Goal: Obtain resource: Download file/media

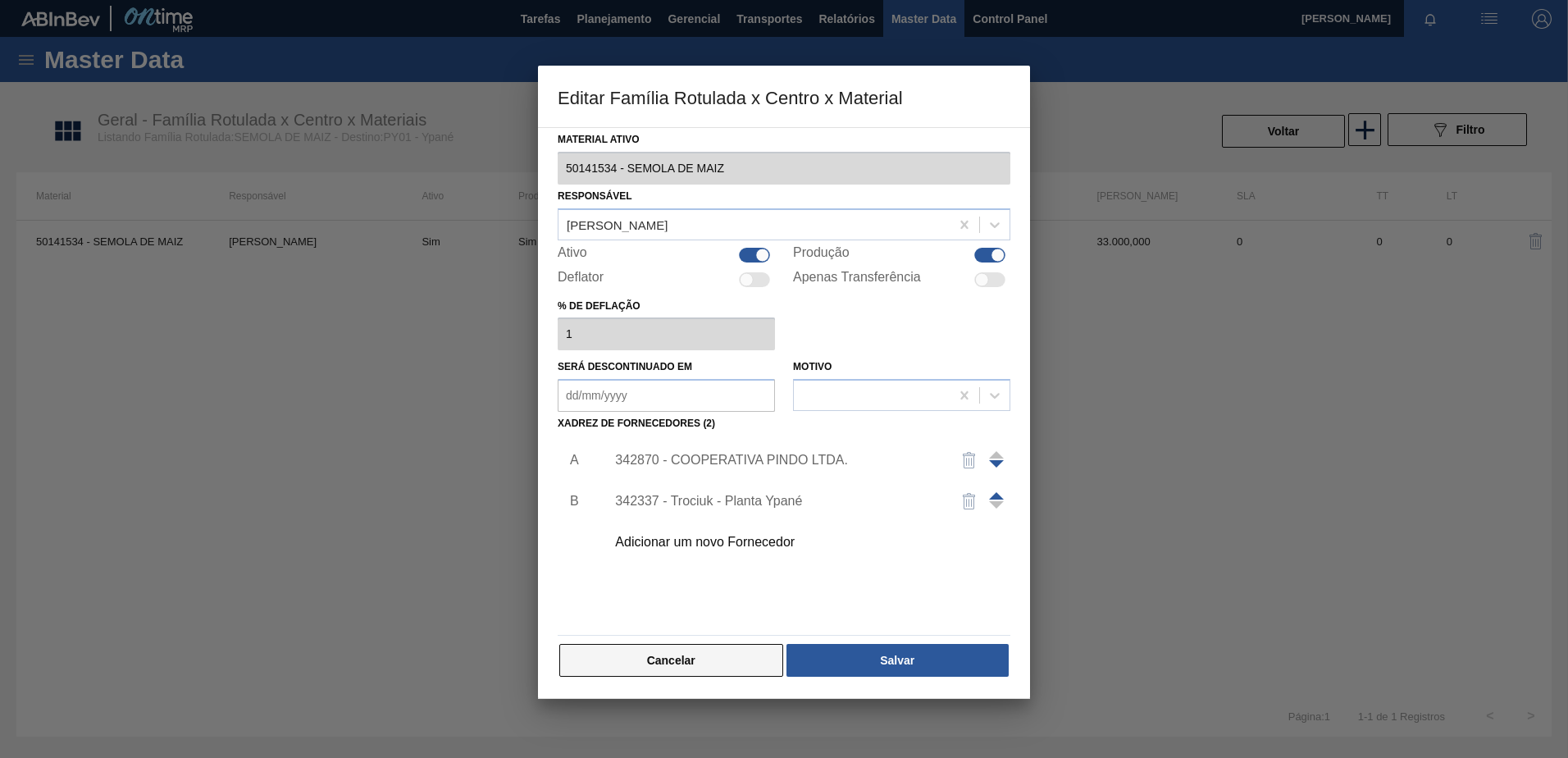
click at [700, 653] on button "Cancelar" at bounding box center [671, 660] width 224 height 33
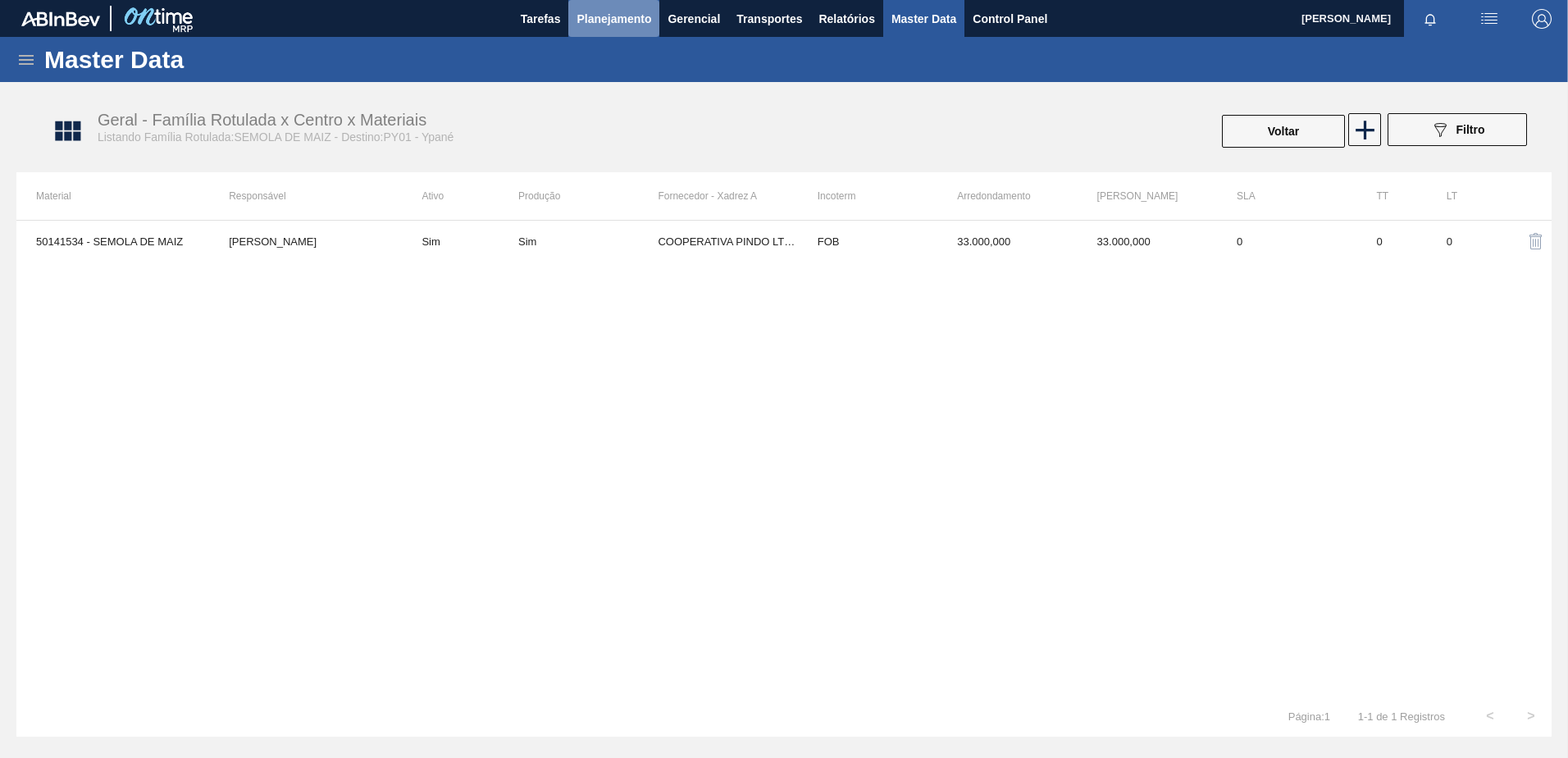
click at [630, 21] on span "Planejamento" at bounding box center [614, 19] width 75 height 20
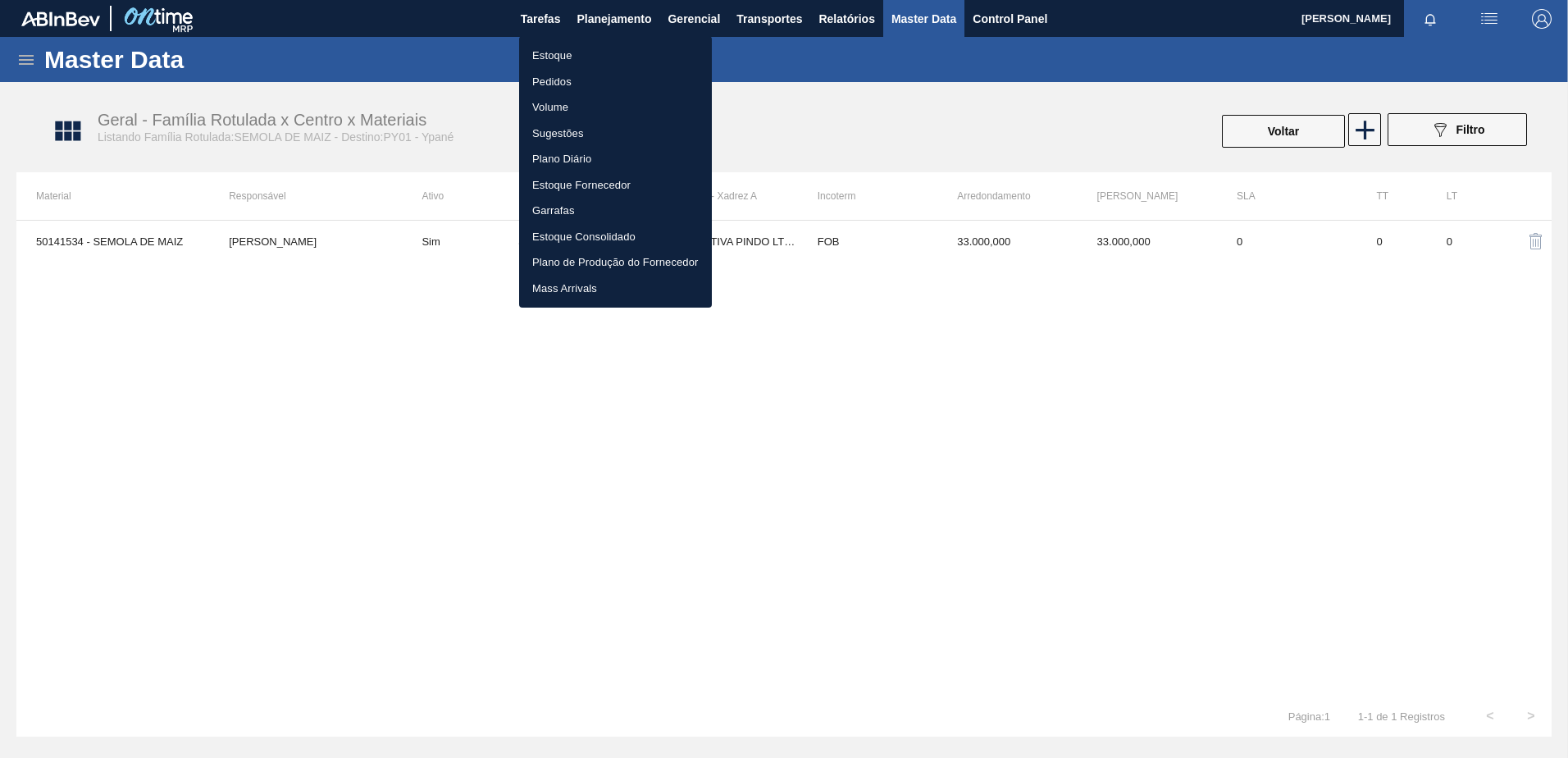
click at [575, 77] on li "Pedidos" at bounding box center [615, 81] width 193 height 26
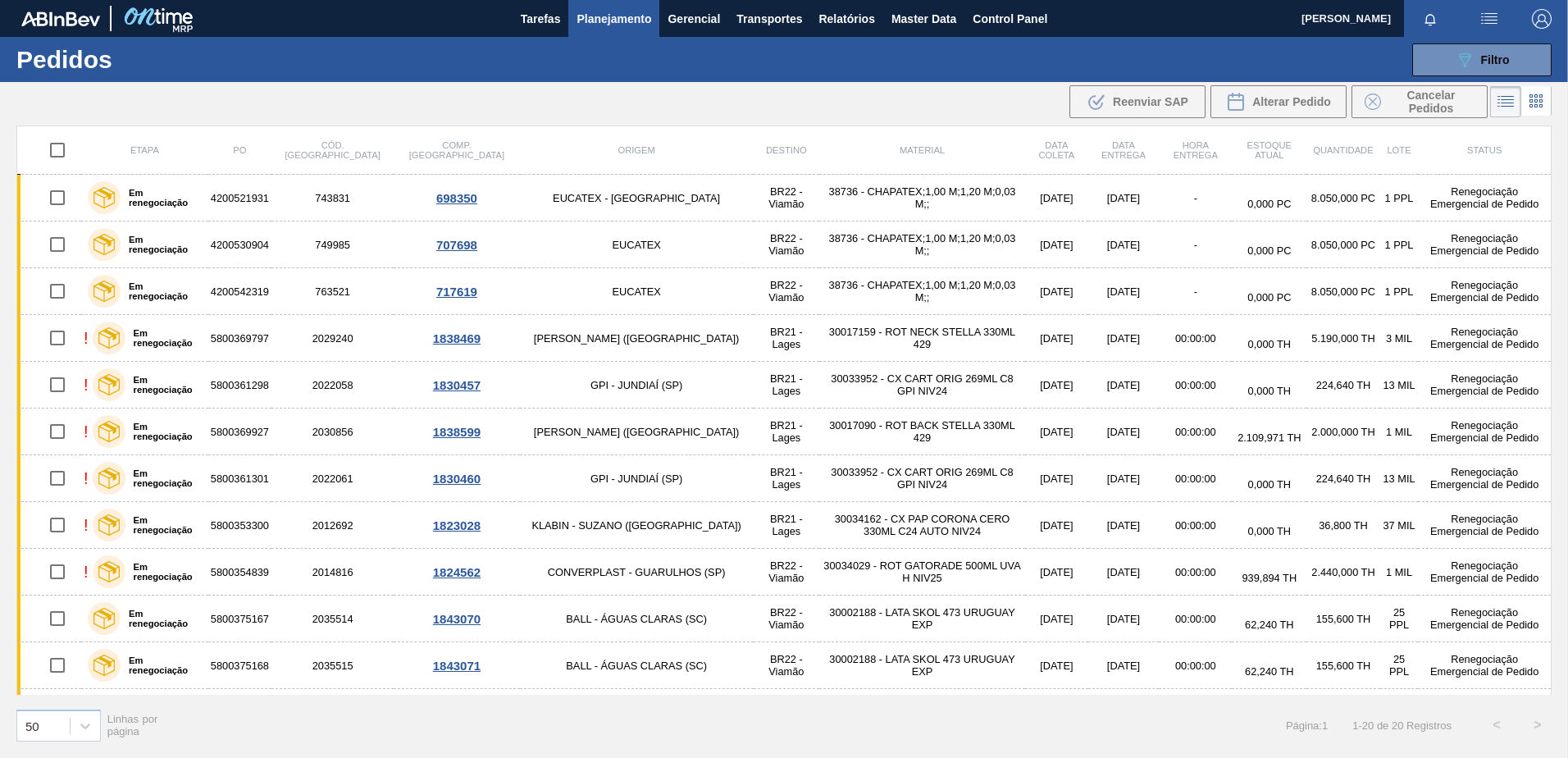
click at [607, 23] on span "Planejamento" at bounding box center [614, 19] width 75 height 20
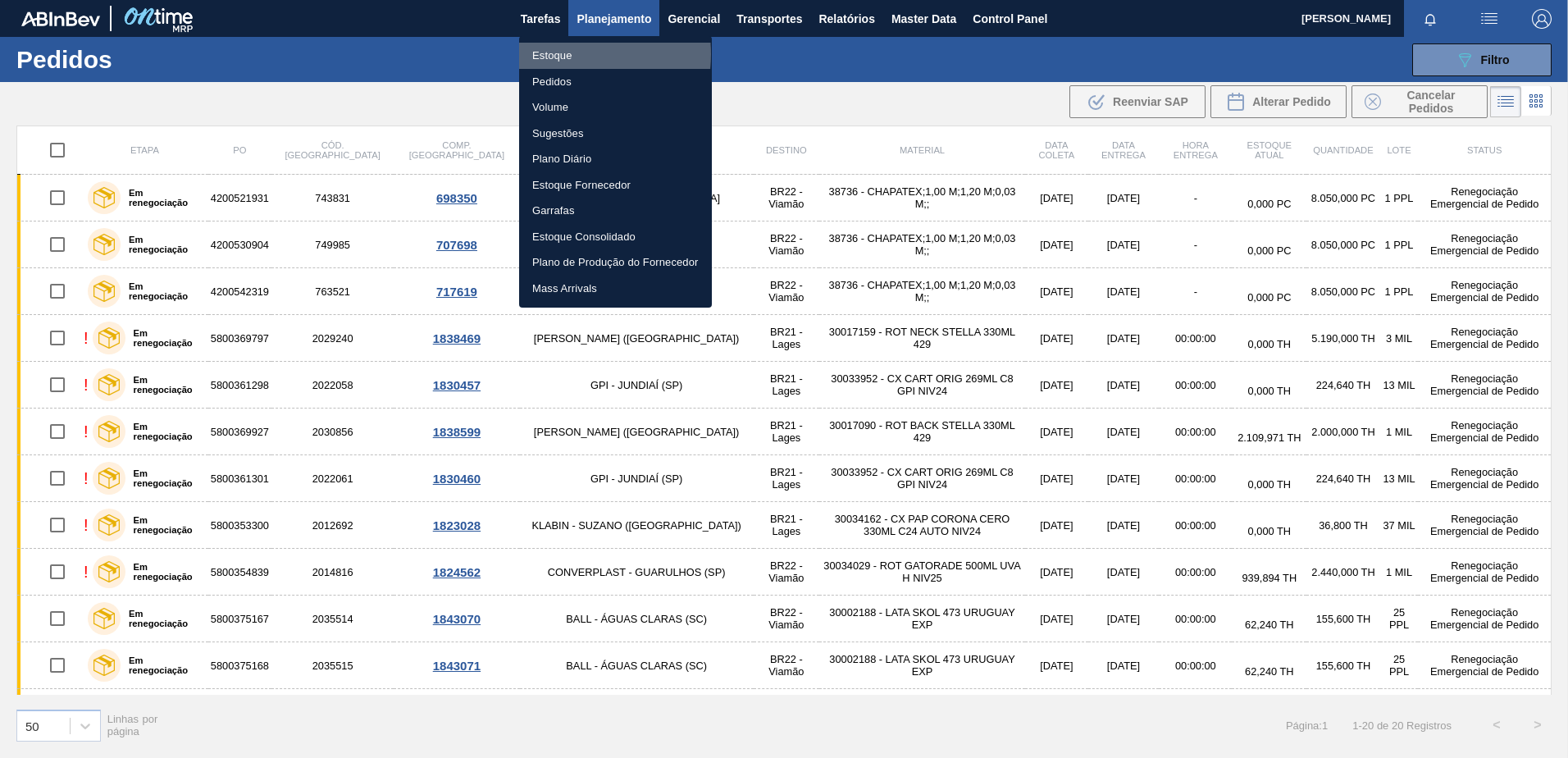
click at [558, 54] on li "Estoque" at bounding box center [615, 55] width 193 height 26
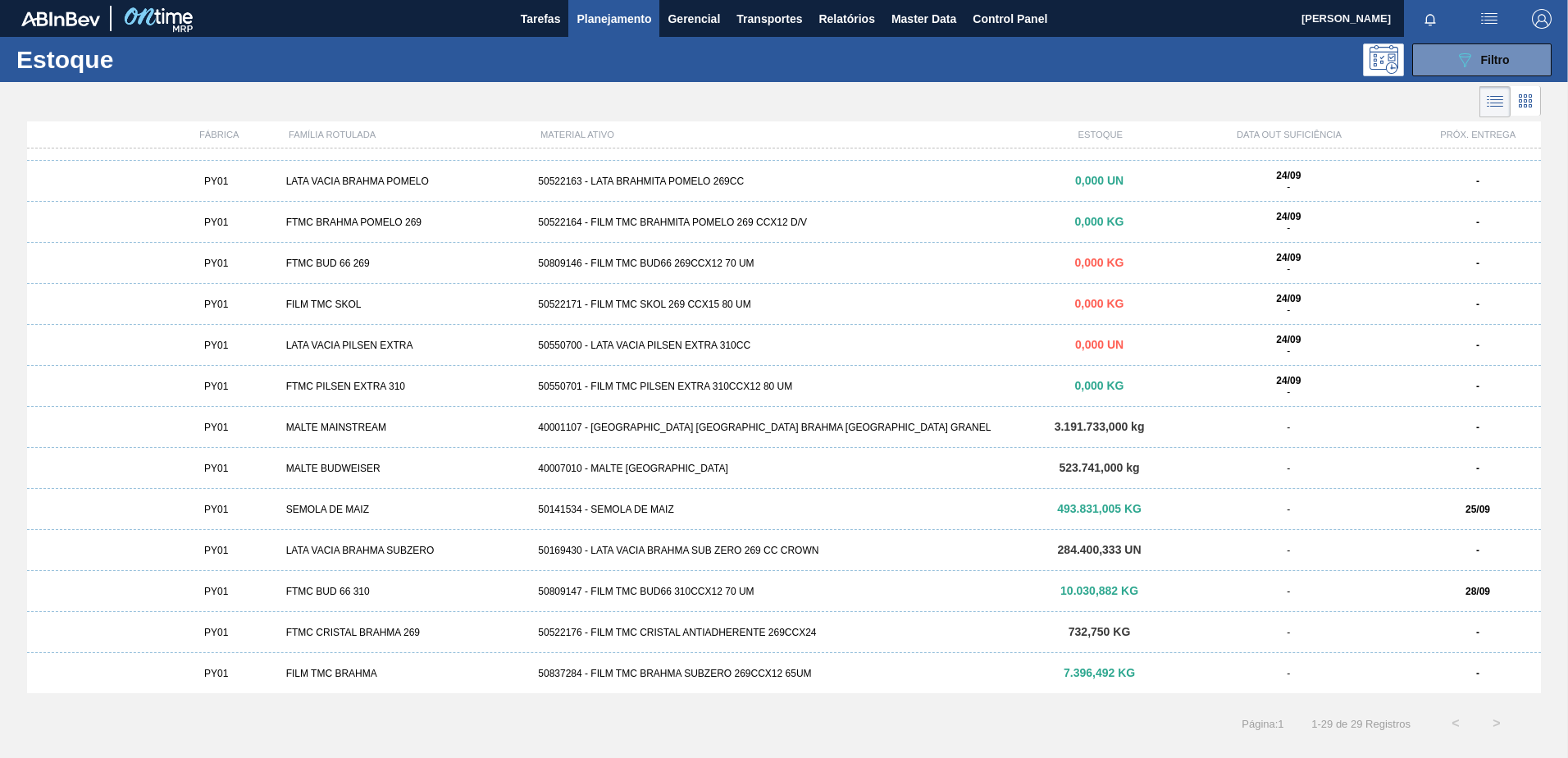
scroll to position [645, 0]
click at [744, 507] on div "50141534 - SEMOLA DE MAIZ" at bounding box center [783, 509] width 505 height 12
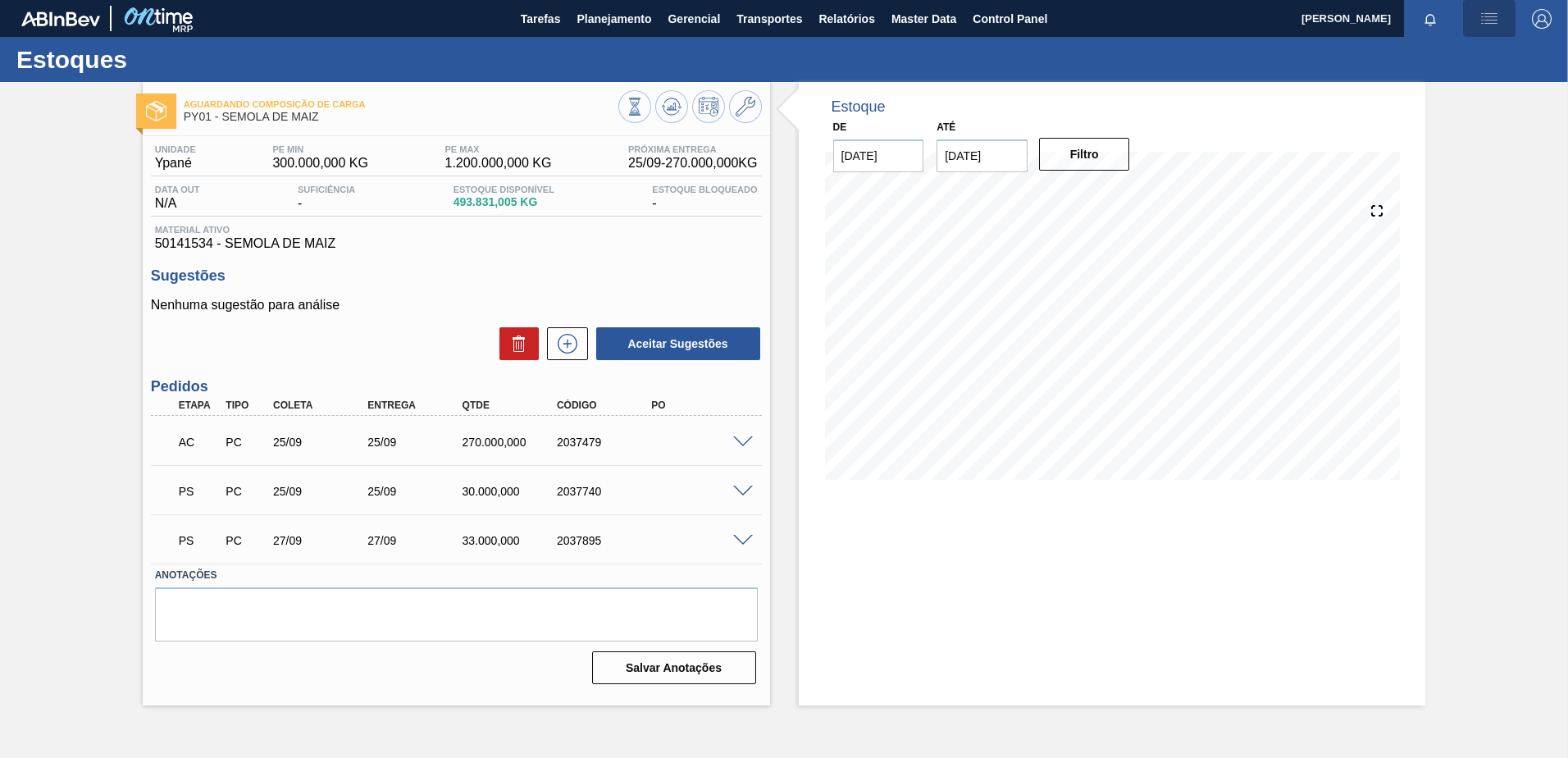
click at [1490, 15] on img "button" at bounding box center [1489, 19] width 20 height 20
click at [1465, 59] on li "Pedido Contingência" at bounding box center [1481, 58] width 150 height 30
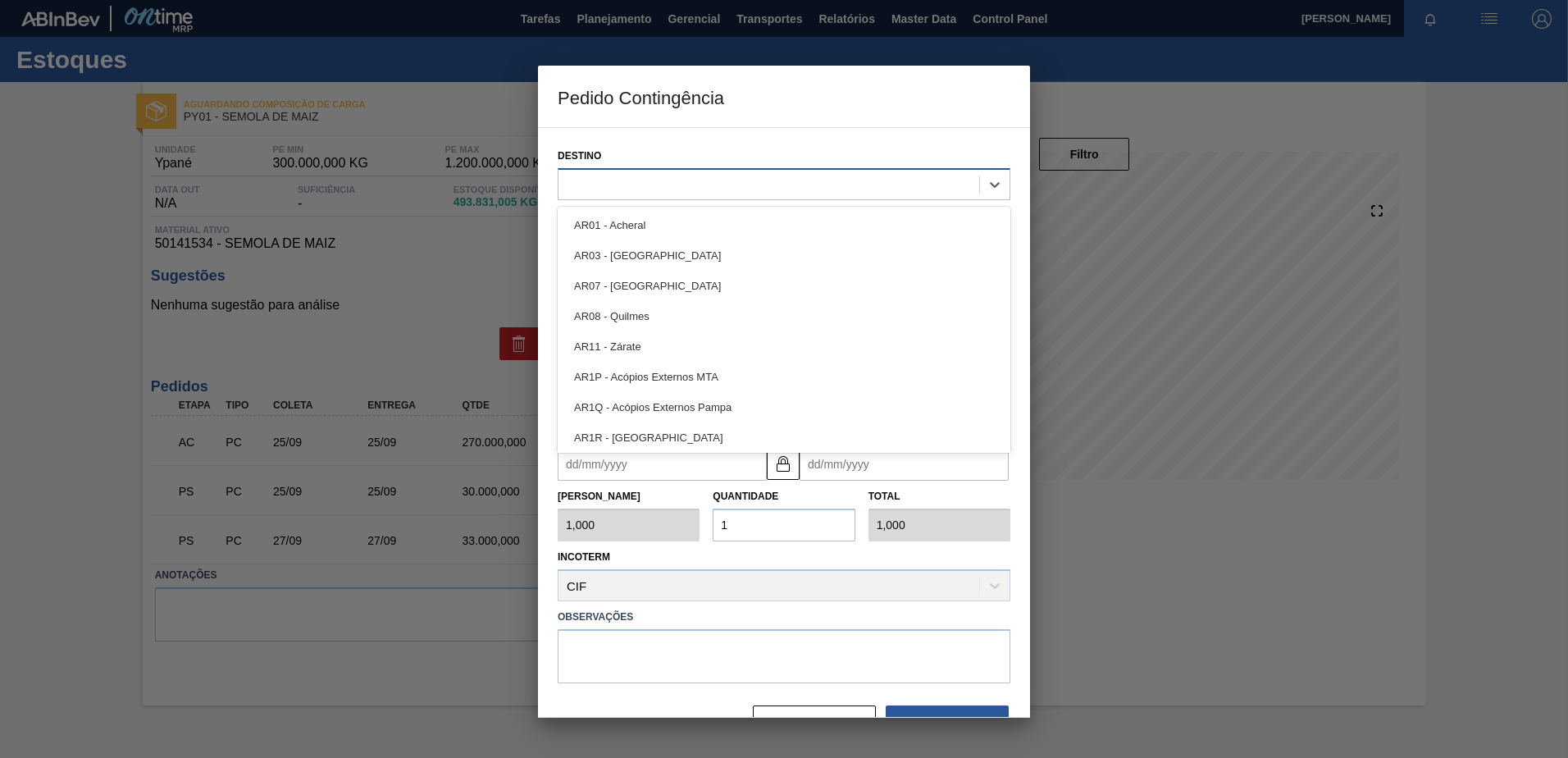
click at [664, 185] on div at bounding box center [769, 184] width 421 height 24
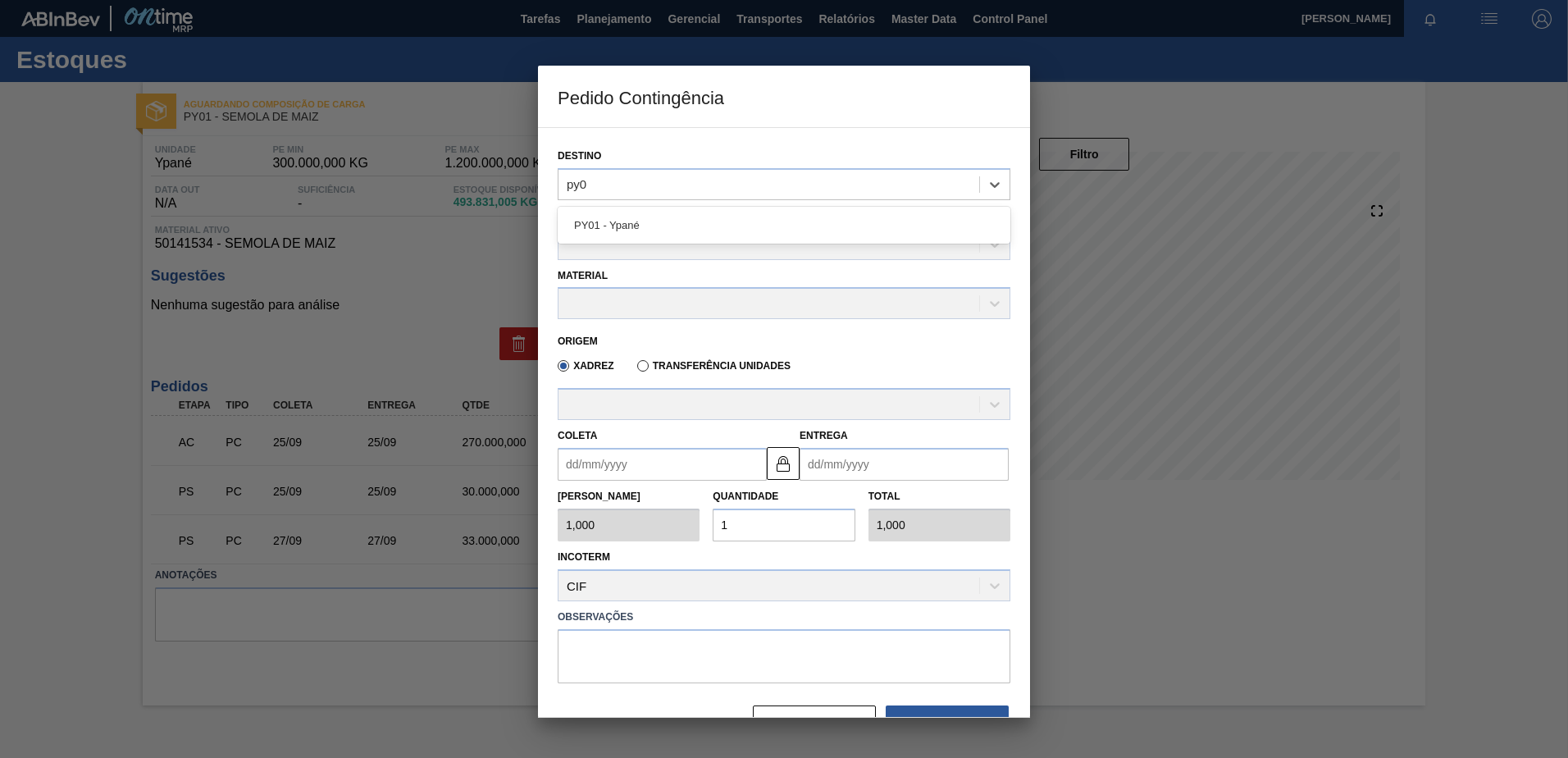
type input "py01"
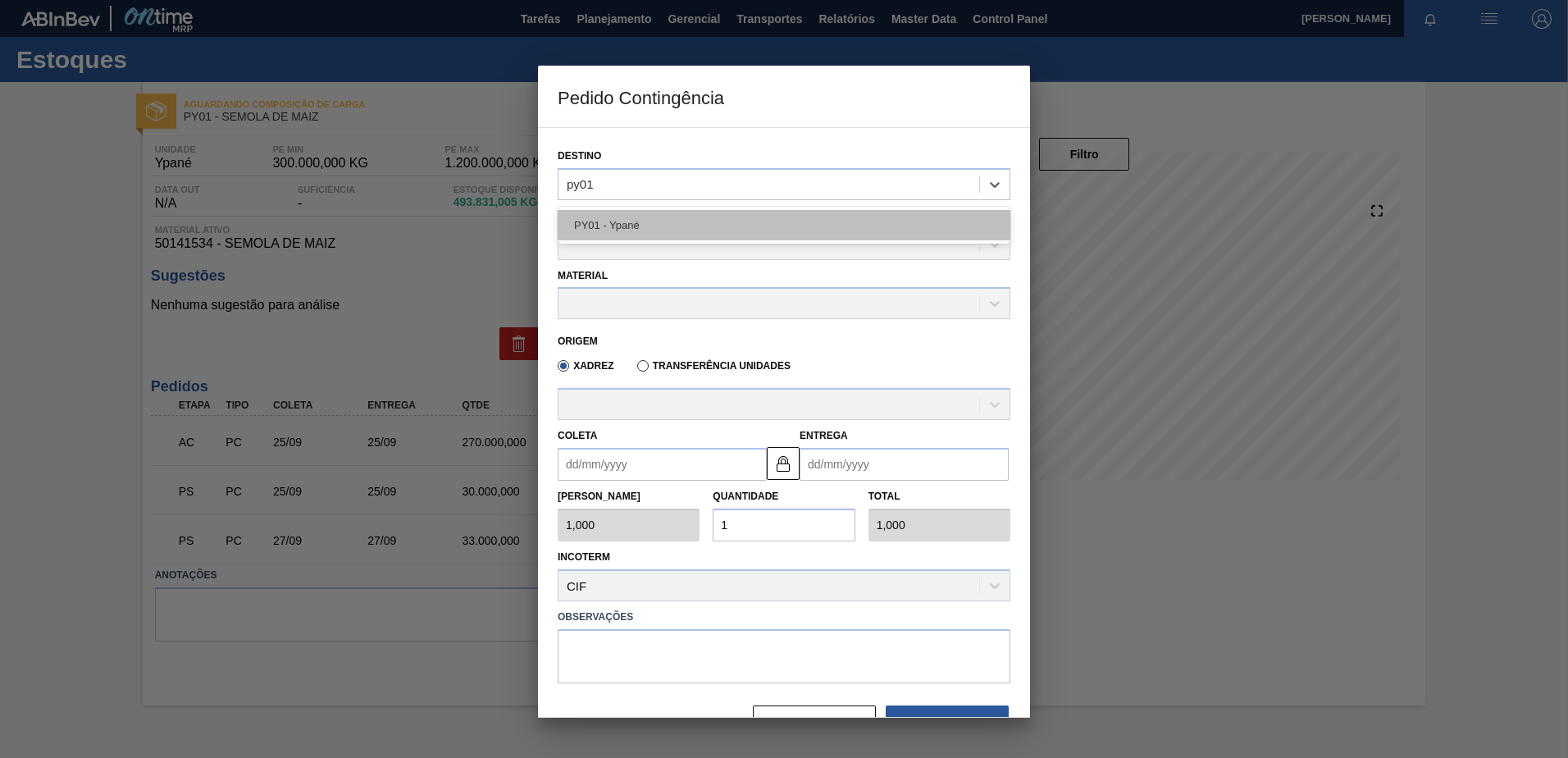
click at [702, 225] on div "PY01 - Ypané" at bounding box center [784, 225] width 453 height 31
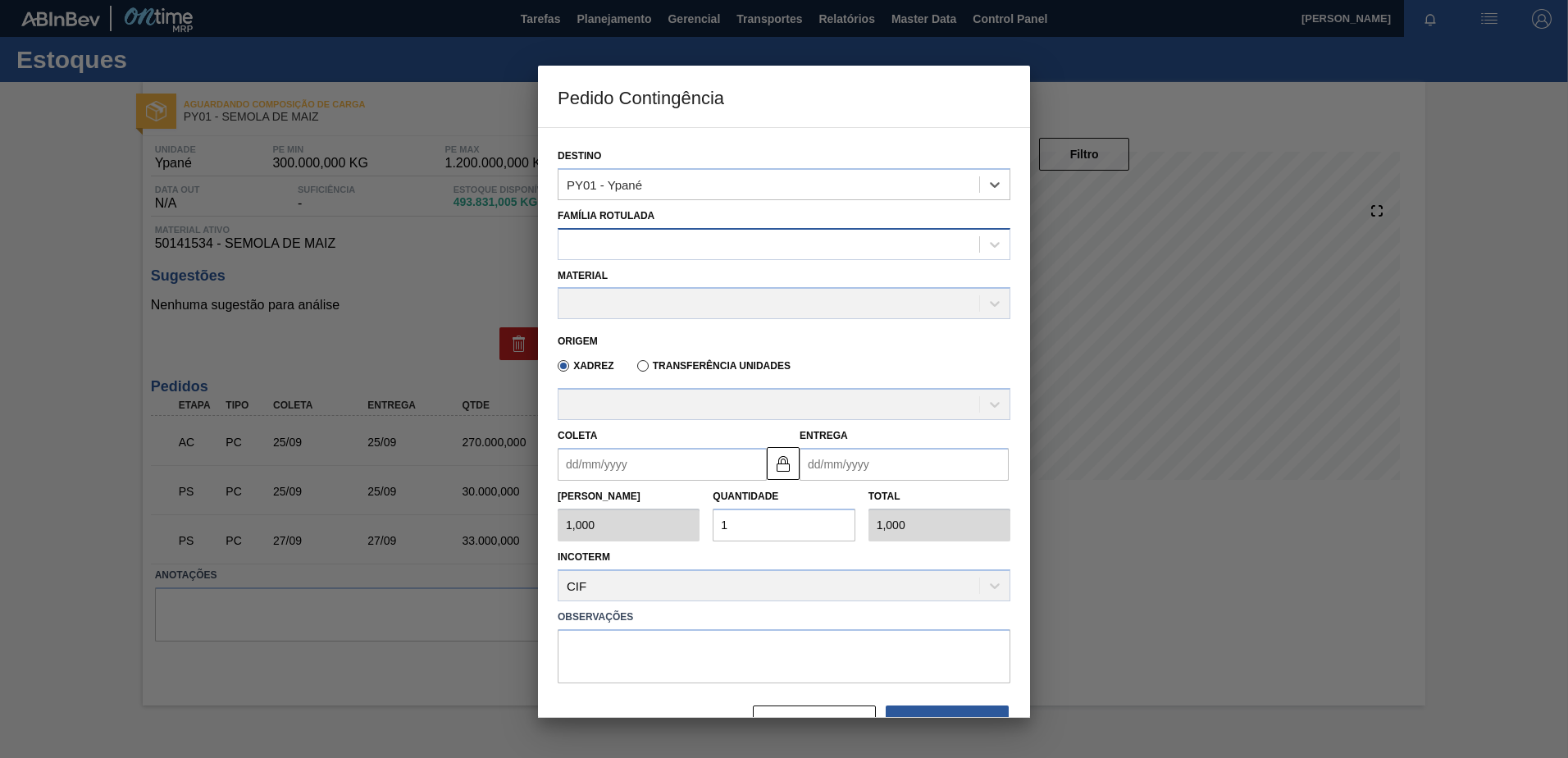
click at [680, 241] on div at bounding box center [769, 244] width 421 height 24
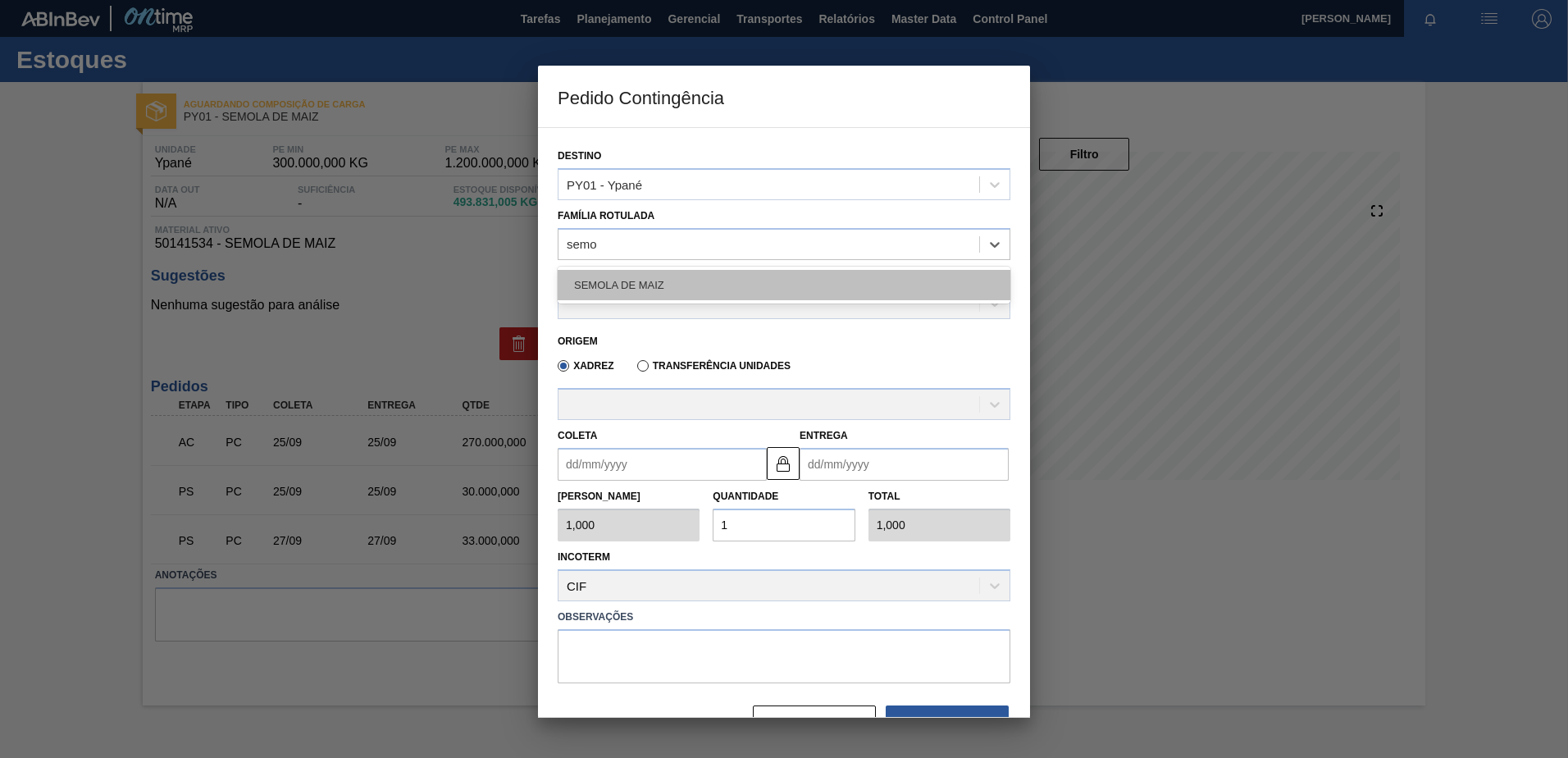
type Rotulada "semol"
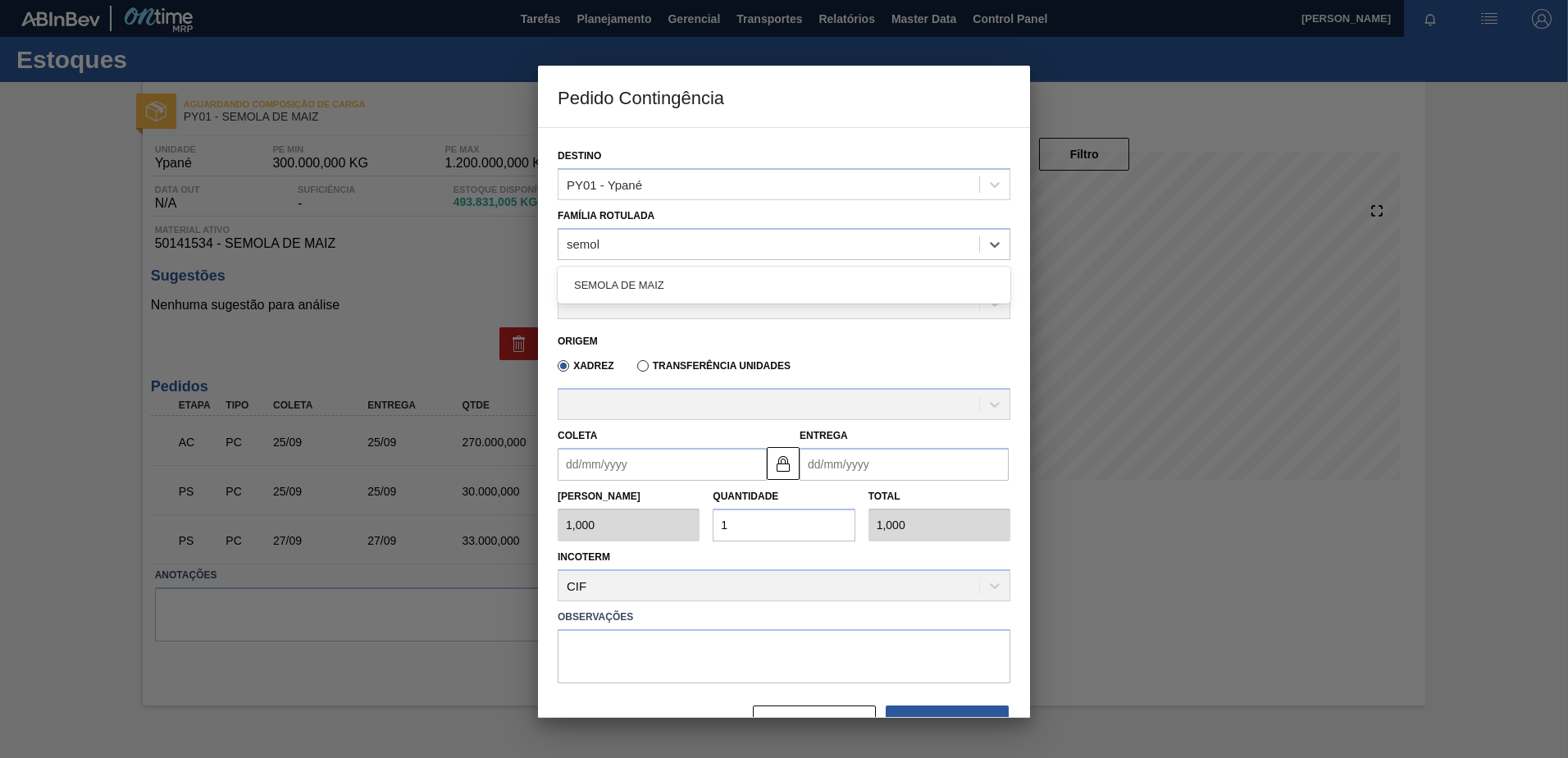
click at [681, 289] on div "SEMOLA DE MAIZ" at bounding box center [784, 285] width 453 height 31
click at [665, 305] on div at bounding box center [769, 304] width 421 height 24
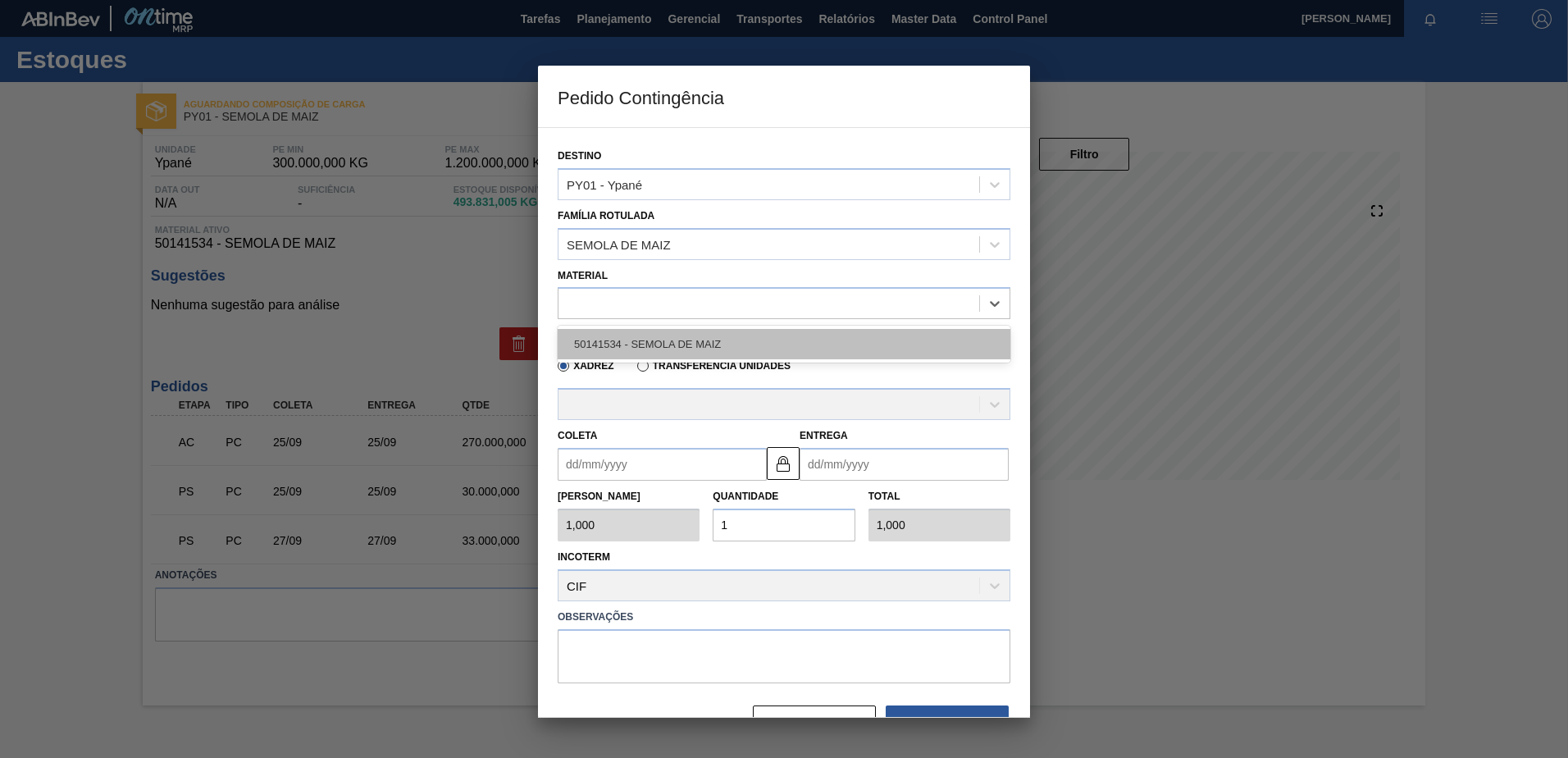
click at [652, 351] on div "50141534 - SEMOLA DE MAIZ" at bounding box center [784, 345] width 453 height 31
type input "33.000,000"
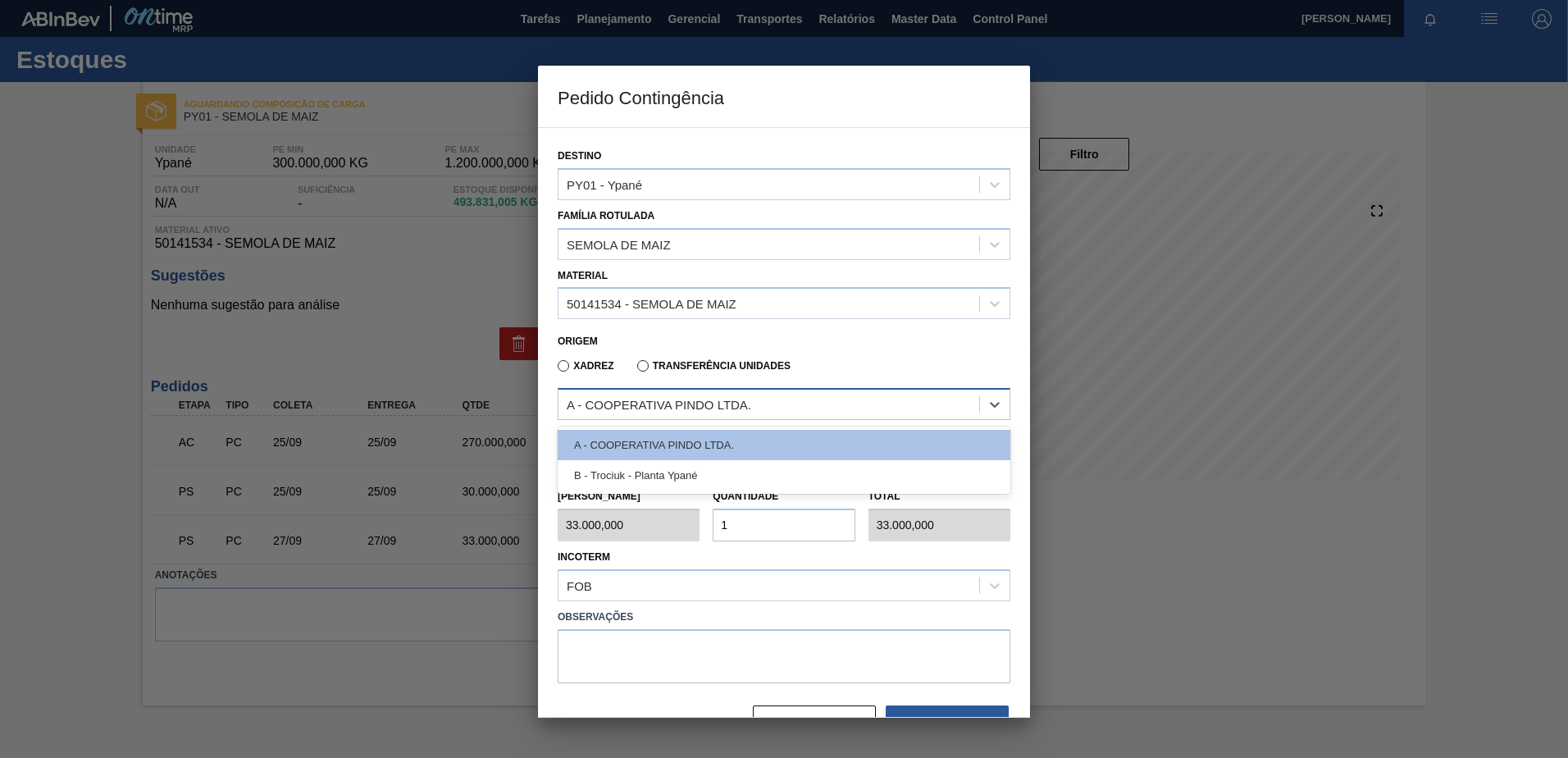
click at [668, 407] on div "A - COOPERATIVA PINDO LTDA." at bounding box center [659, 405] width 185 height 14
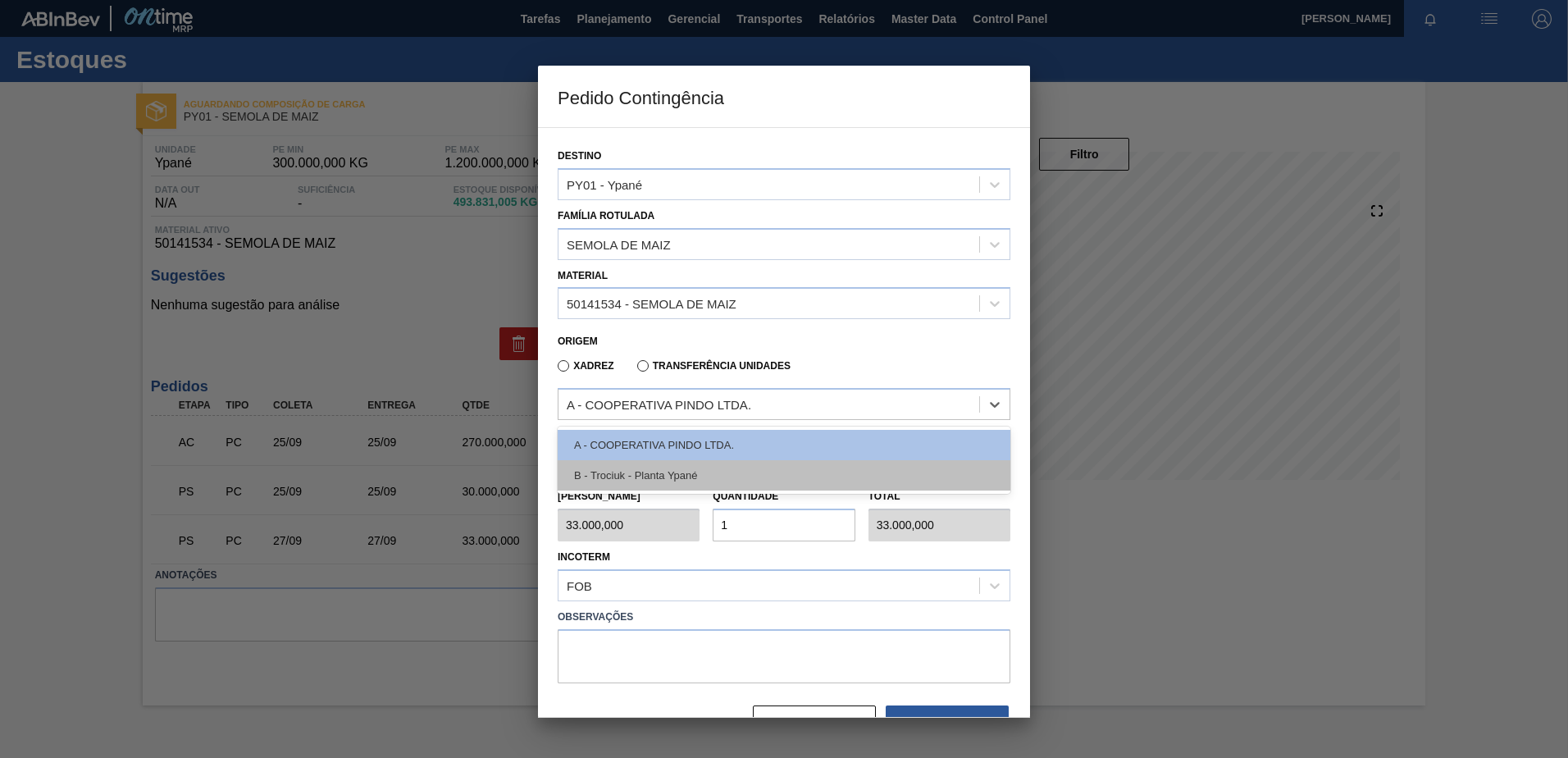
click at [638, 469] on div "B - Trociuk - Planta Ypané" at bounding box center [784, 475] width 453 height 31
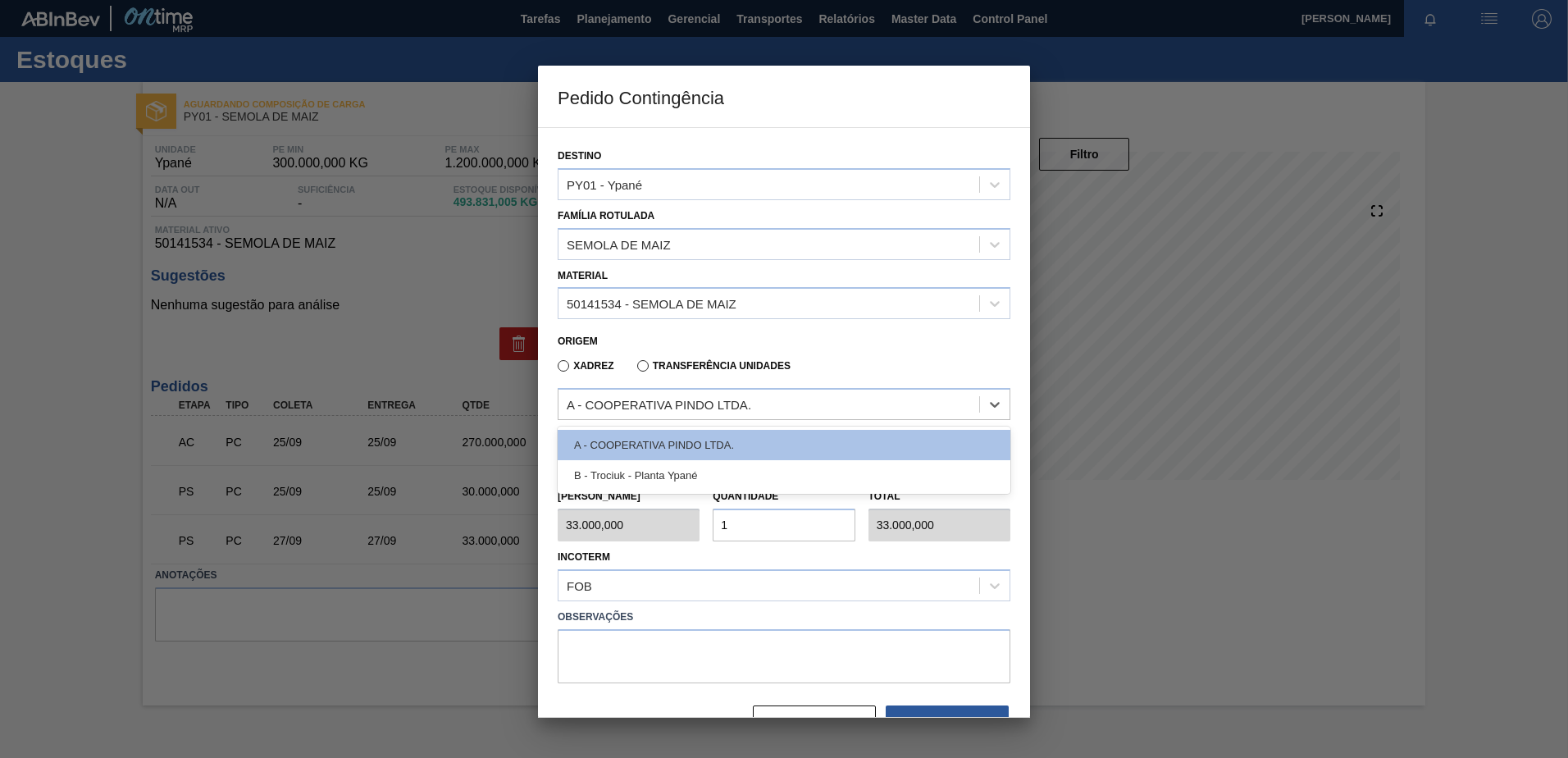
type input "30.000,000"
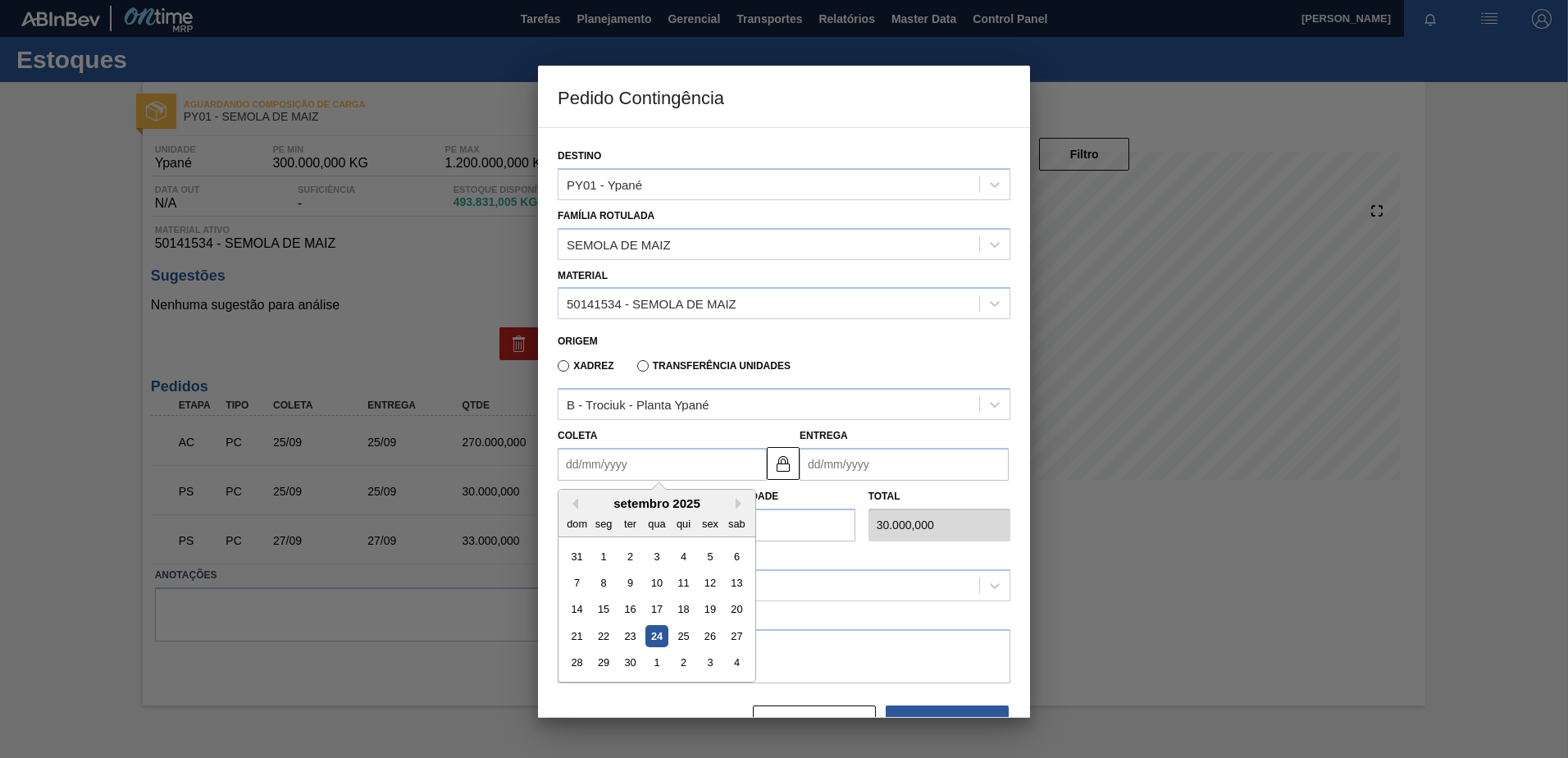
click at [652, 457] on input "Coleta" at bounding box center [662, 464] width 210 height 33
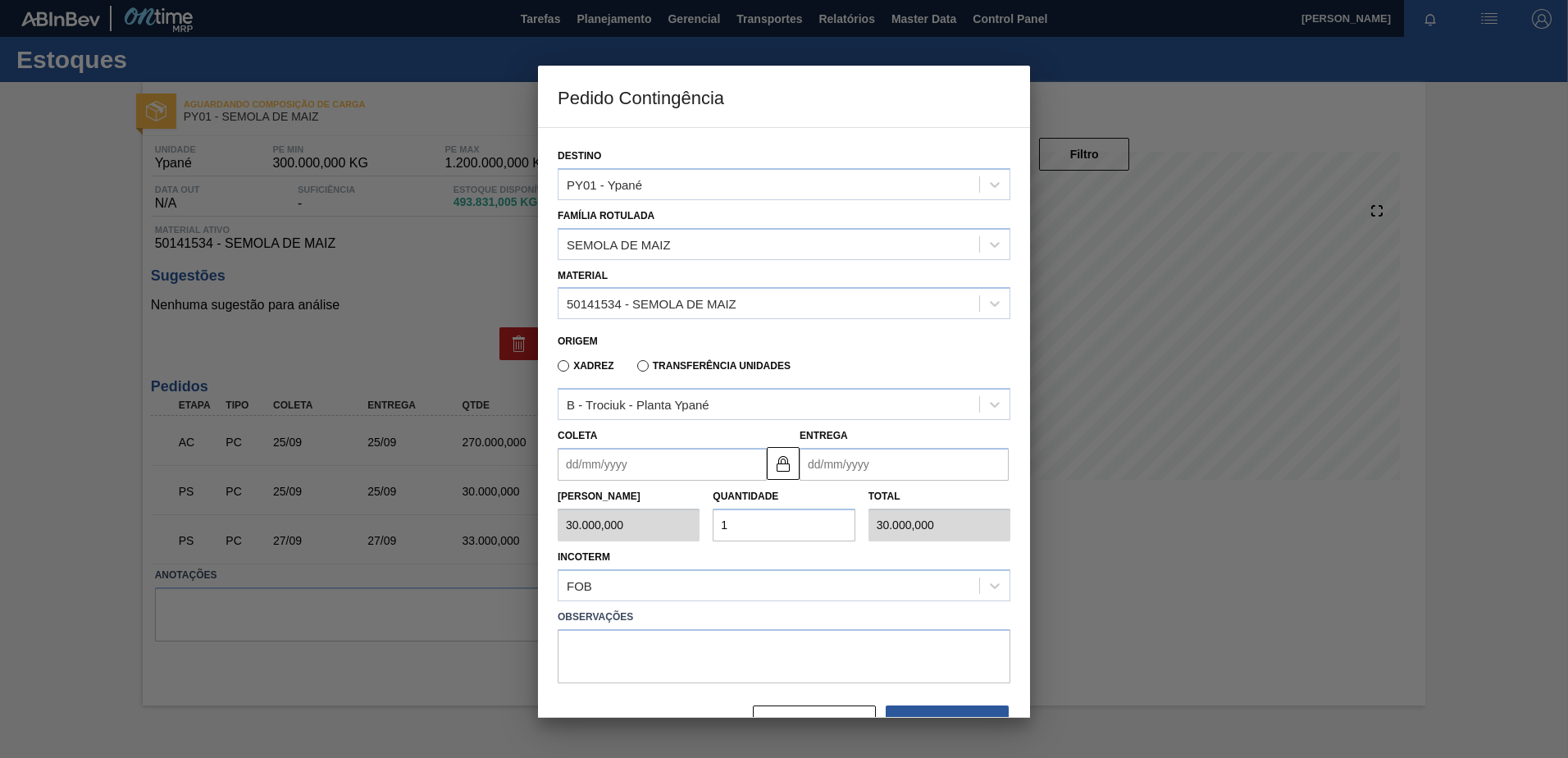
click at [629, 439] on div "Coleta" at bounding box center [662, 452] width 210 height 57
click at [635, 473] on input "Coleta" at bounding box center [662, 464] width 210 height 33
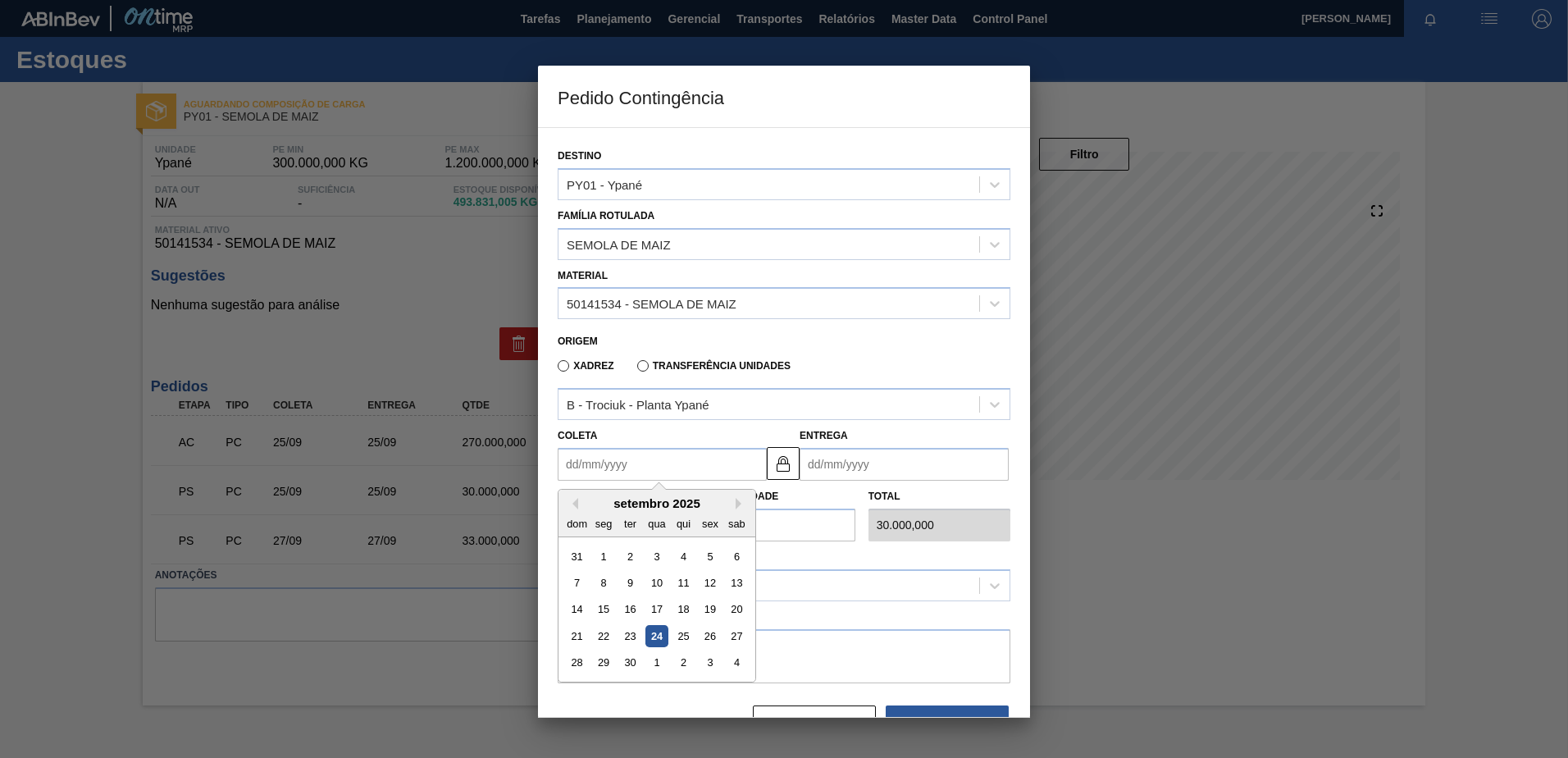
click at [568, 655] on div "28" at bounding box center [577, 664] width 22 height 22
type input "[DATE]"
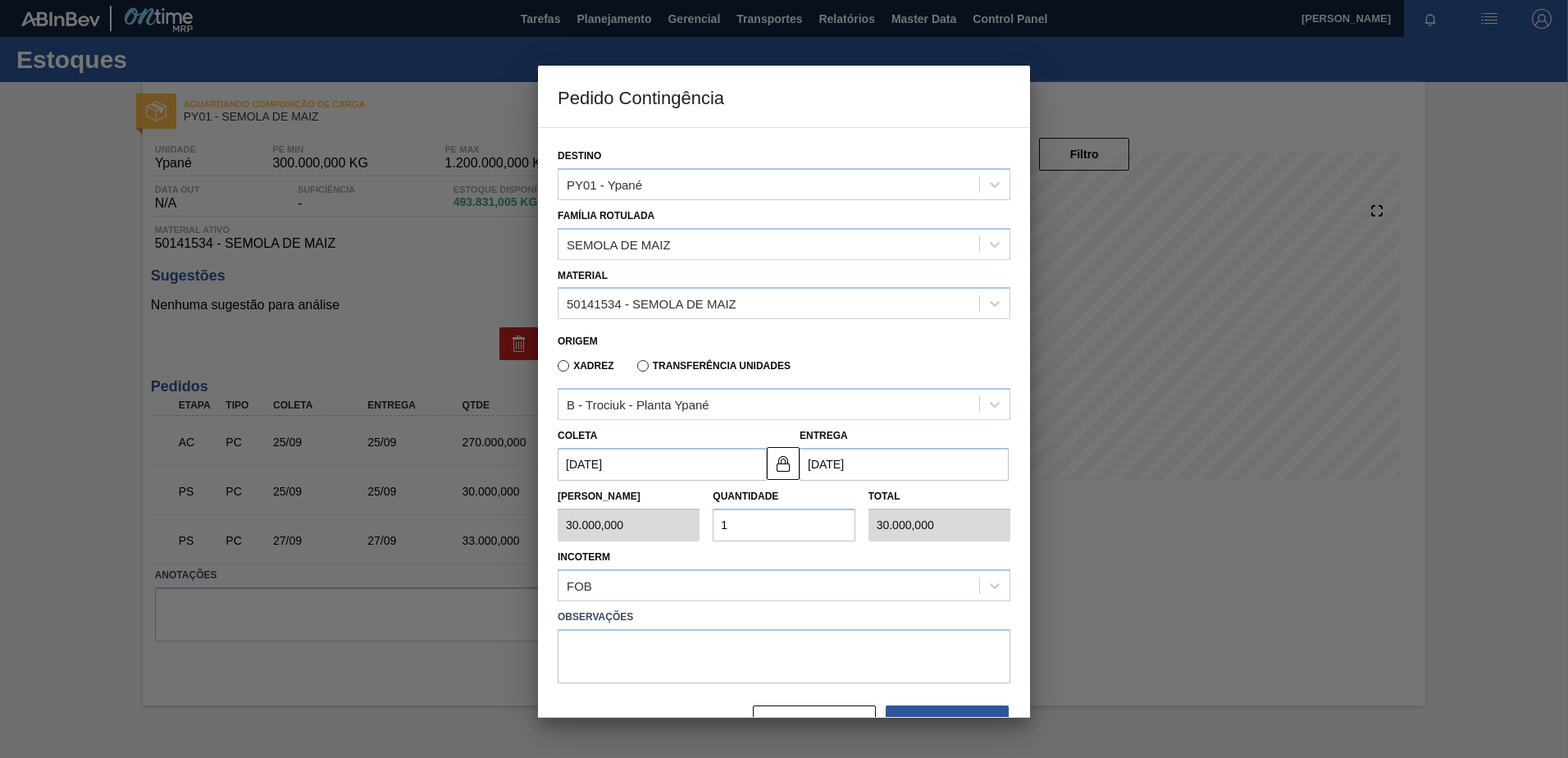
click at [735, 538] on input "1" at bounding box center [783, 525] width 142 height 33
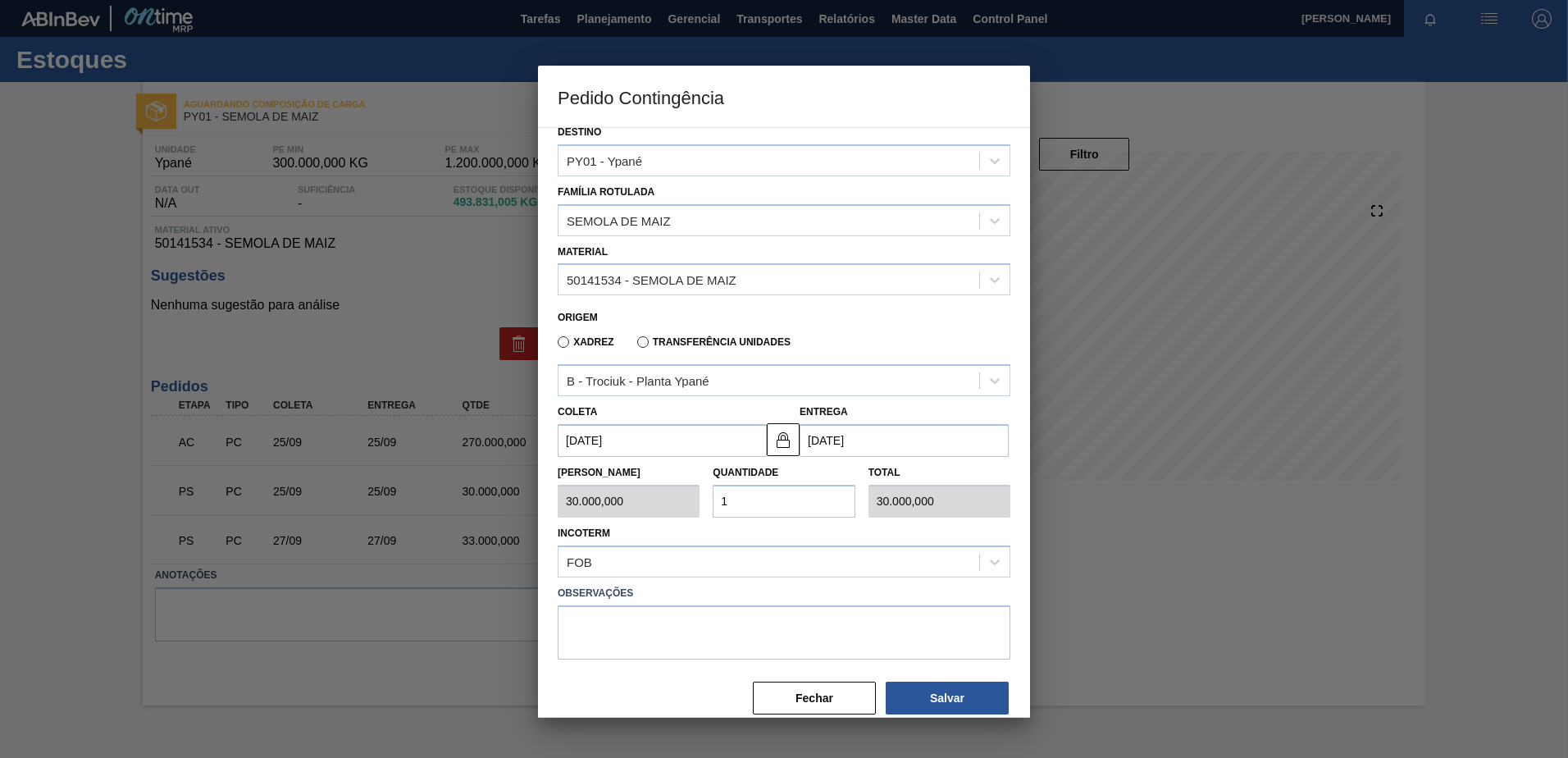
scroll to position [47, 0]
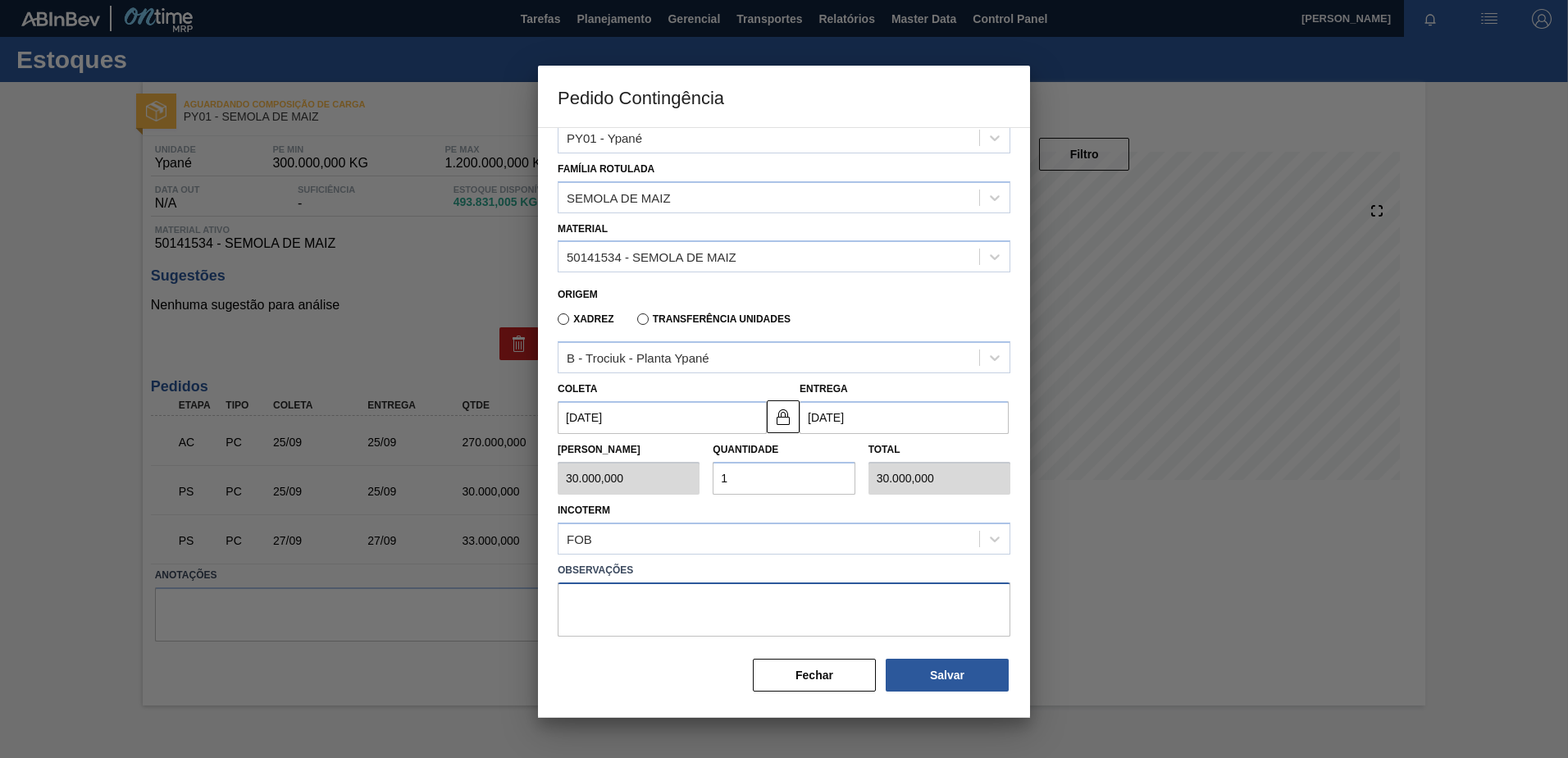
click at [725, 601] on textarea at bounding box center [784, 609] width 453 height 54
click at [932, 674] on button "Salvar" at bounding box center [947, 675] width 123 height 33
type input "1,000"
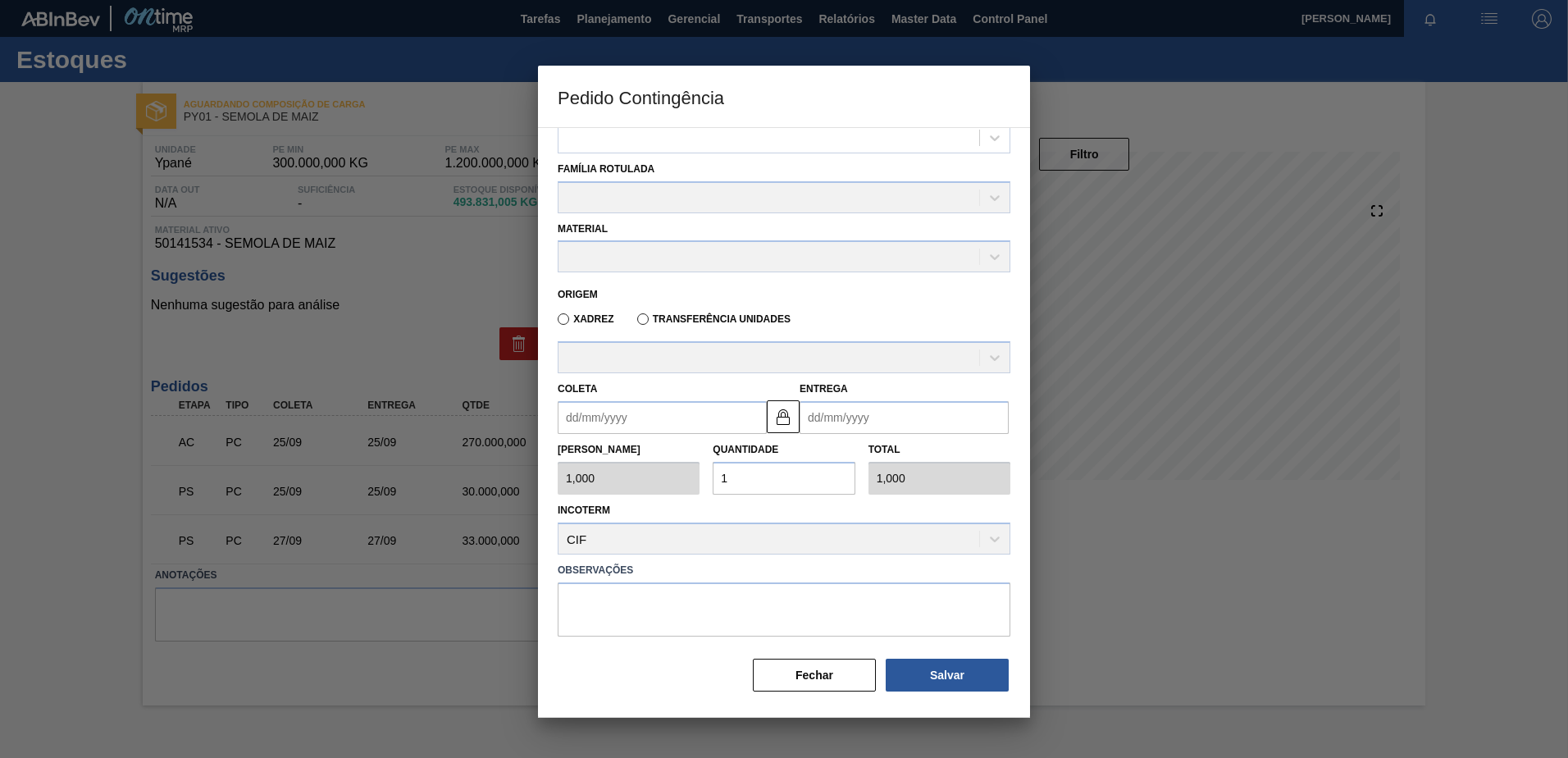
click at [1159, 93] on div at bounding box center [784, 379] width 1568 height 758
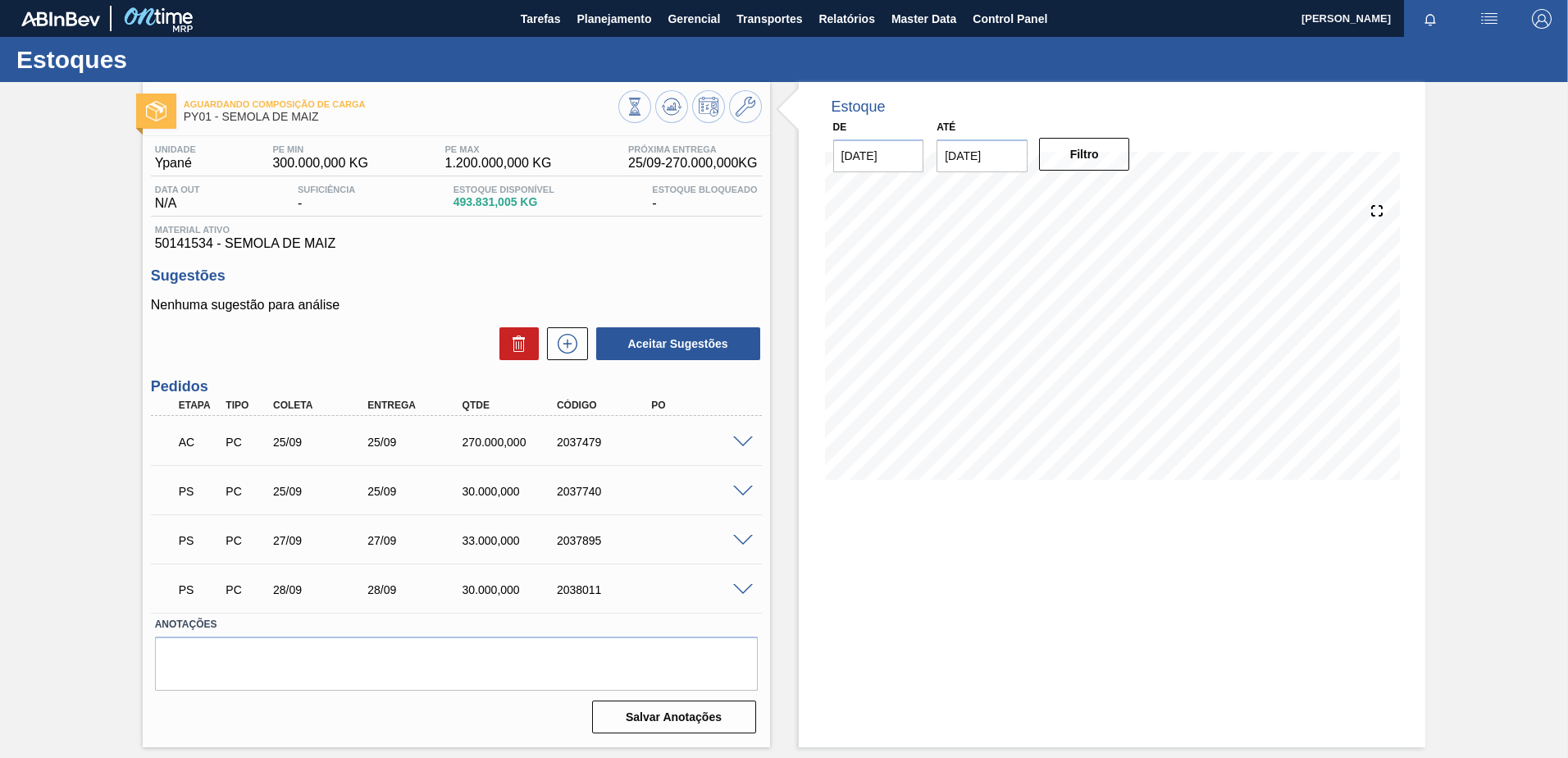
click at [743, 590] on span at bounding box center [742, 590] width 20 height 13
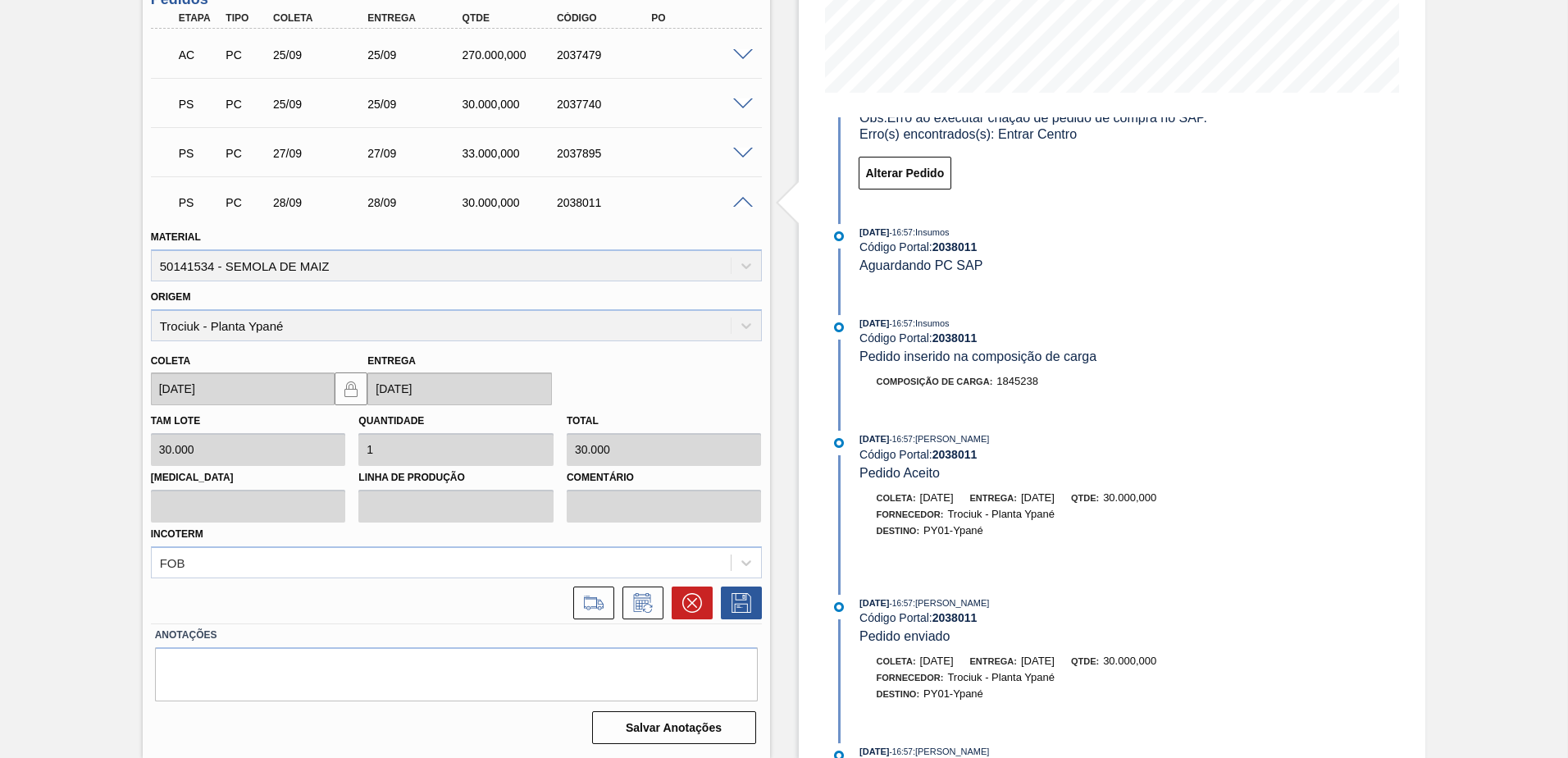
scroll to position [134, 0]
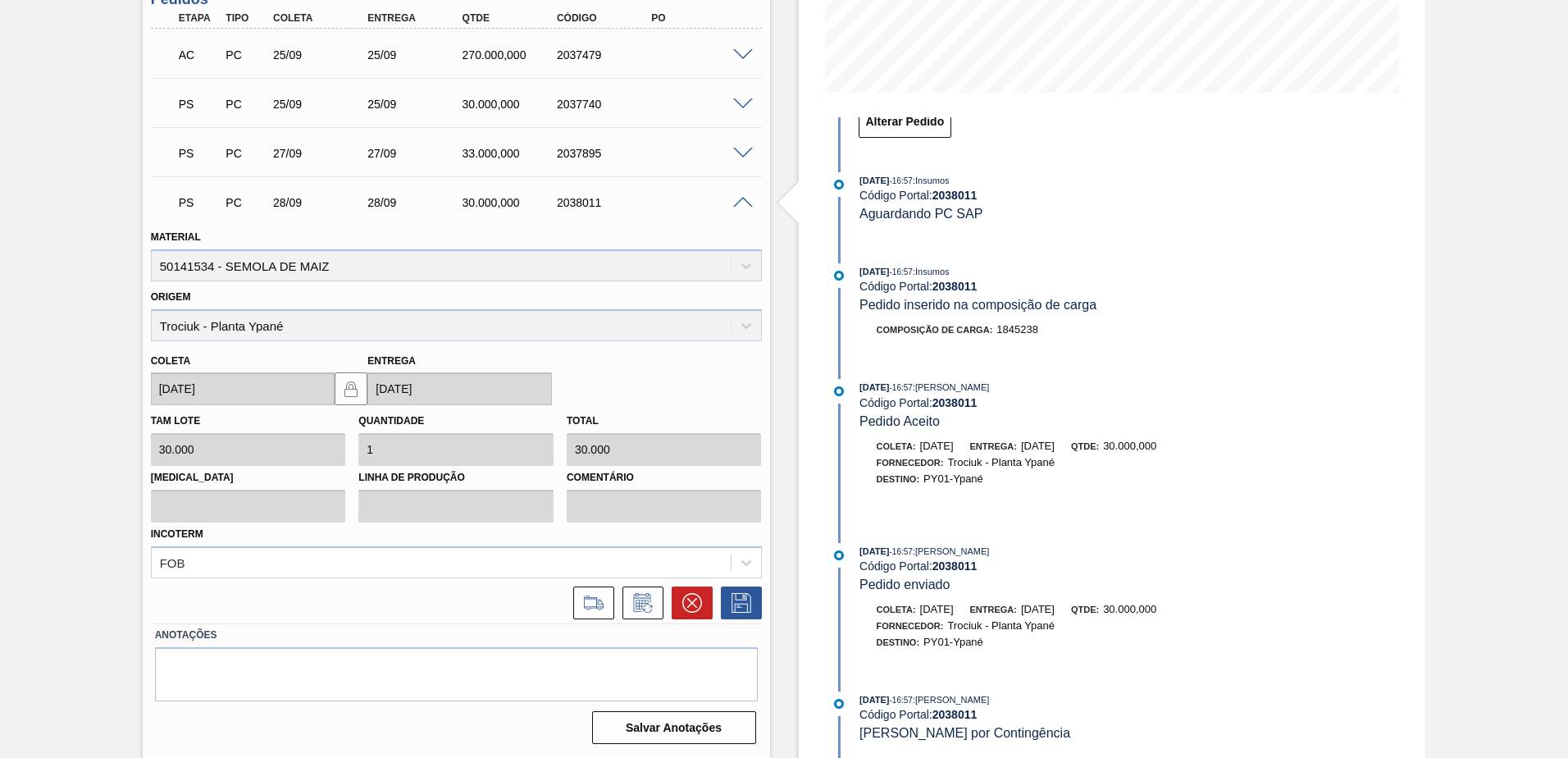
click at [736, 202] on span at bounding box center [742, 203] width 20 height 13
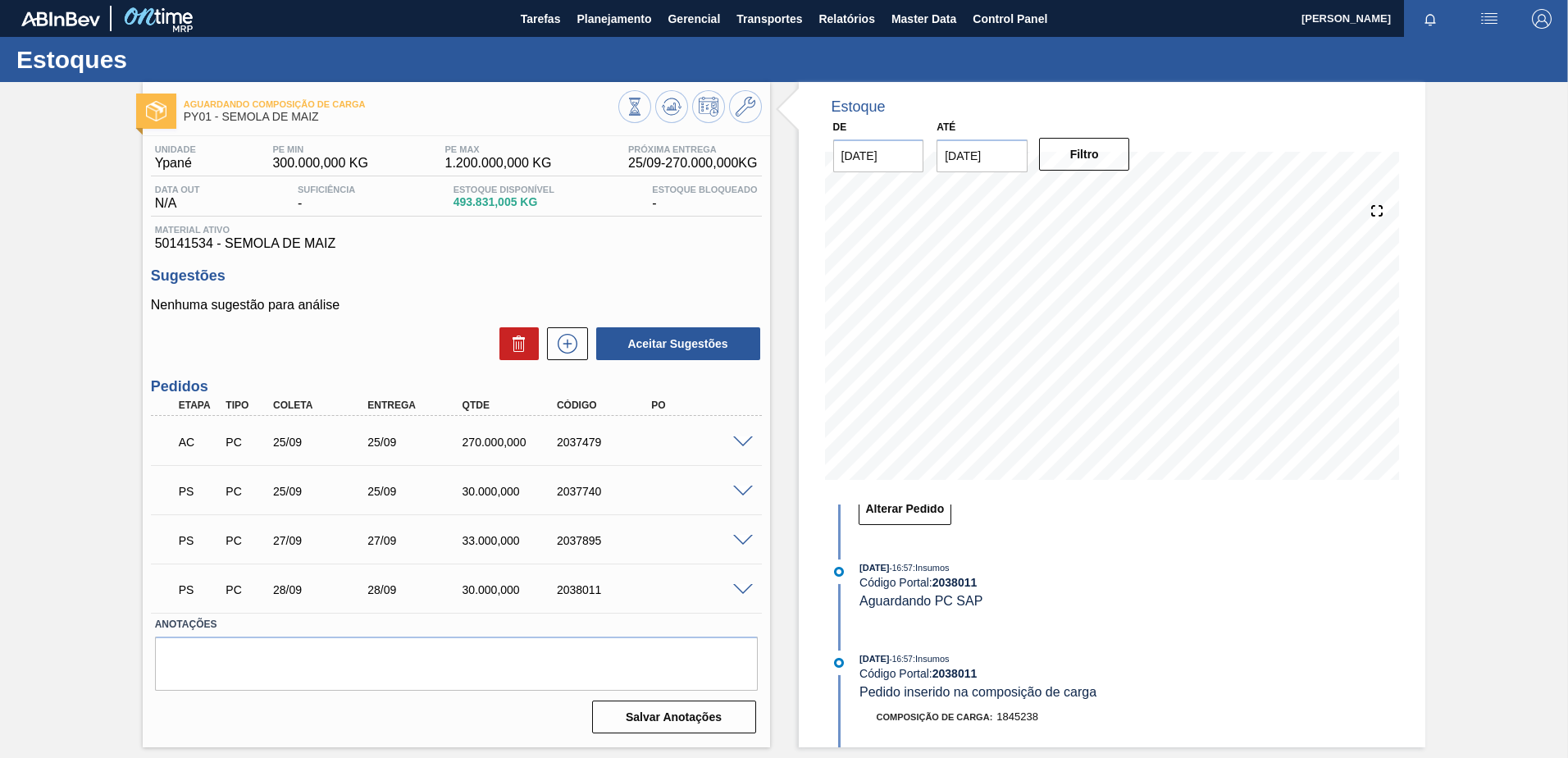
scroll to position [0, 0]
click at [741, 109] on icon at bounding box center [745, 106] width 20 height 20
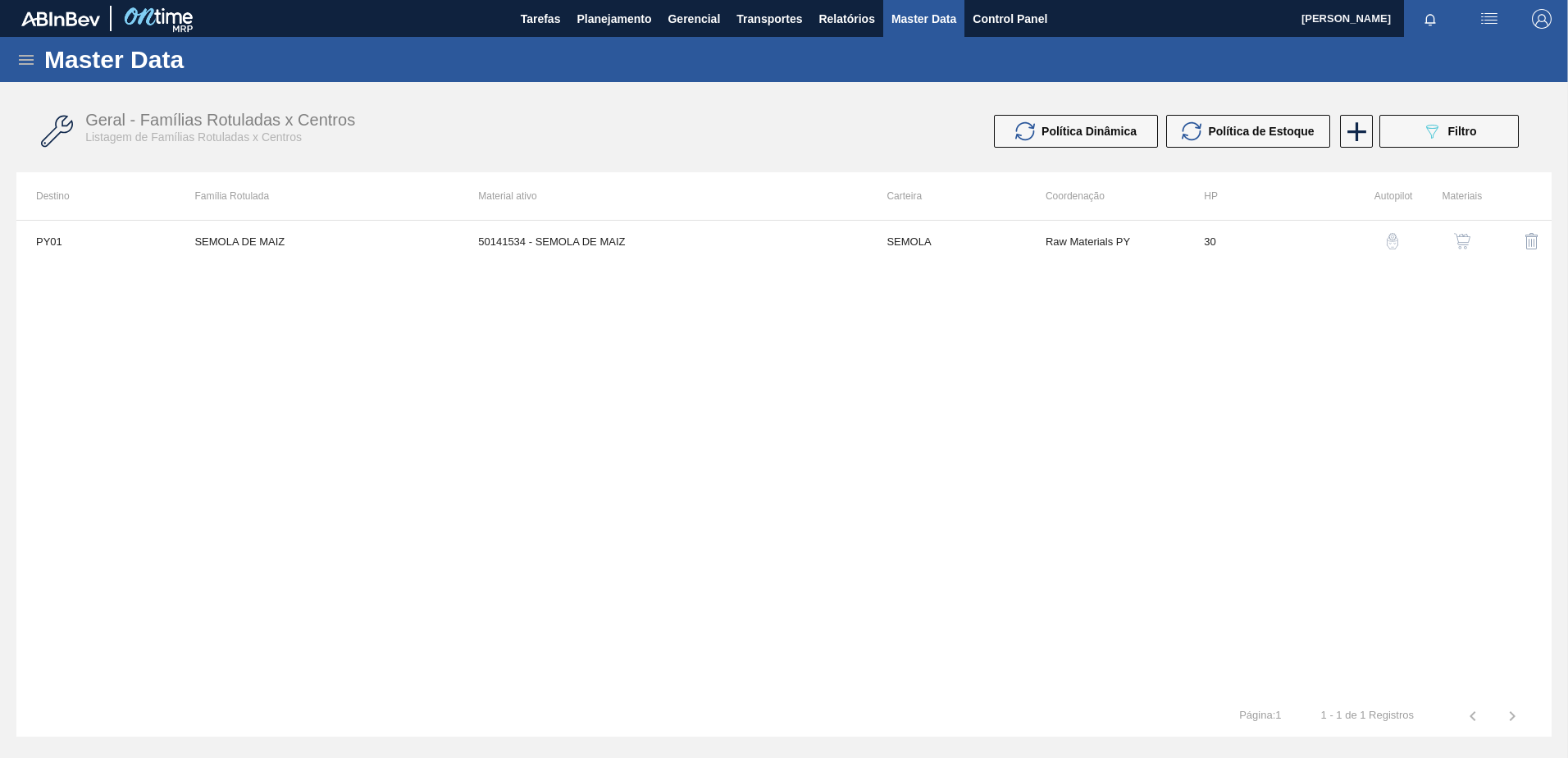
click at [1475, 249] on button "button" at bounding box center [1462, 241] width 39 height 39
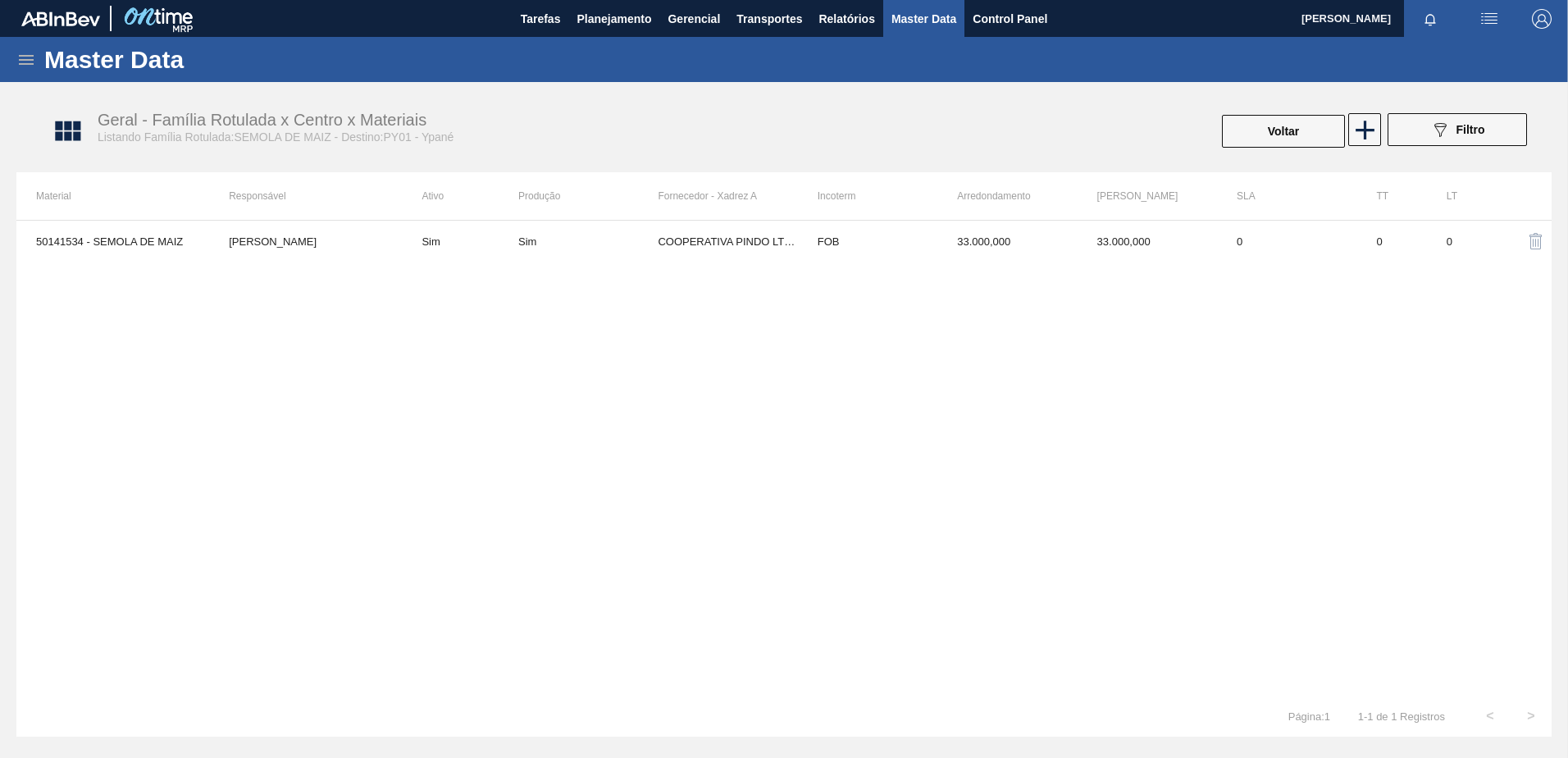
click at [806, 278] on div "50141534 - SEMOLA DE [PERSON_NAME] Sim Sim COOPERATIVA PINDO LTDA. FOB 33.000,0…" at bounding box center [784, 458] width 1536 height 476
click at [800, 253] on td "FOB" at bounding box center [868, 241] width 139 height 41
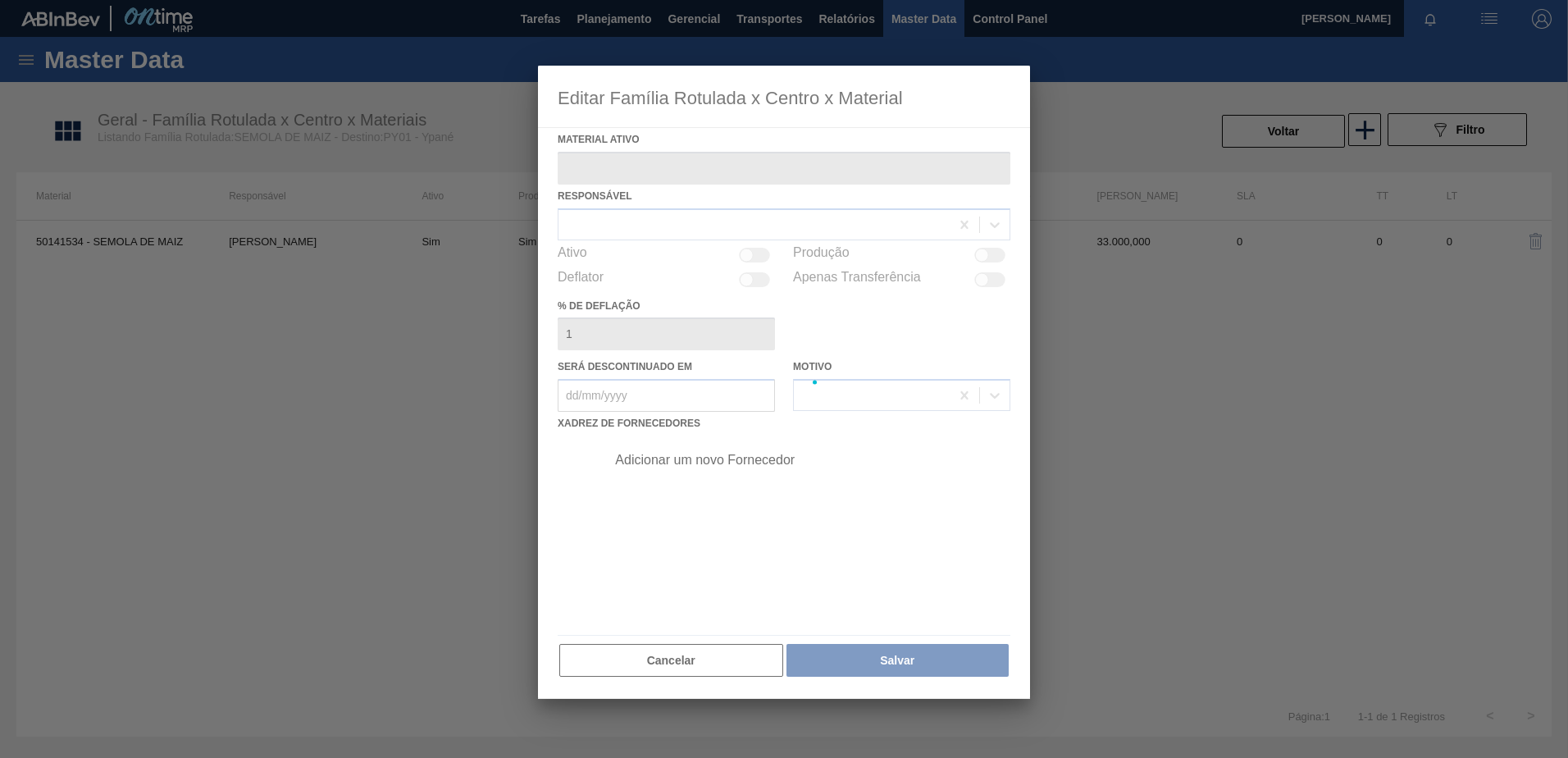
type ativo "50141534 - SEMOLA DE MAIZ"
checkbox input "true"
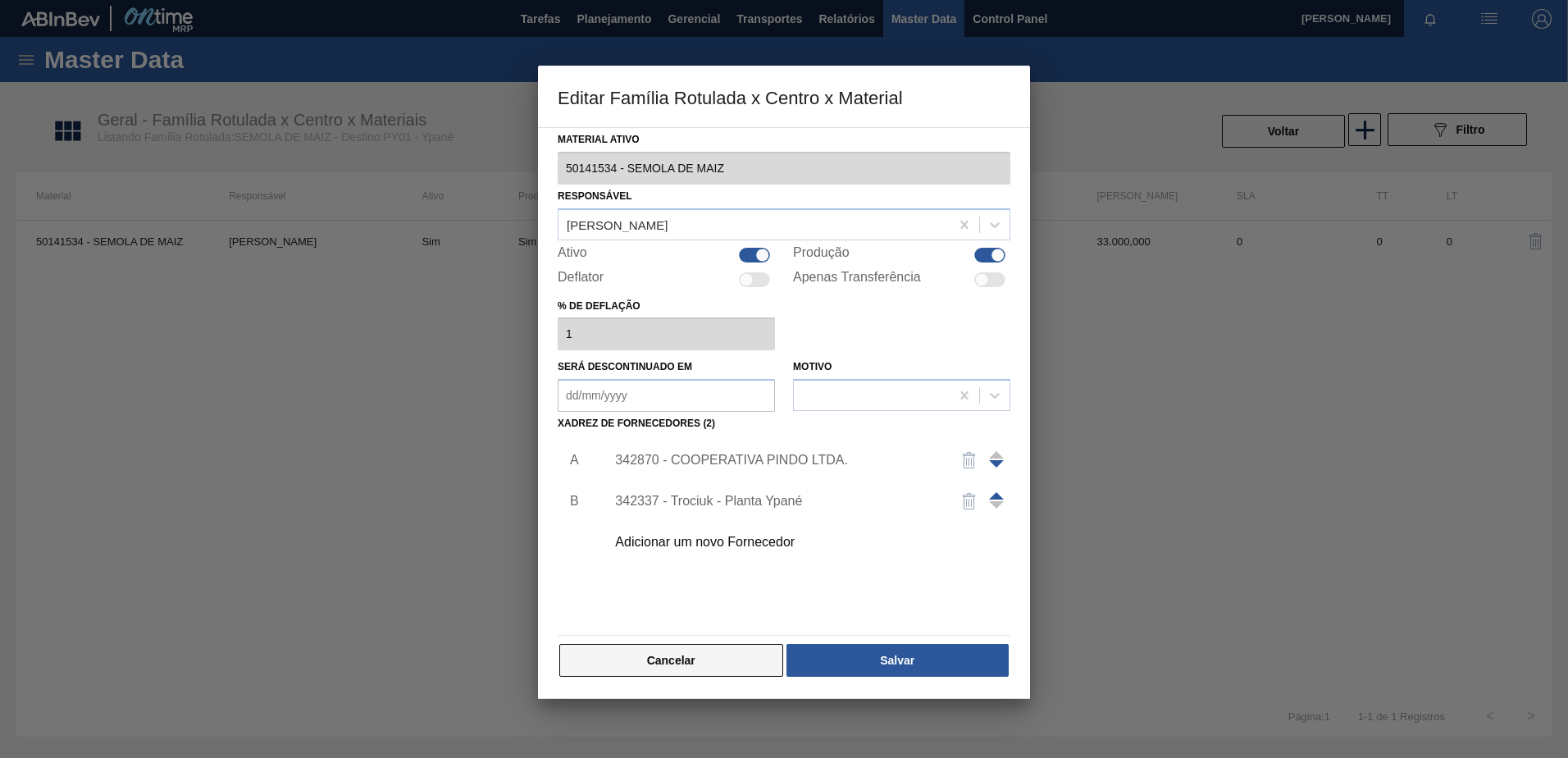
click at [685, 672] on button "Cancelar" at bounding box center [671, 660] width 224 height 33
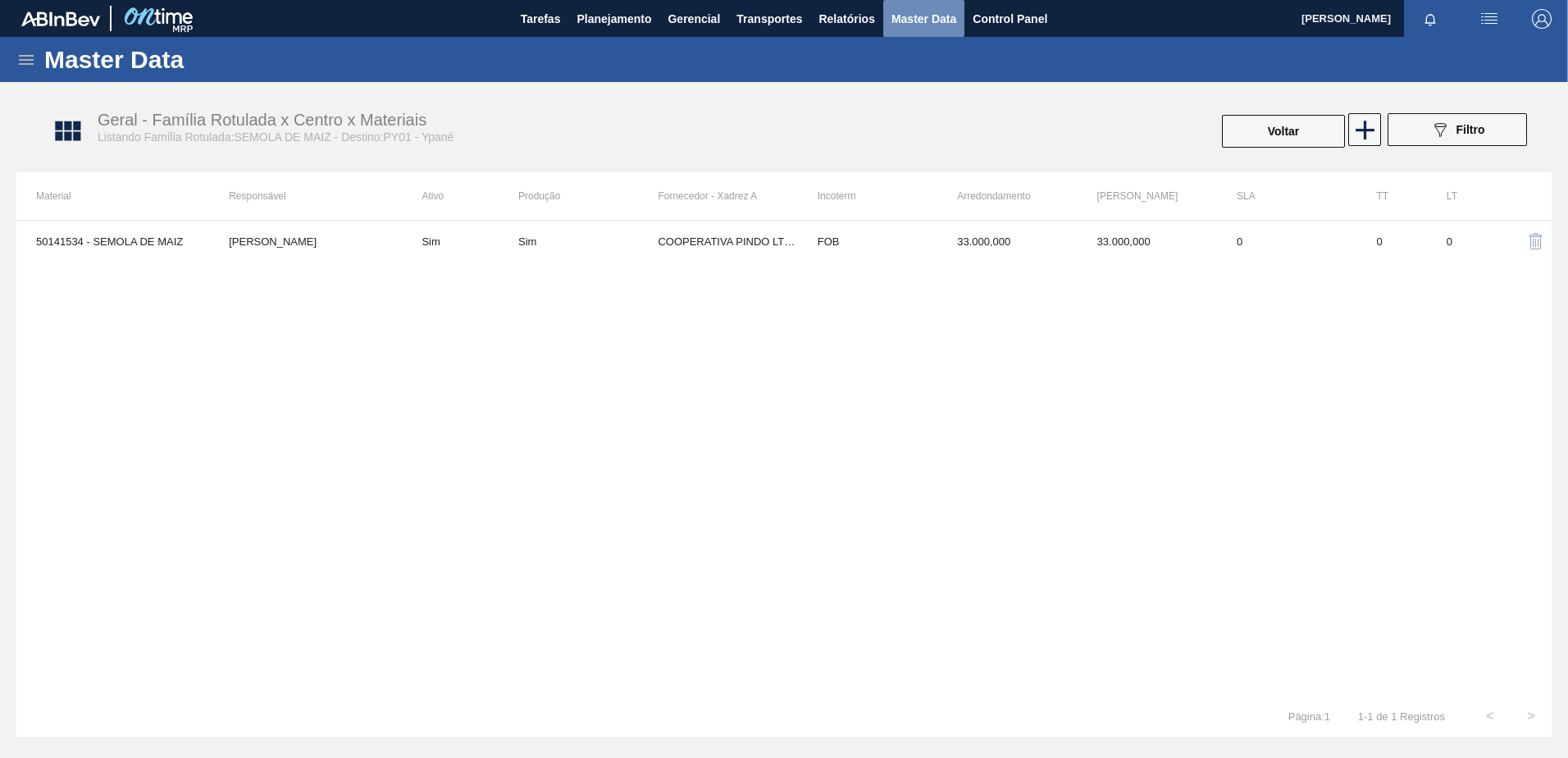
click at [933, 21] on span "Master Data" at bounding box center [924, 19] width 64 height 20
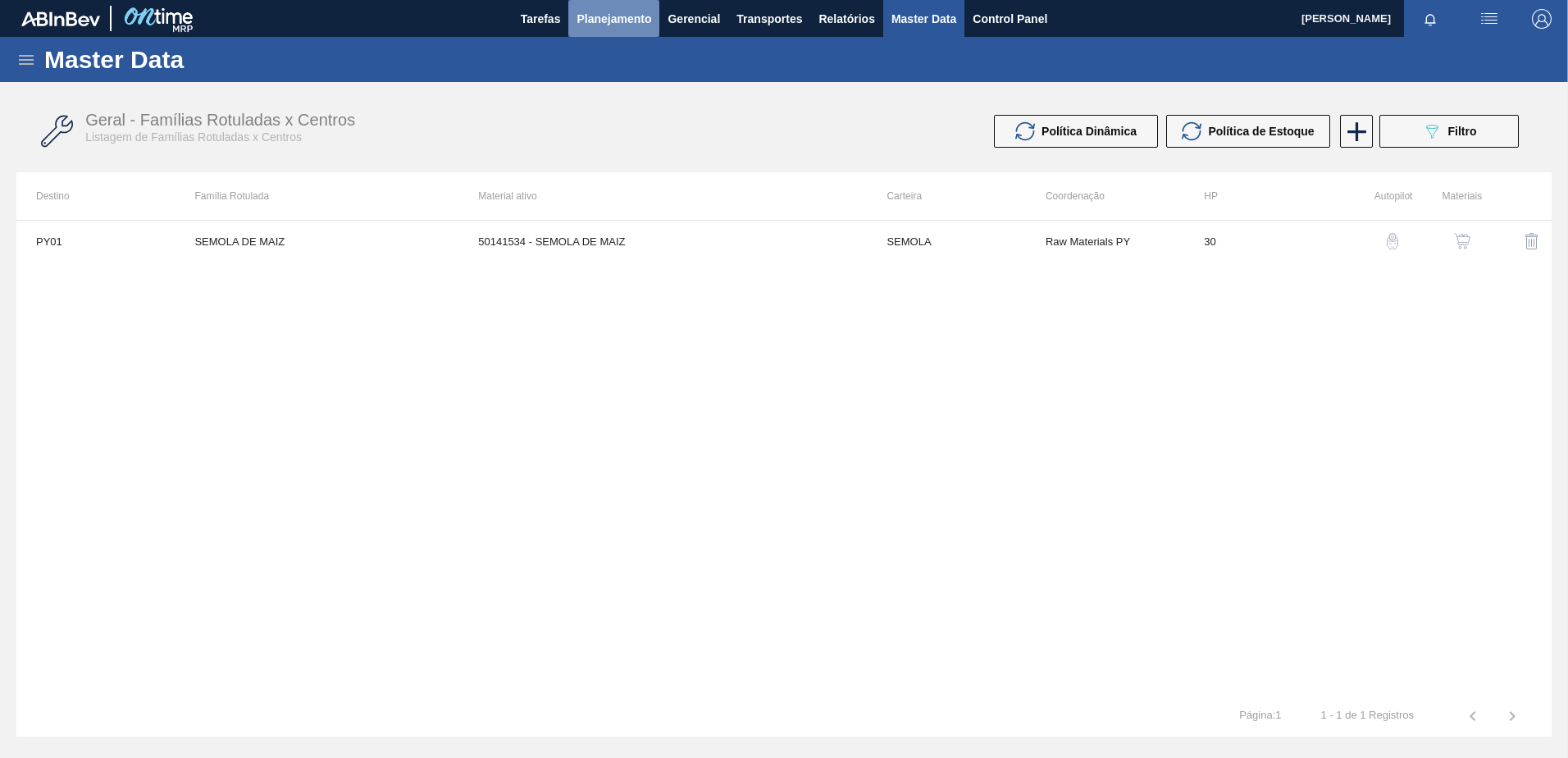
click at [634, 23] on span "Planejamento" at bounding box center [614, 19] width 75 height 20
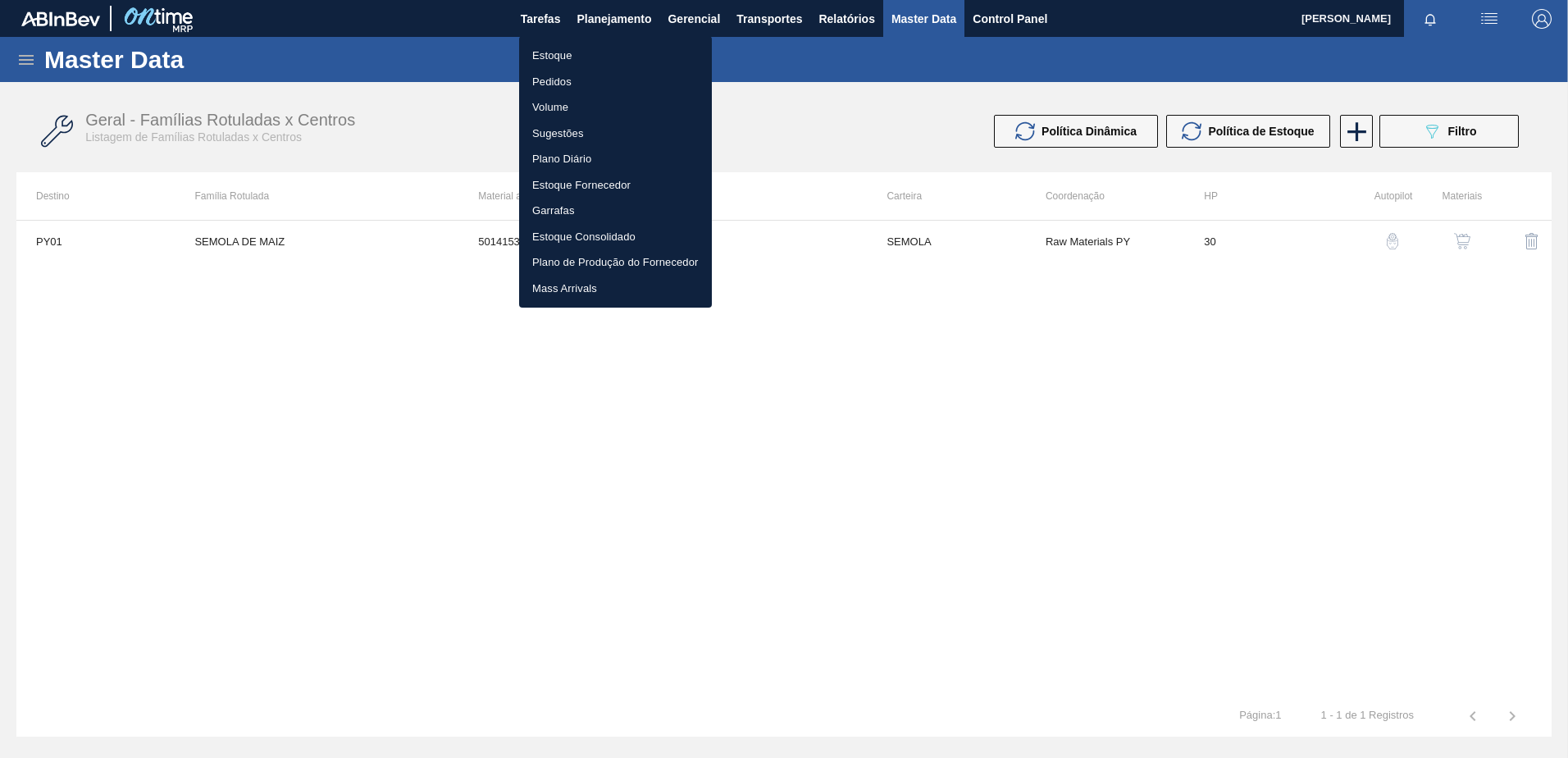
click at [575, 83] on li "Pedidos" at bounding box center [615, 81] width 193 height 26
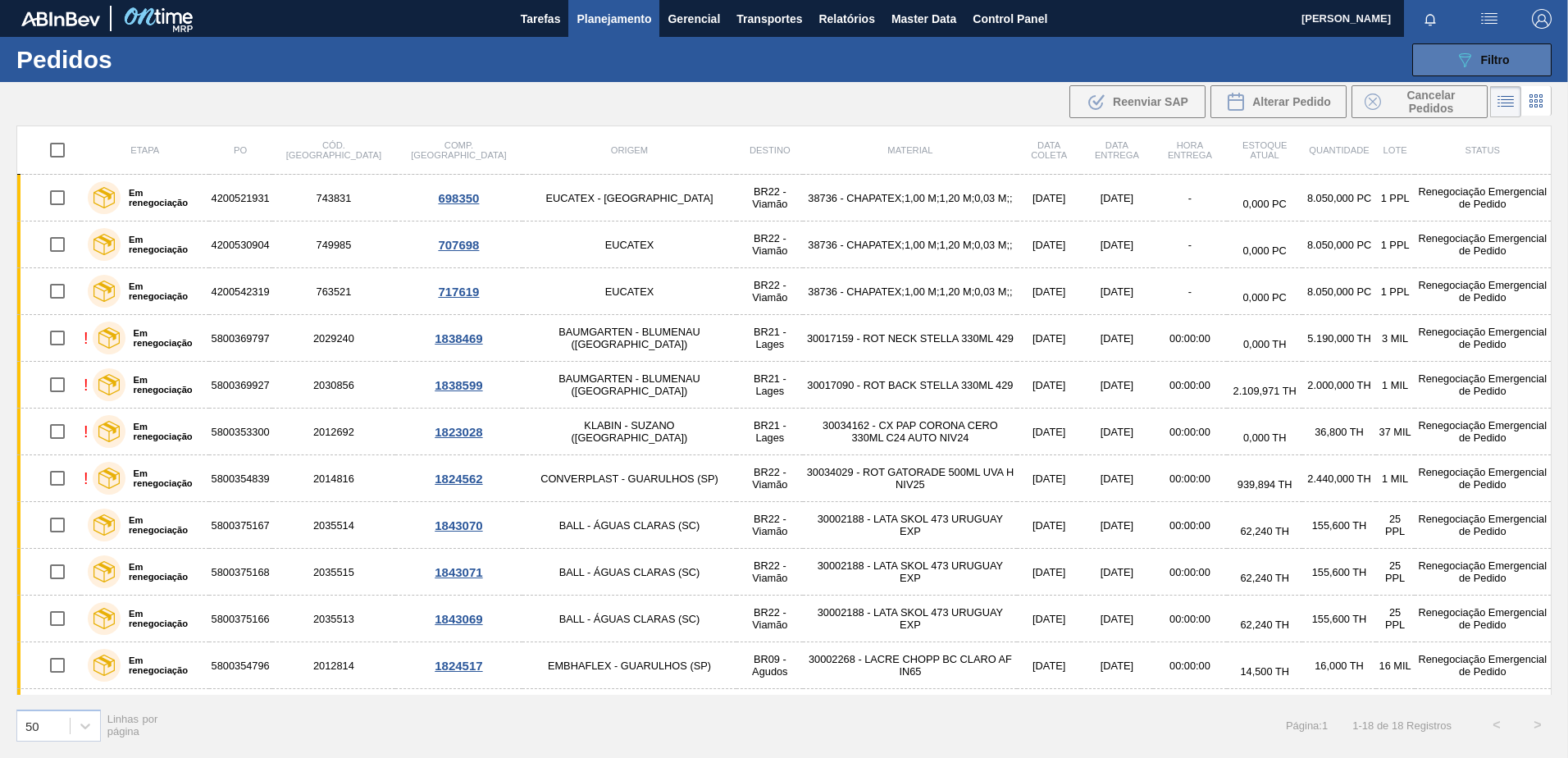
click at [1457, 58] on icon "089F7B8B-B2A5-4AFE-B5C0-19BA573D28AC" at bounding box center [1464, 59] width 20 height 20
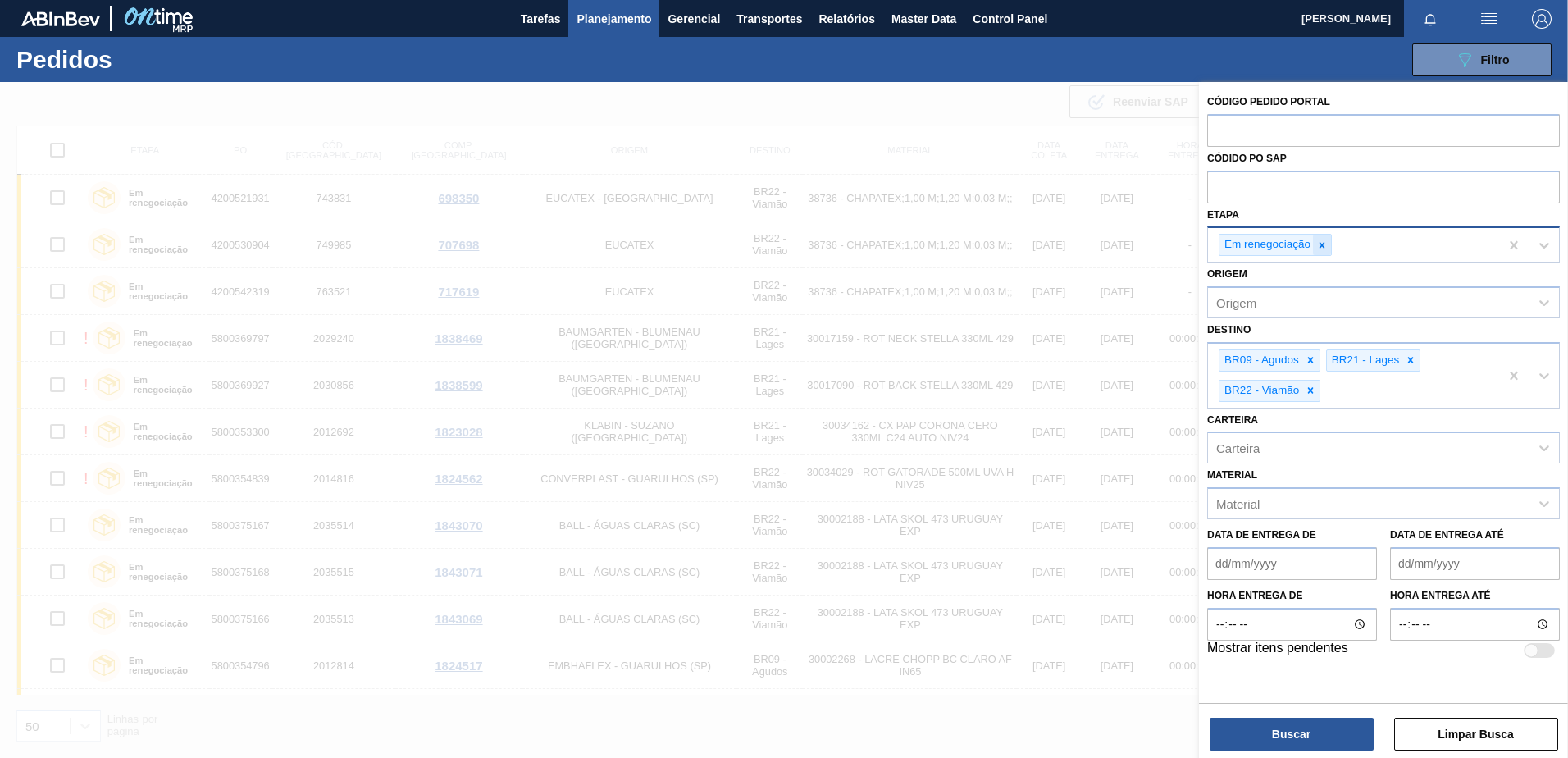
click at [1328, 239] on icon at bounding box center [1323, 245] width 12 height 12
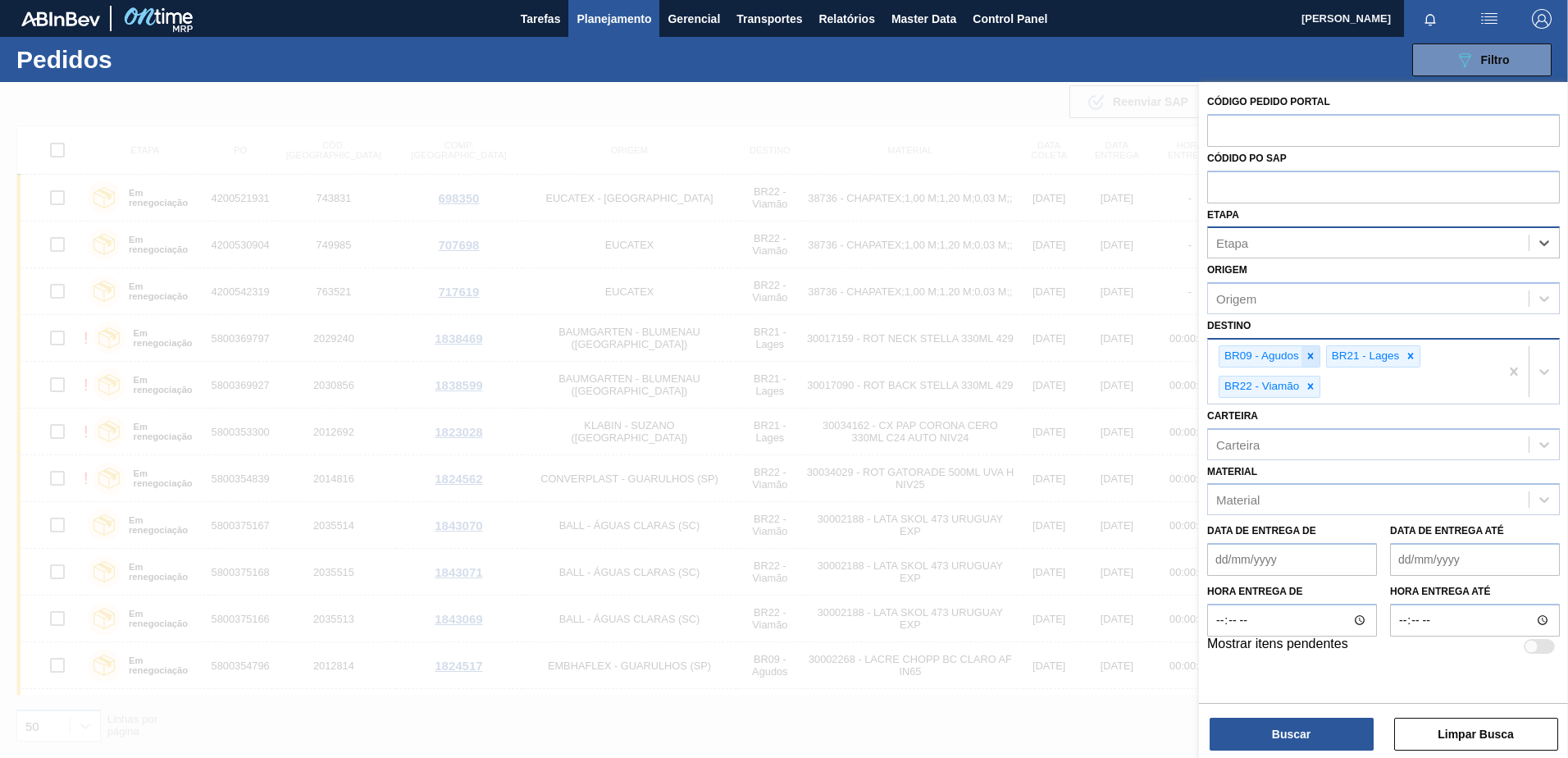
click at [1308, 357] on icon at bounding box center [1311, 357] width 12 height 12
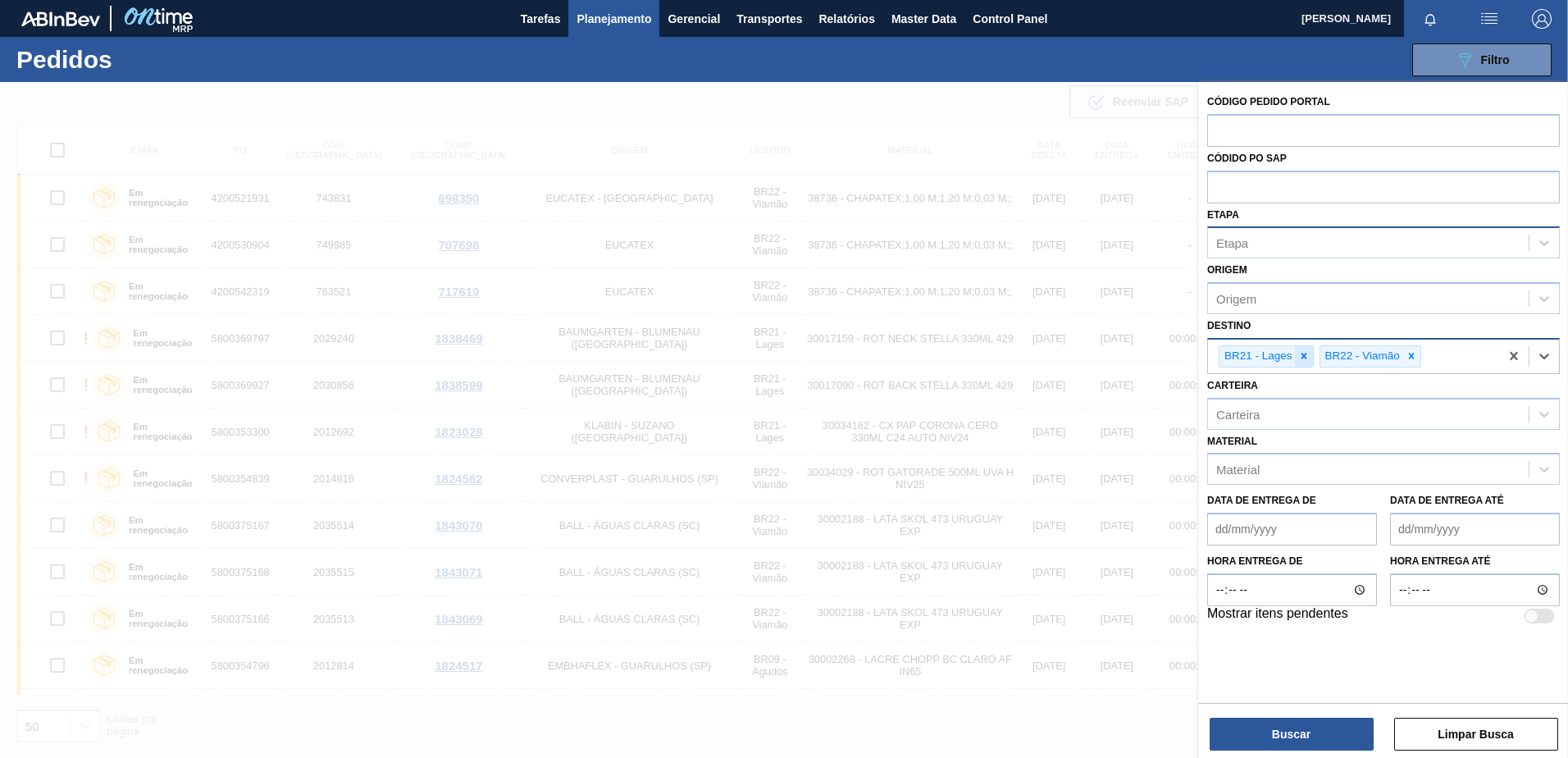
click at [1309, 362] on div at bounding box center [1303, 357] width 18 height 20
click at [1305, 357] on icon at bounding box center [1311, 357] width 12 height 12
click at [1269, 132] on input "text" at bounding box center [1384, 129] width 353 height 31
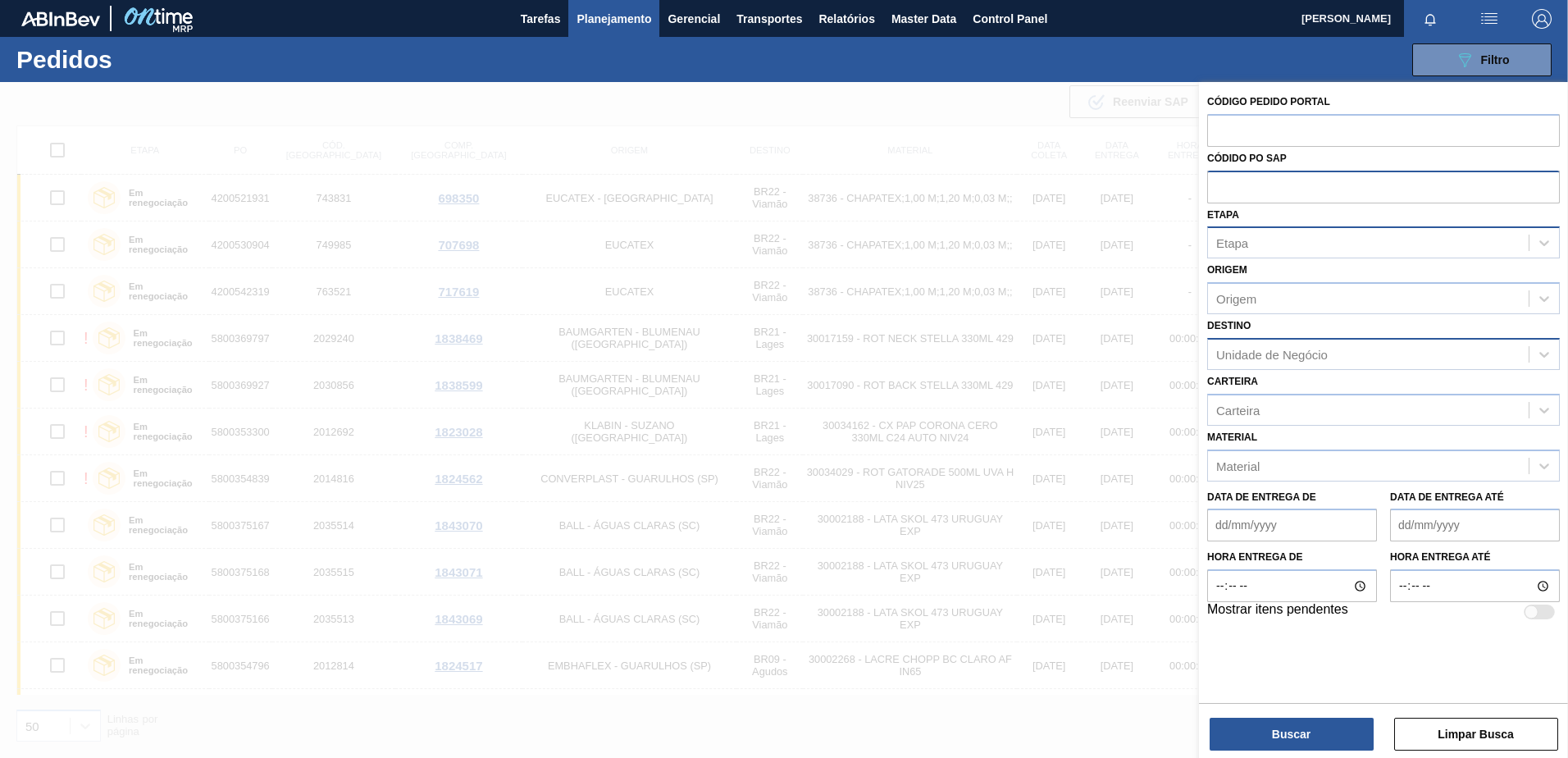
click at [1252, 171] on input "text" at bounding box center [1384, 186] width 353 height 31
paste input "4521949220"
type input "4521949220"
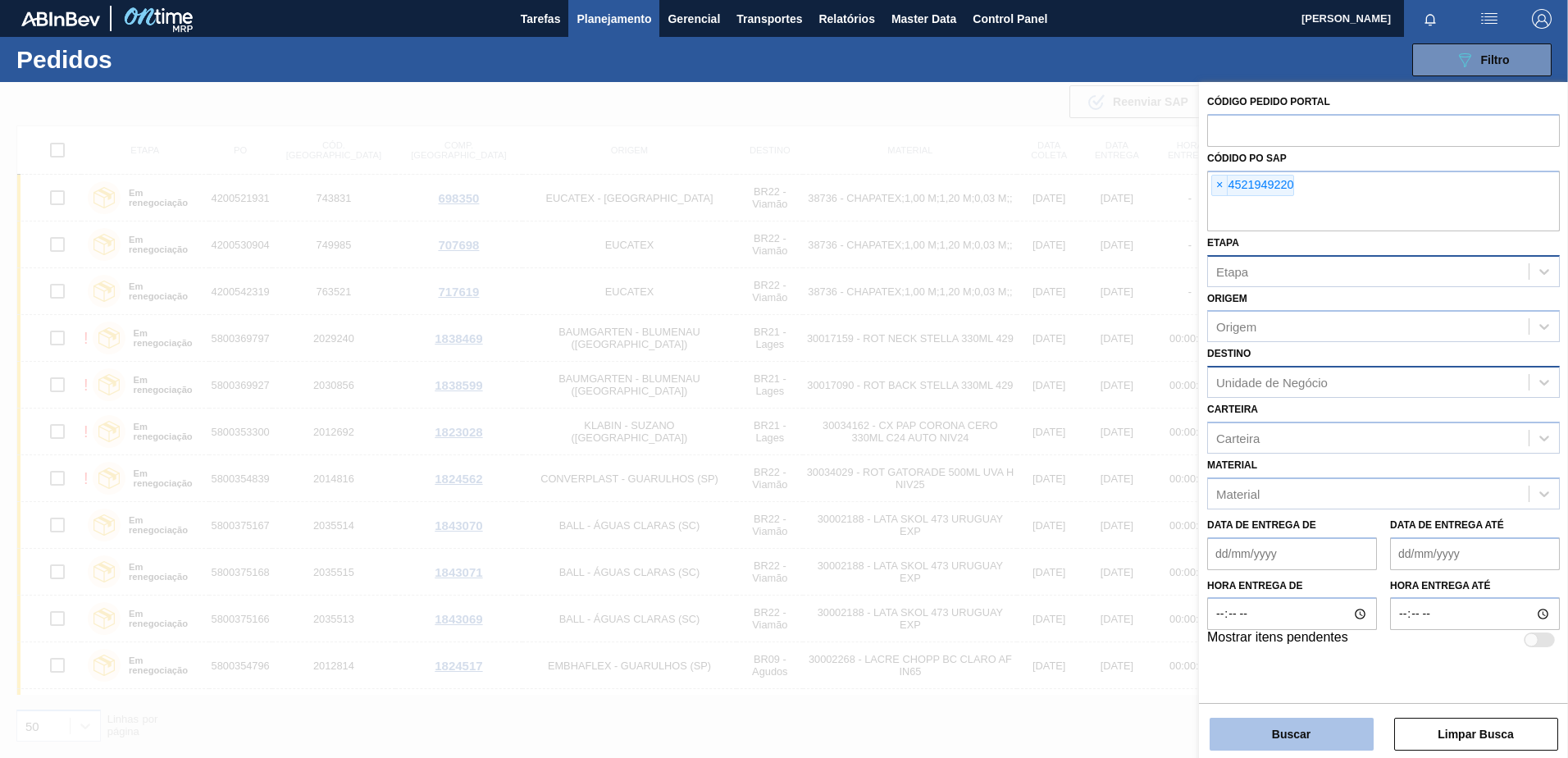
click at [1288, 737] on button "Buscar" at bounding box center [1291, 734] width 164 height 33
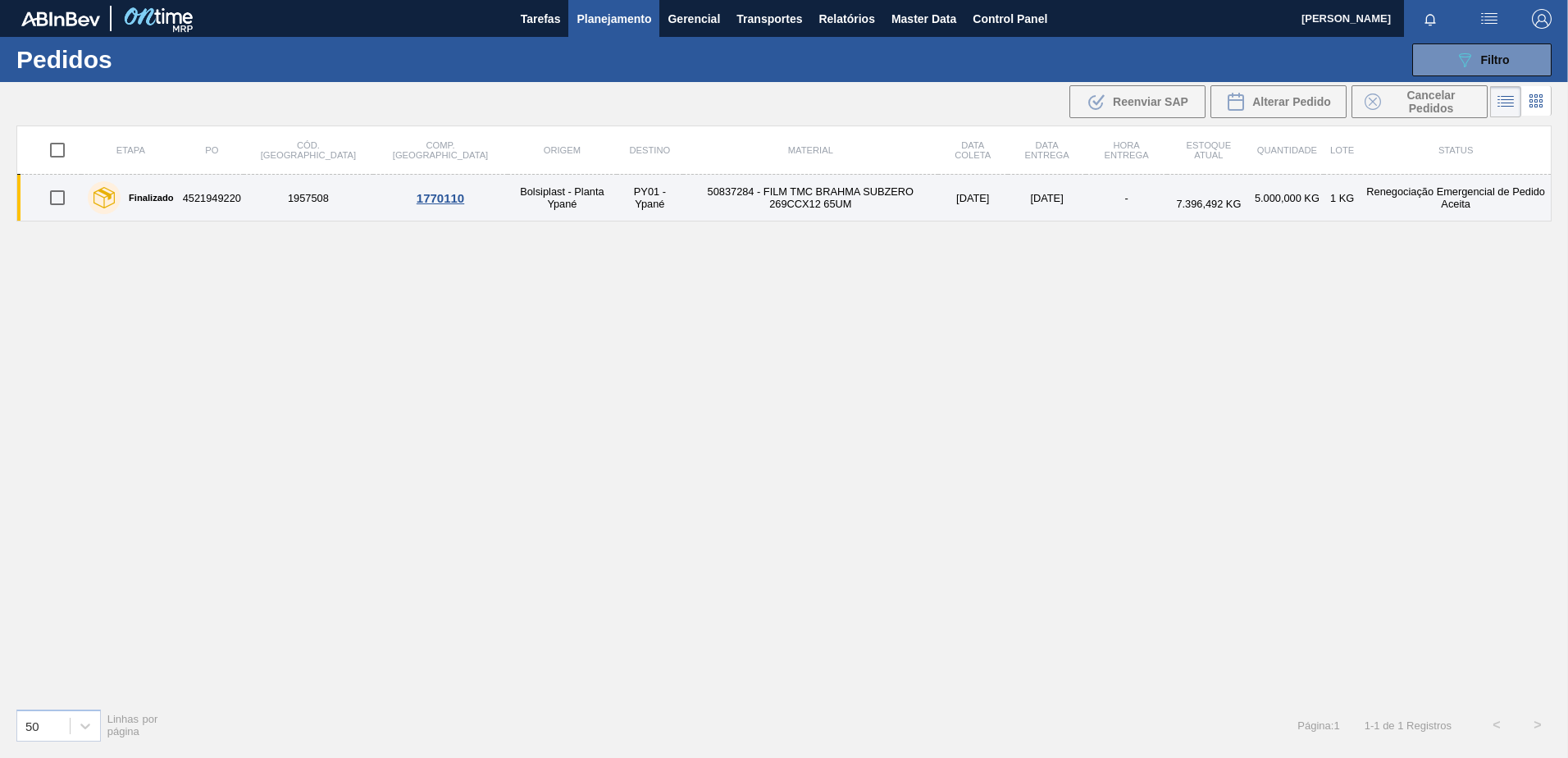
click at [617, 189] on td "PY01 - Ypané" at bounding box center [650, 198] width 66 height 47
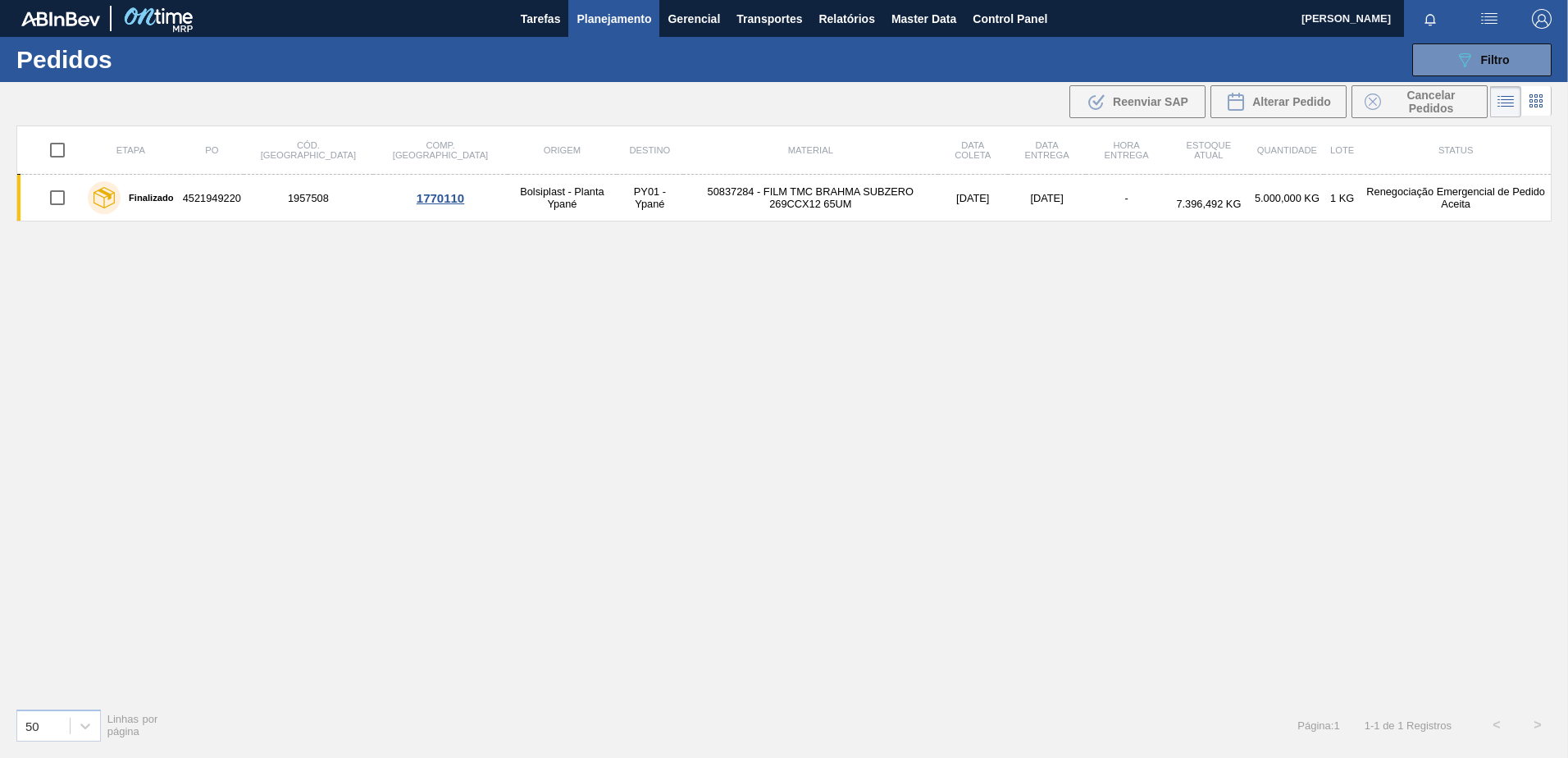
click at [1544, 99] on icon at bounding box center [1536, 100] width 20 height 20
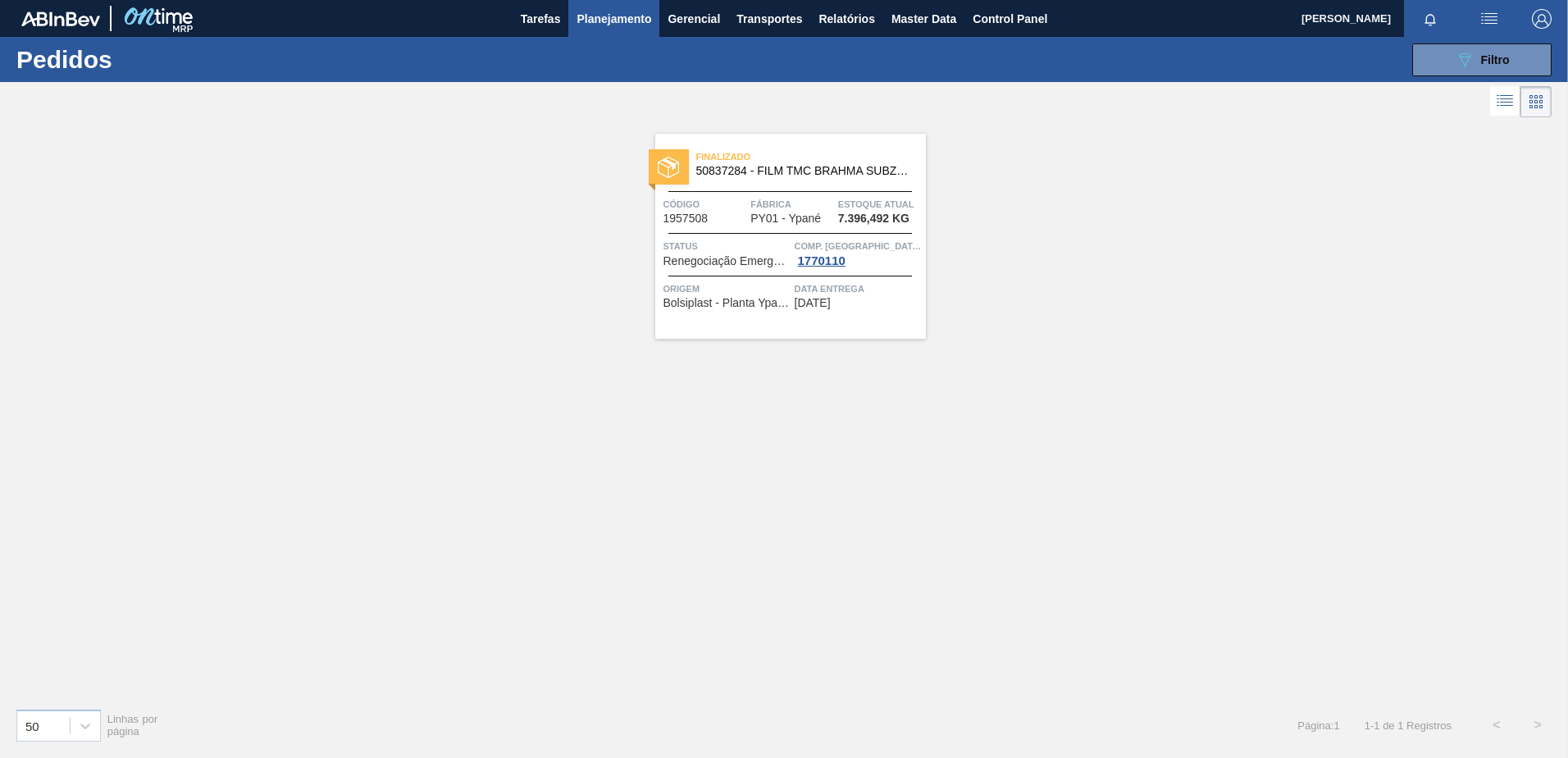
click at [844, 163] on span "Finalizado" at bounding box center [811, 156] width 230 height 16
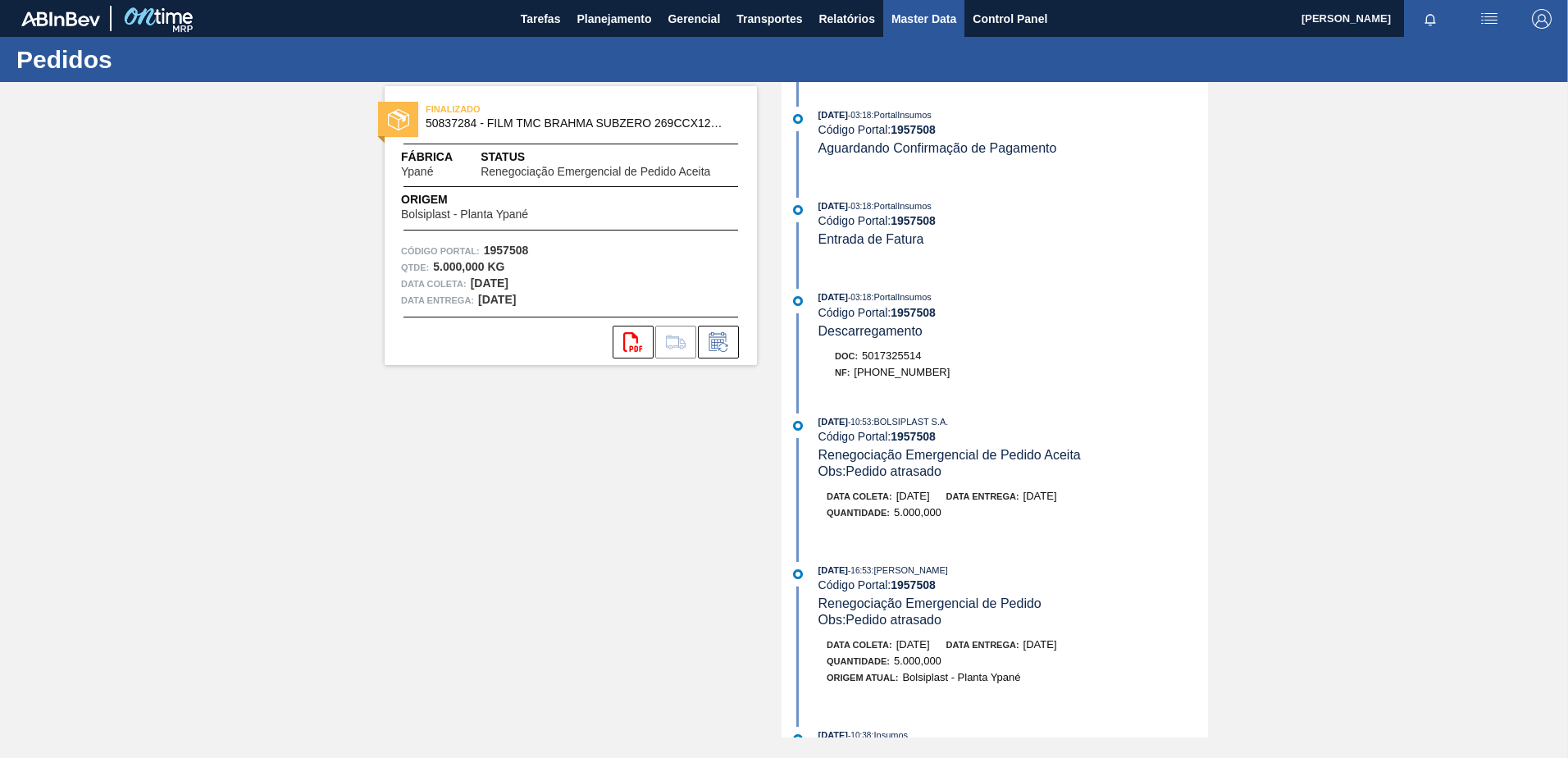
click at [930, 24] on span "Master Data" at bounding box center [924, 19] width 64 height 20
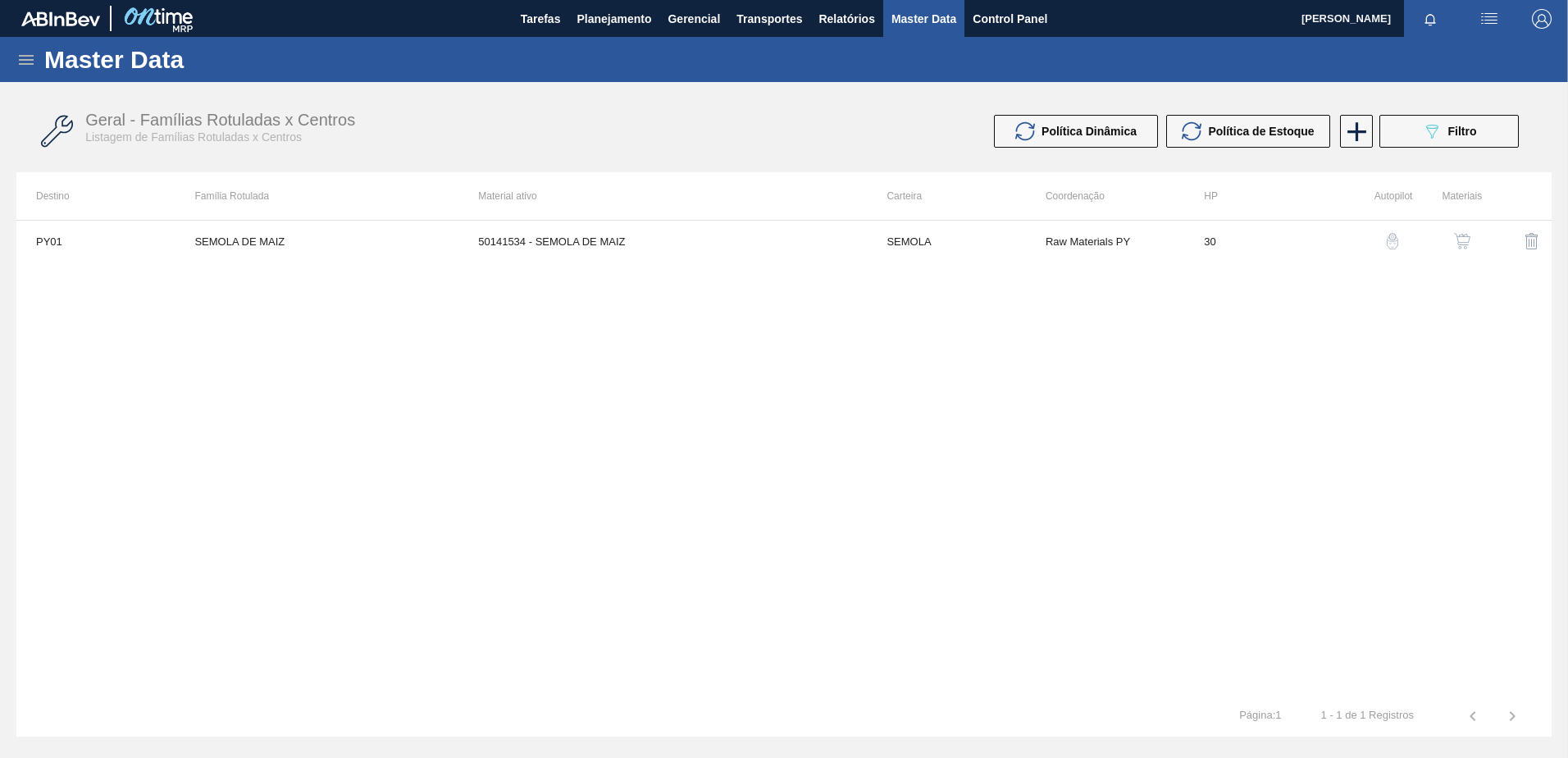
click at [27, 58] on icon at bounding box center [25, 59] width 20 height 20
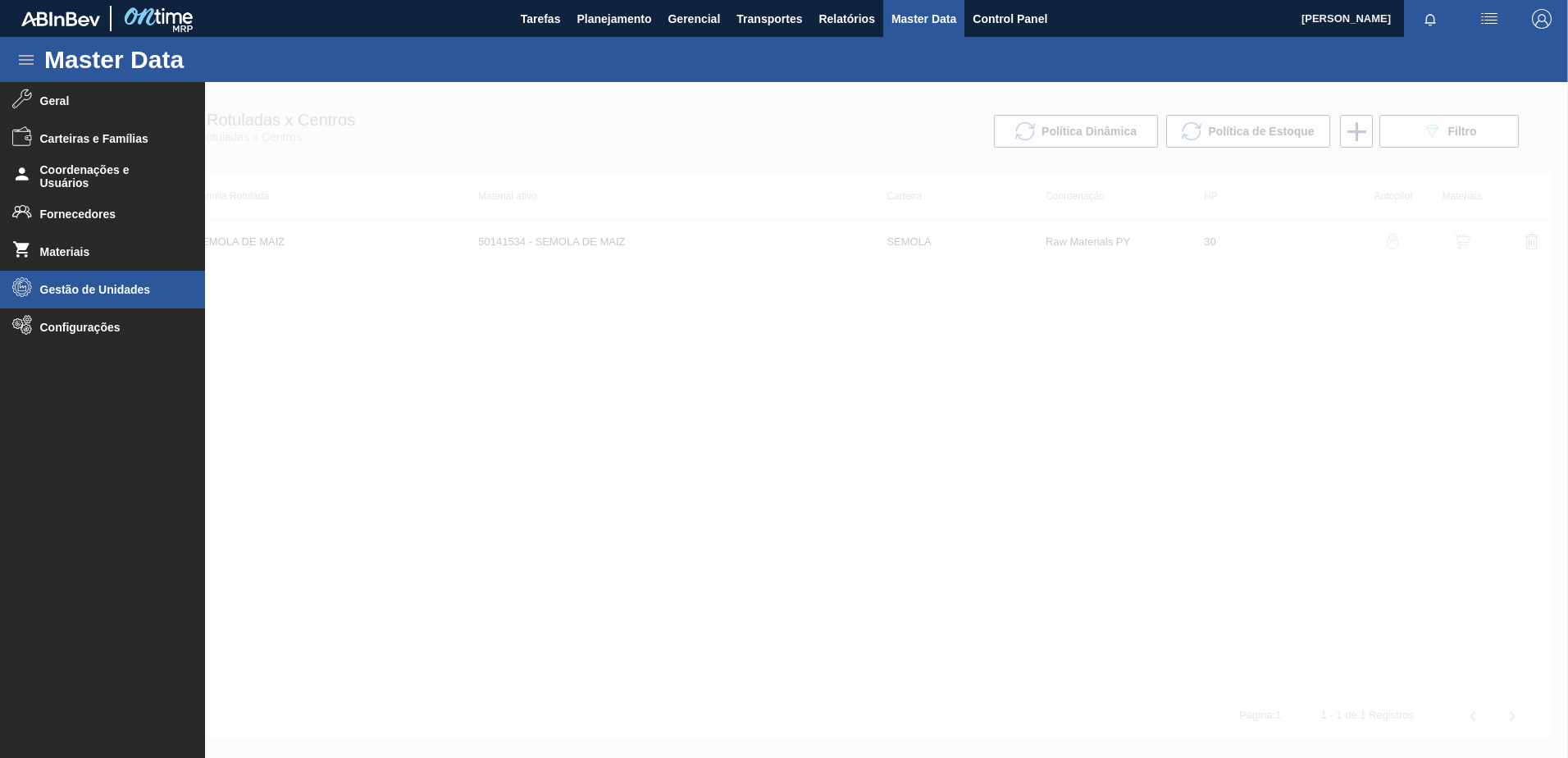
click at [93, 295] on span "Gestão de Unidades" at bounding box center [108, 289] width 136 height 13
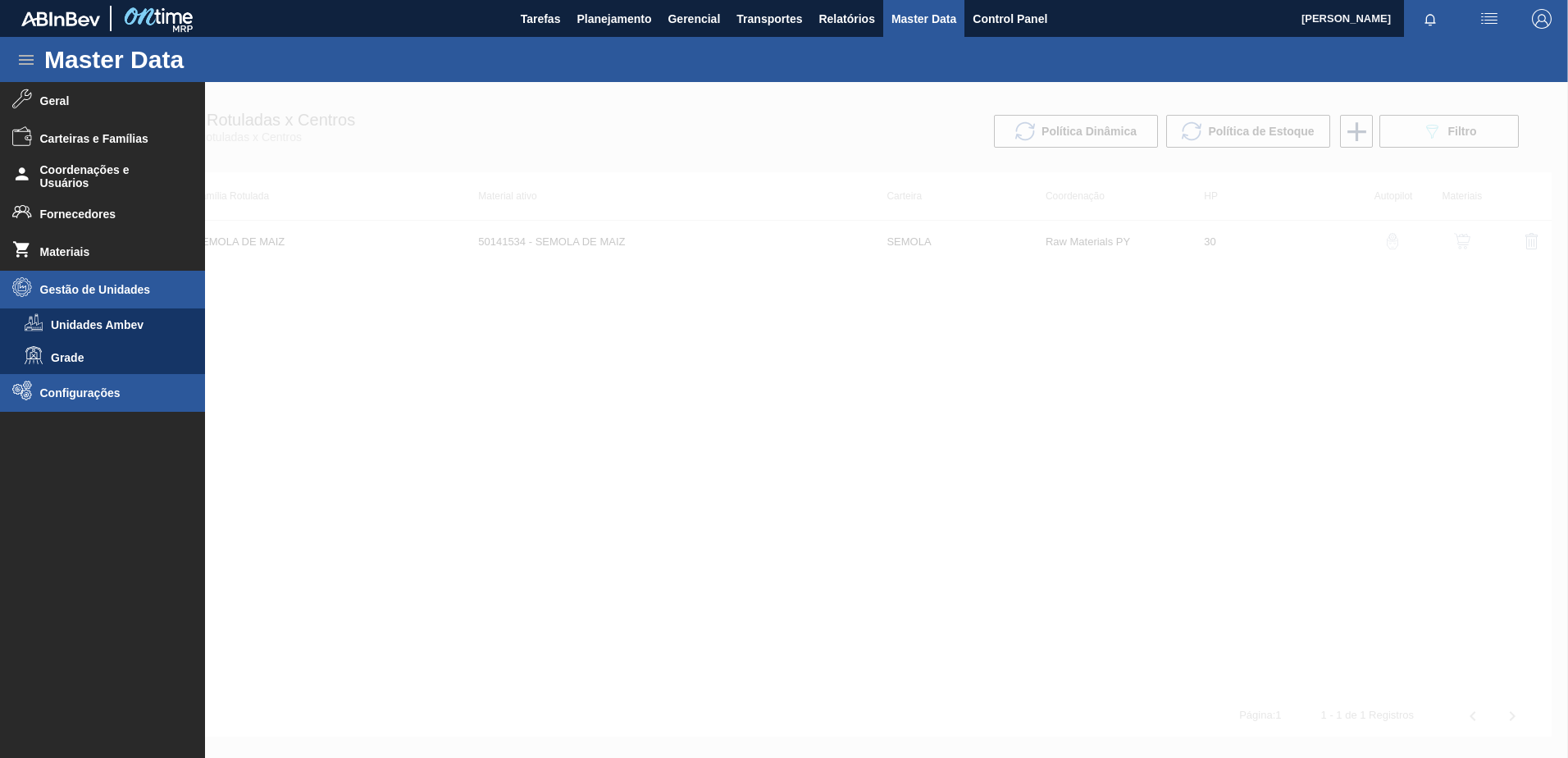
click at [84, 393] on span "Configurações" at bounding box center [108, 392] width 136 height 13
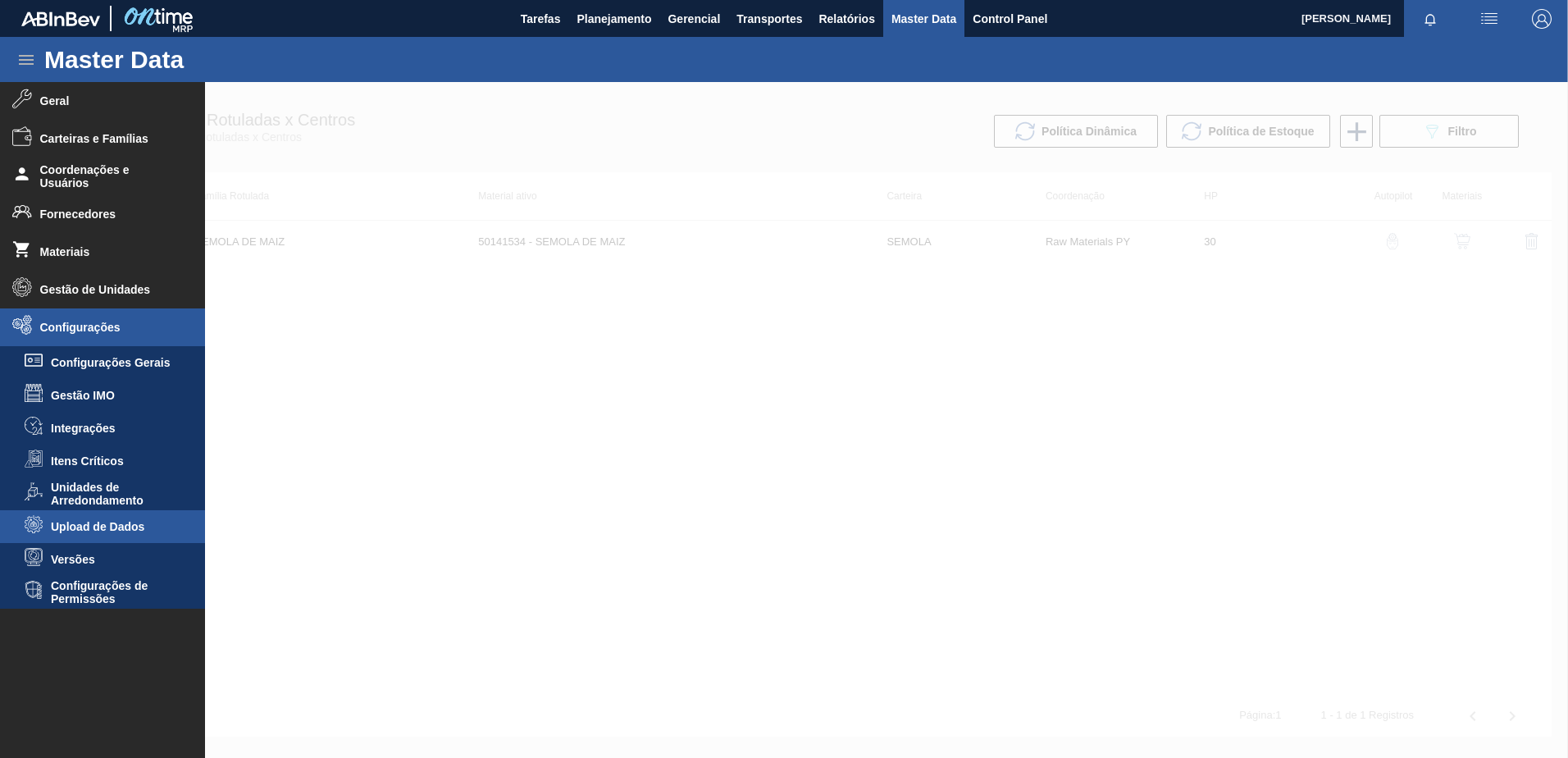
click at [97, 537] on li "Upload de Dados" at bounding box center [103, 526] width 205 height 33
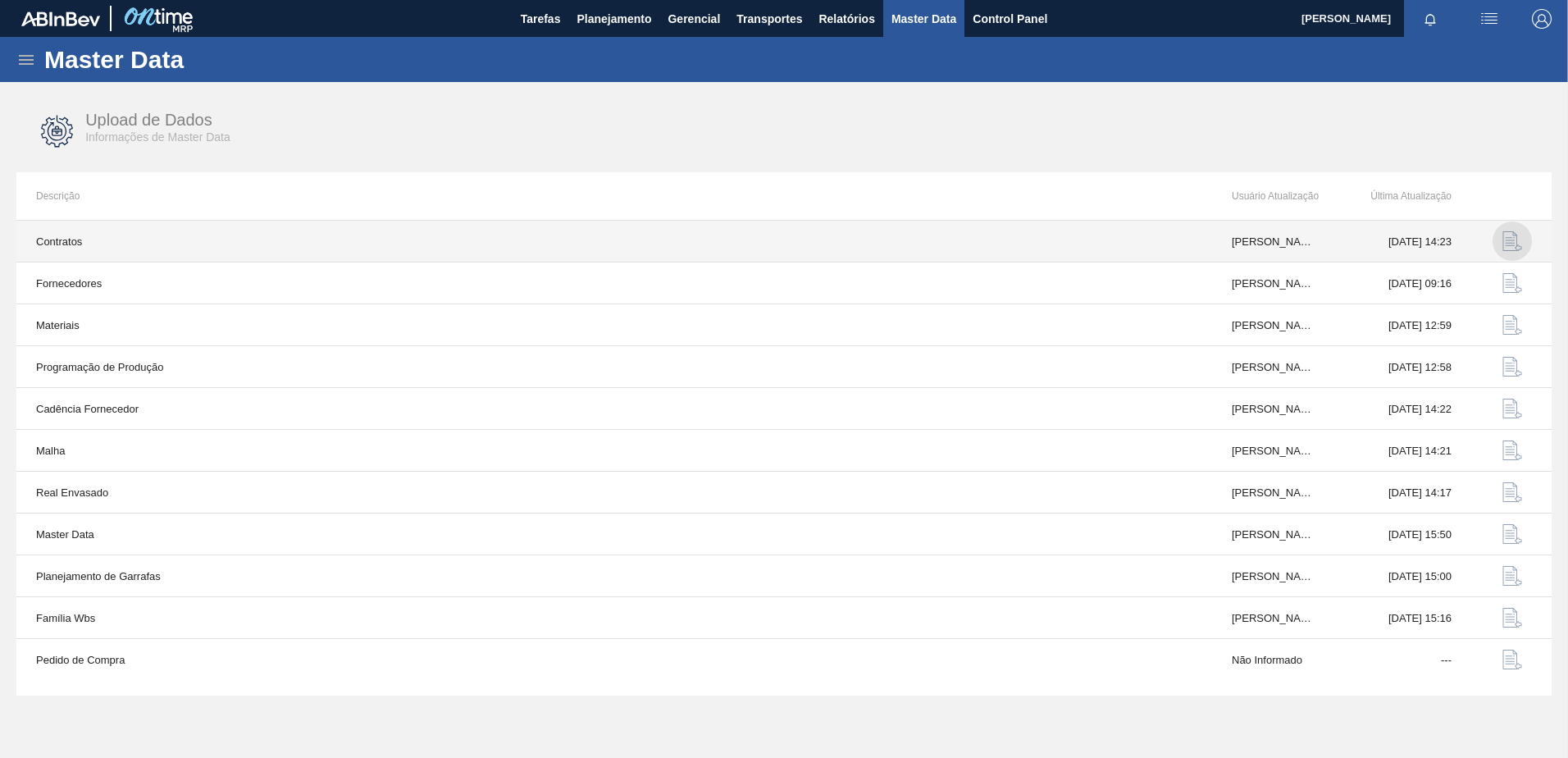
click at [1508, 244] on img "button" at bounding box center [1512, 241] width 20 height 20
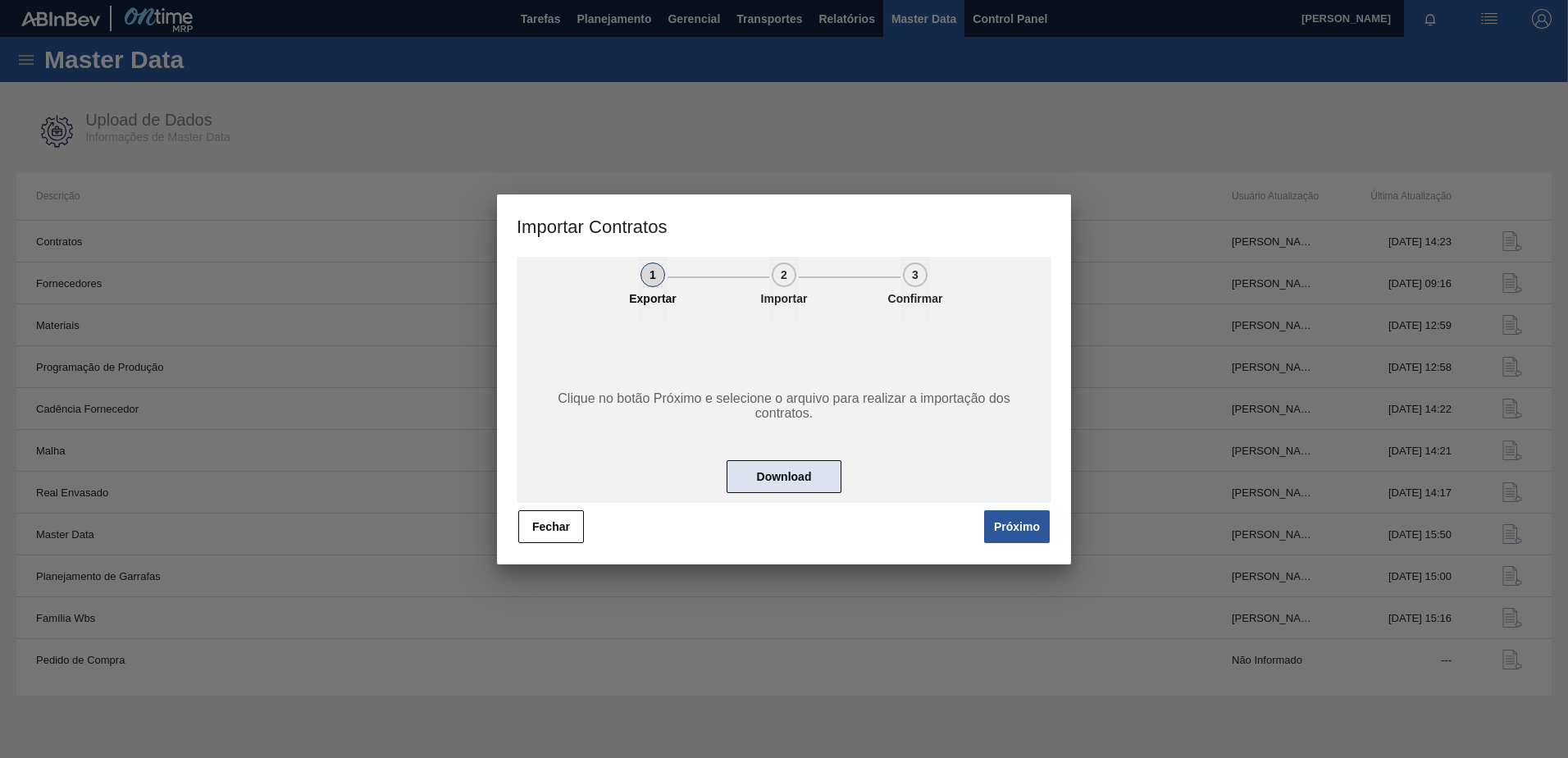
click at [803, 469] on button "Download" at bounding box center [783, 476] width 115 height 33
click at [1095, 104] on div at bounding box center [784, 379] width 1568 height 758
click at [1220, 131] on div at bounding box center [784, 379] width 1568 height 758
drag, startPoint x: 1376, startPoint y: 29, endPoint x: 1072, endPoint y: 151, distance: 327.6
click at [1072, 151] on div at bounding box center [784, 379] width 1568 height 758
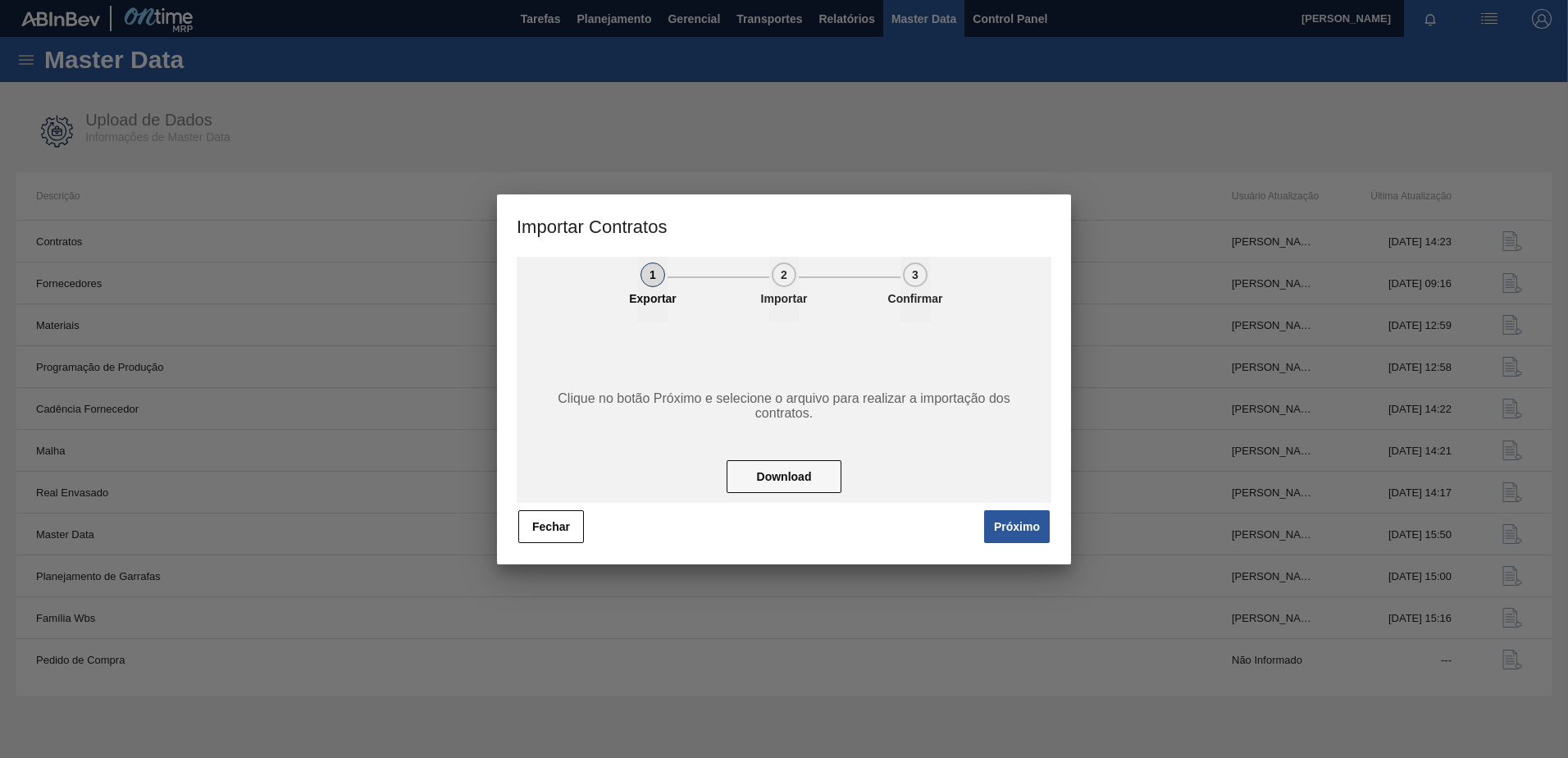
drag, startPoint x: 1391, startPoint y: 1, endPoint x: 1039, endPoint y: 92, distance: 363.6
click at [1039, 92] on div at bounding box center [784, 379] width 1568 height 758
click at [783, 478] on button "Download" at bounding box center [783, 476] width 115 height 33
click at [552, 530] on button "Fechar" at bounding box center [551, 526] width 65 height 33
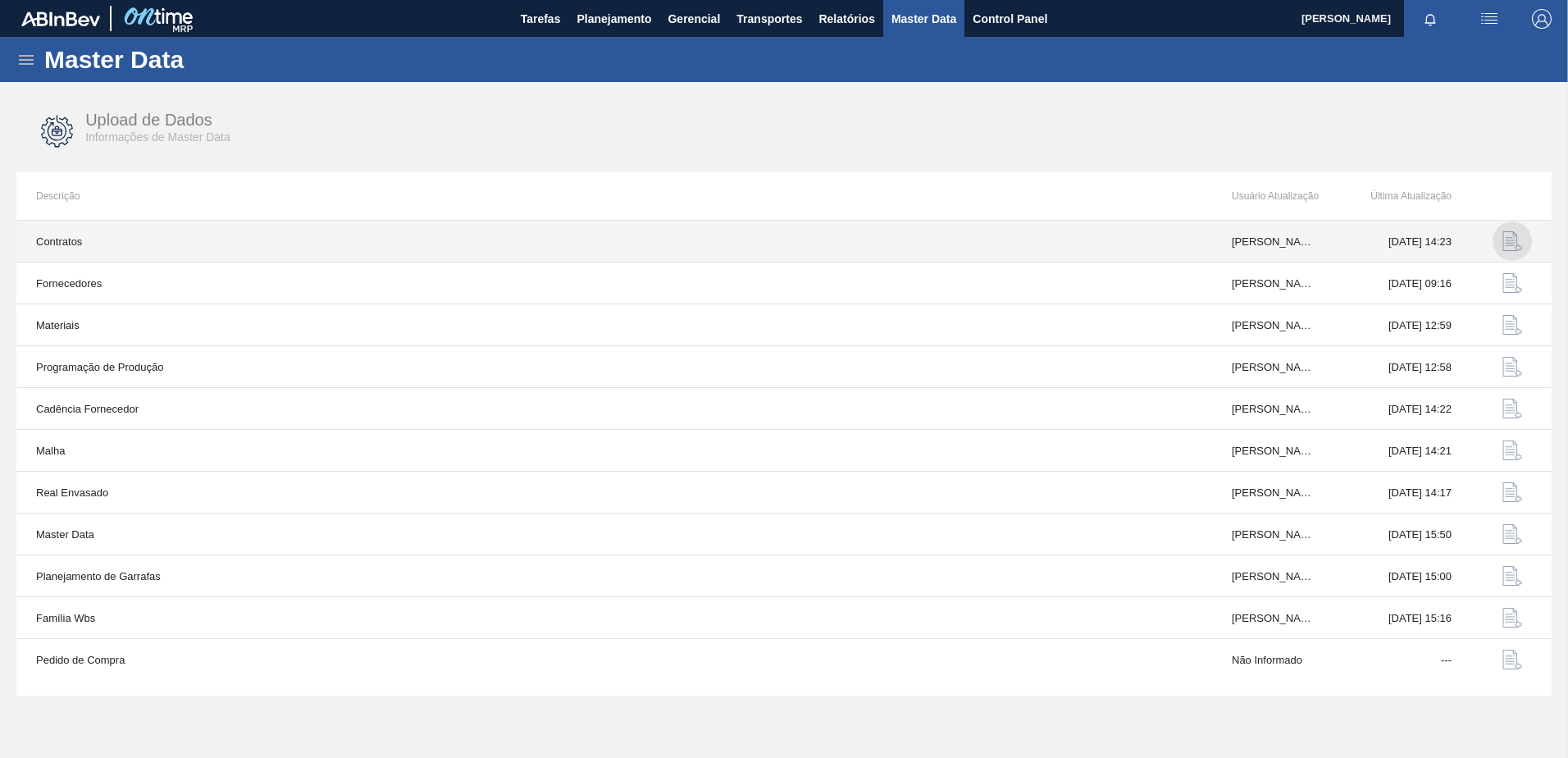
click at [1512, 249] on img "button" at bounding box center [1512, 241] width 20 height 20
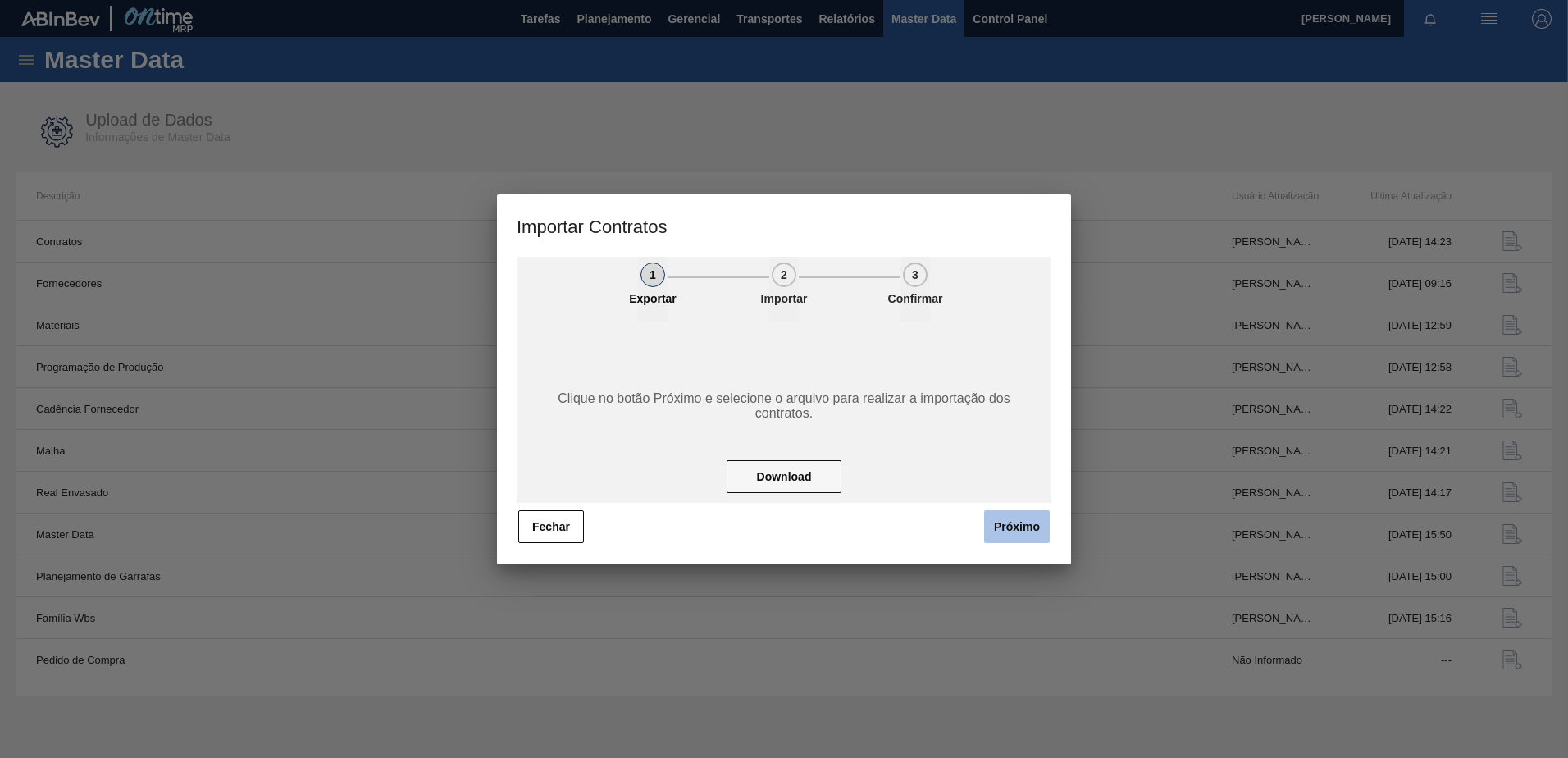
click at [1005, 520] on button "Próximo" at bounding box center [1016, 526] width 65 height 33
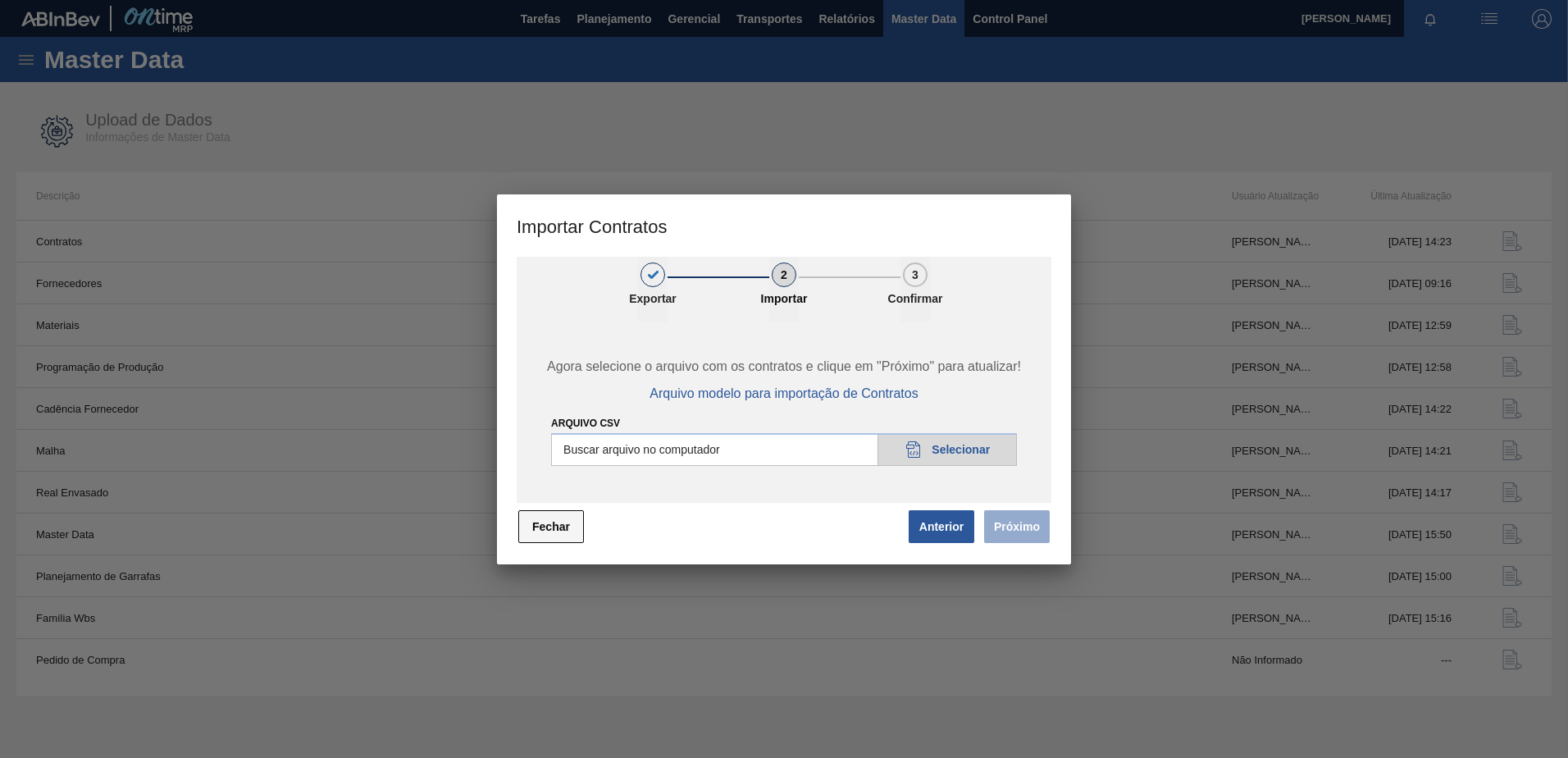
click at [559, 528] on button "Fechar" at bounding box center [551, 526] width 65 height 33
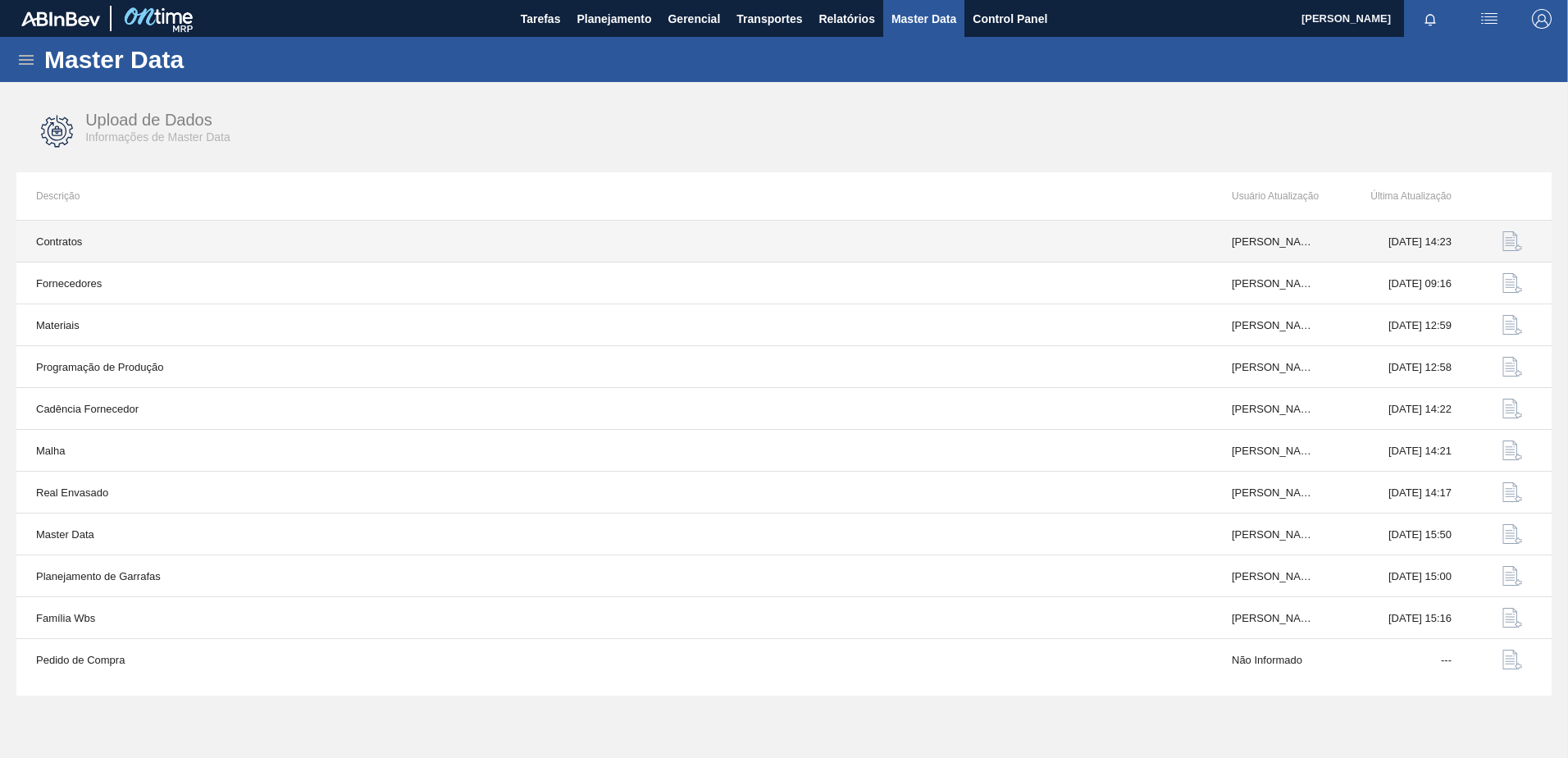
click at [1524, 249] on button "button" at bounding box center [1512, 241] width 39 height 39
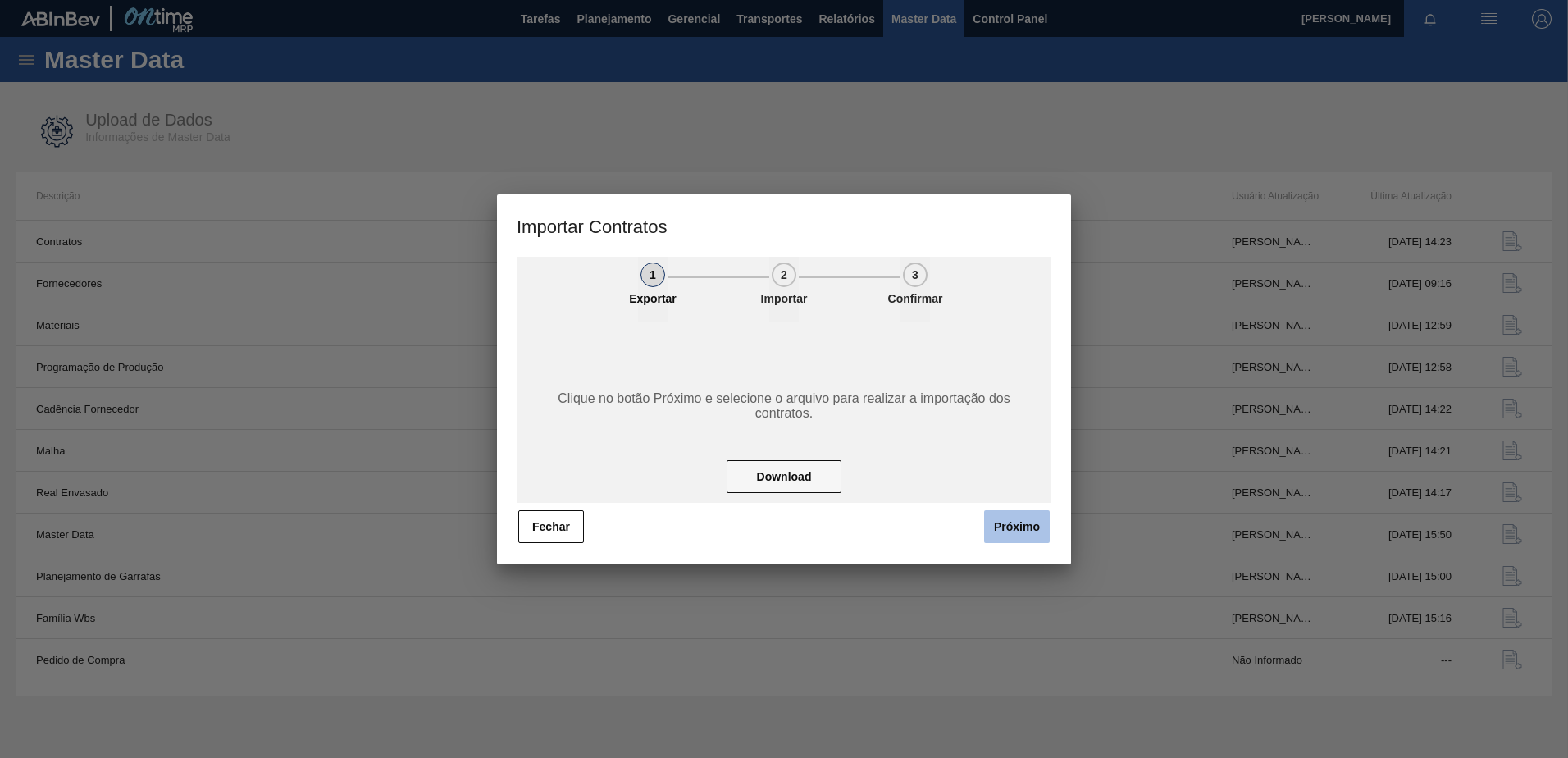
click at [1038, 520] on button "Próximo" at bounding box center [1016, 526] width 65 height 33
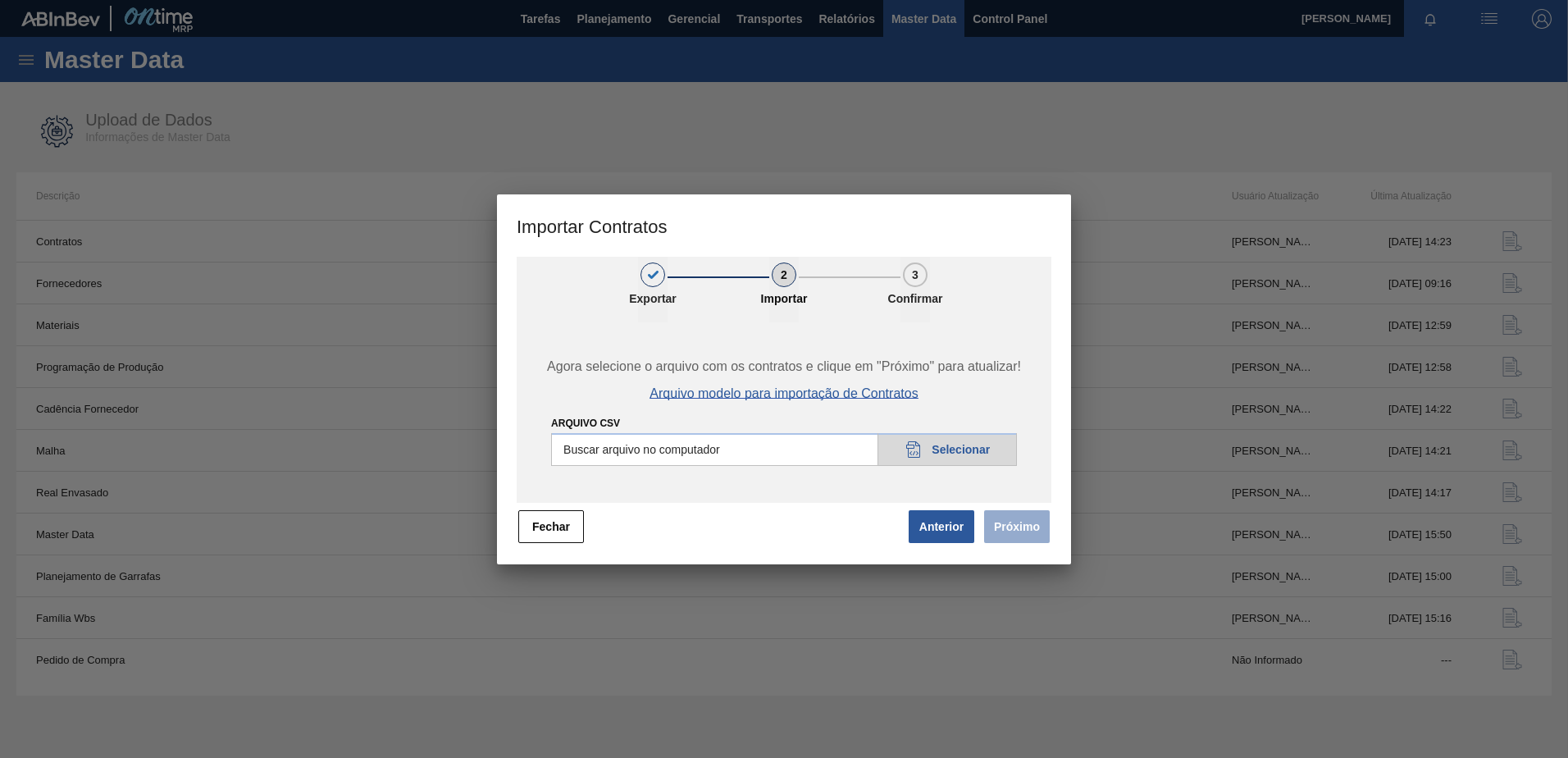
click at [845, 392] on span "Arquivo modelo para importação de Contratos" at bounding box center [784, 393] width 268 height 14
